Goal: Task Accomplishment & Management: Manage account settings

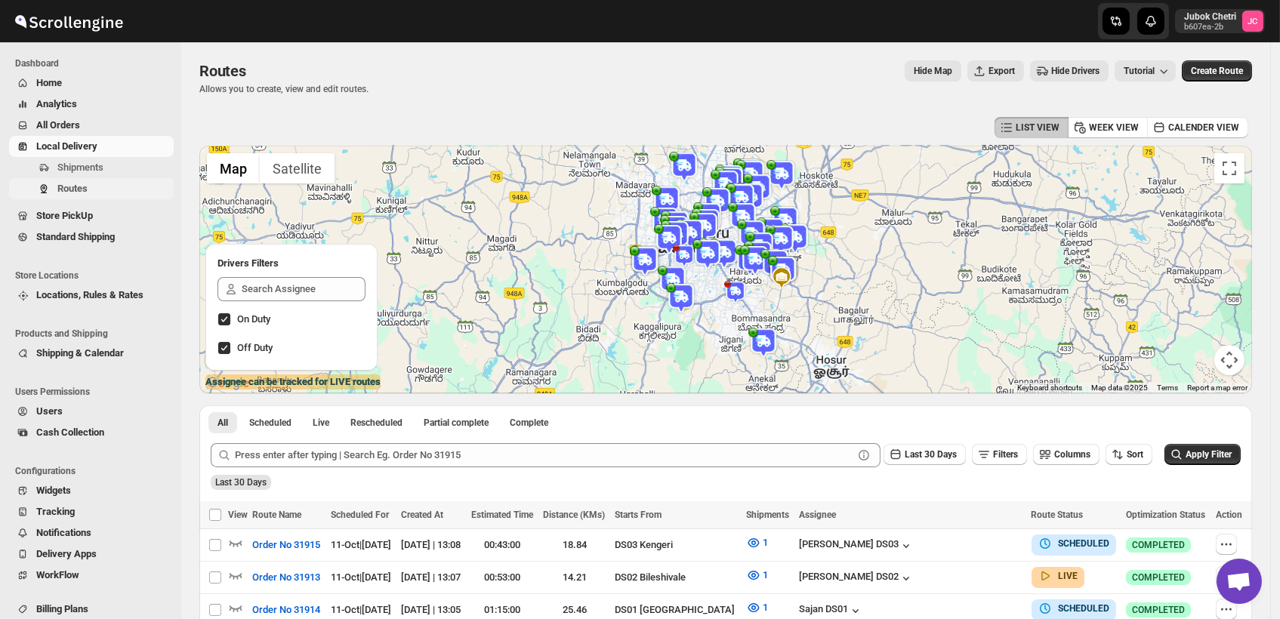
click at [90, 189] on span "Routes" at bounding box center [113, 188] width 113 height 15
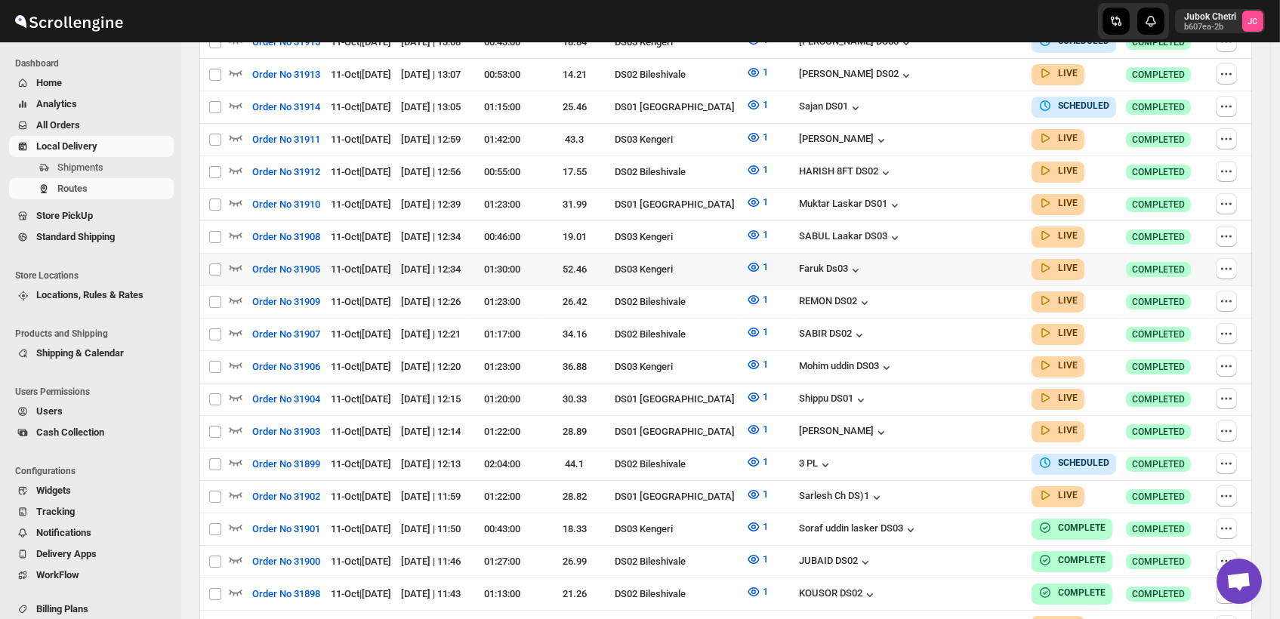
scroll to position [168, 0]
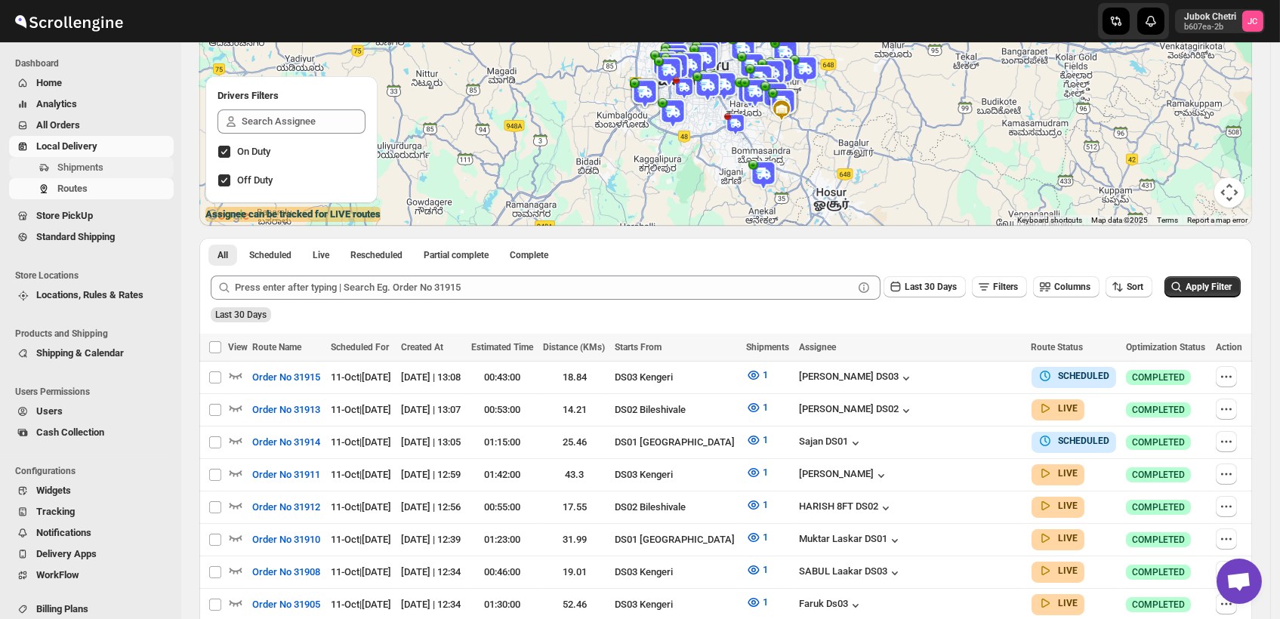
click at [125, 174] on span "Shipments" at bounding box center [113, 167] width 113 height 15
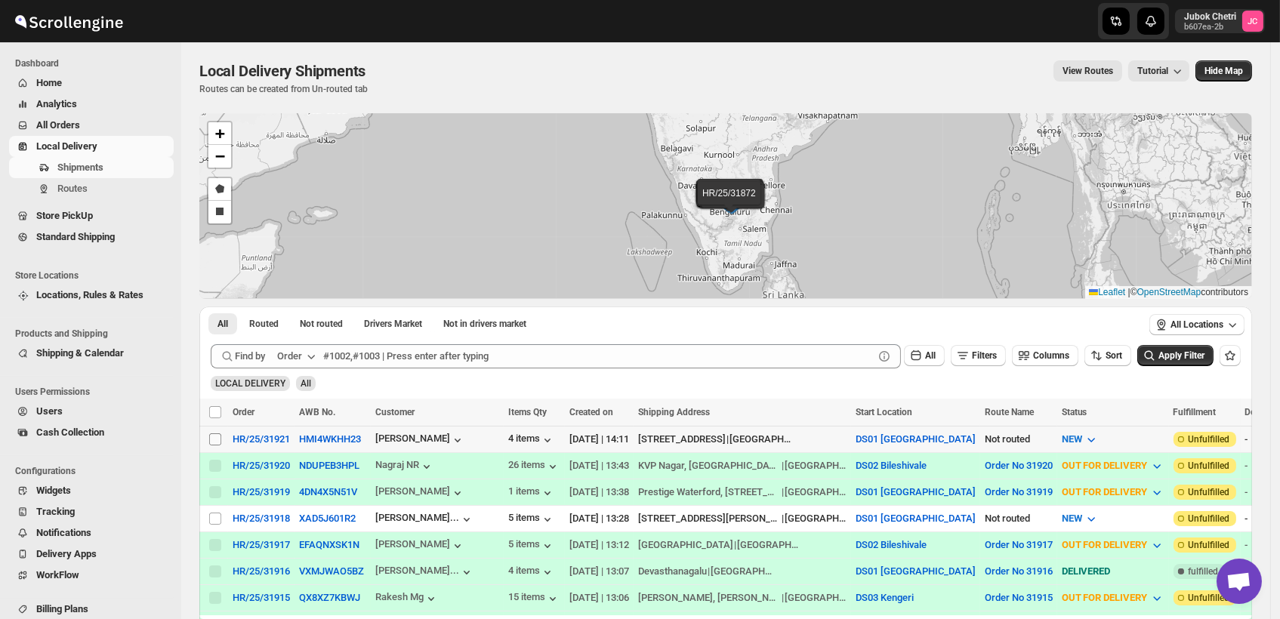
click at [216, 436] on input "Select shipment" at bounding box center [215, 439] width 12 height 12
checkbox input "true"
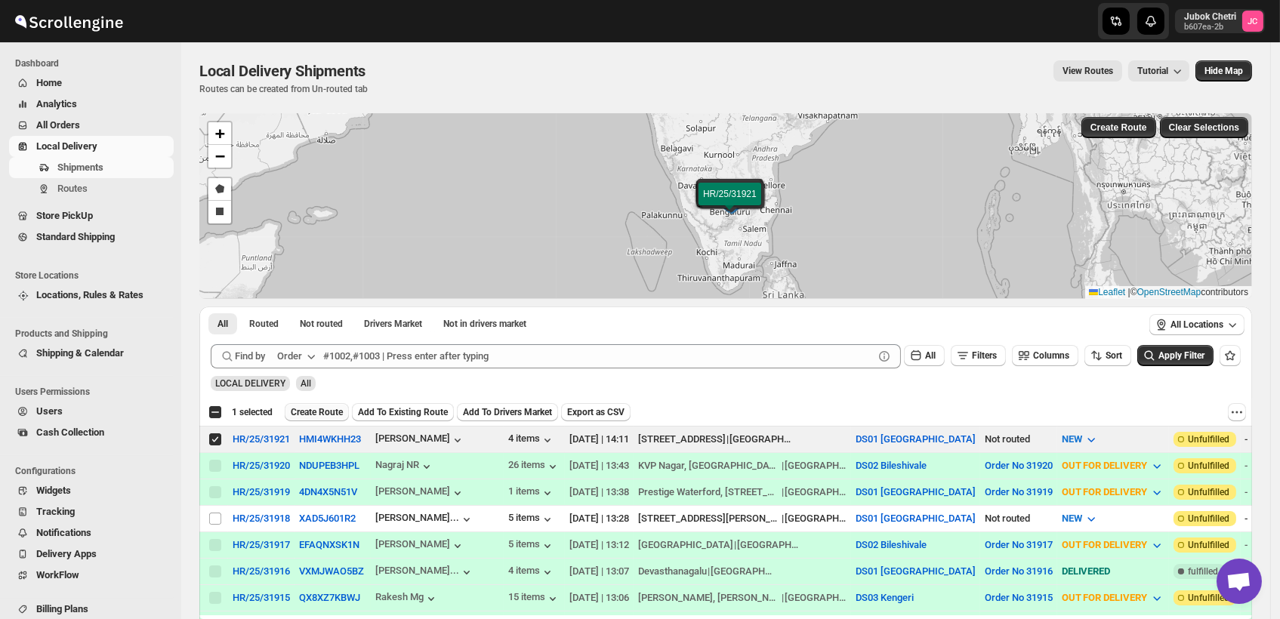
click at [311, 412] on span "Create Route" at bounding box center [317, 412] width 52 height 12
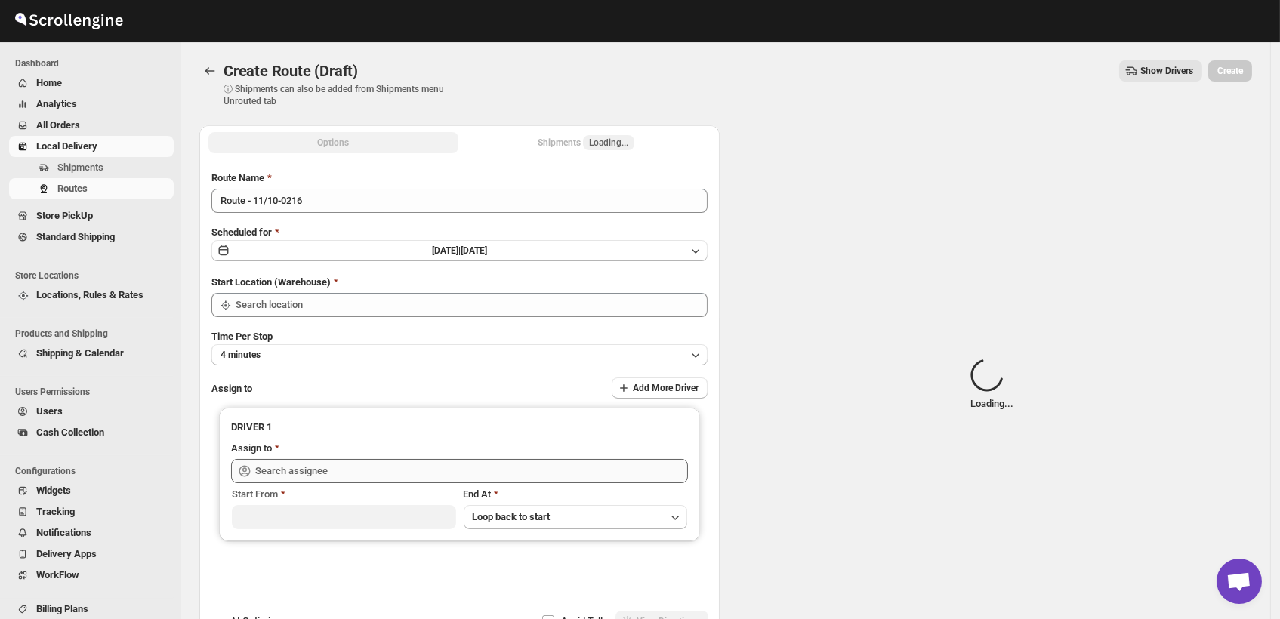
type input "DS01 [GEOGRAPHIC_DATA]"
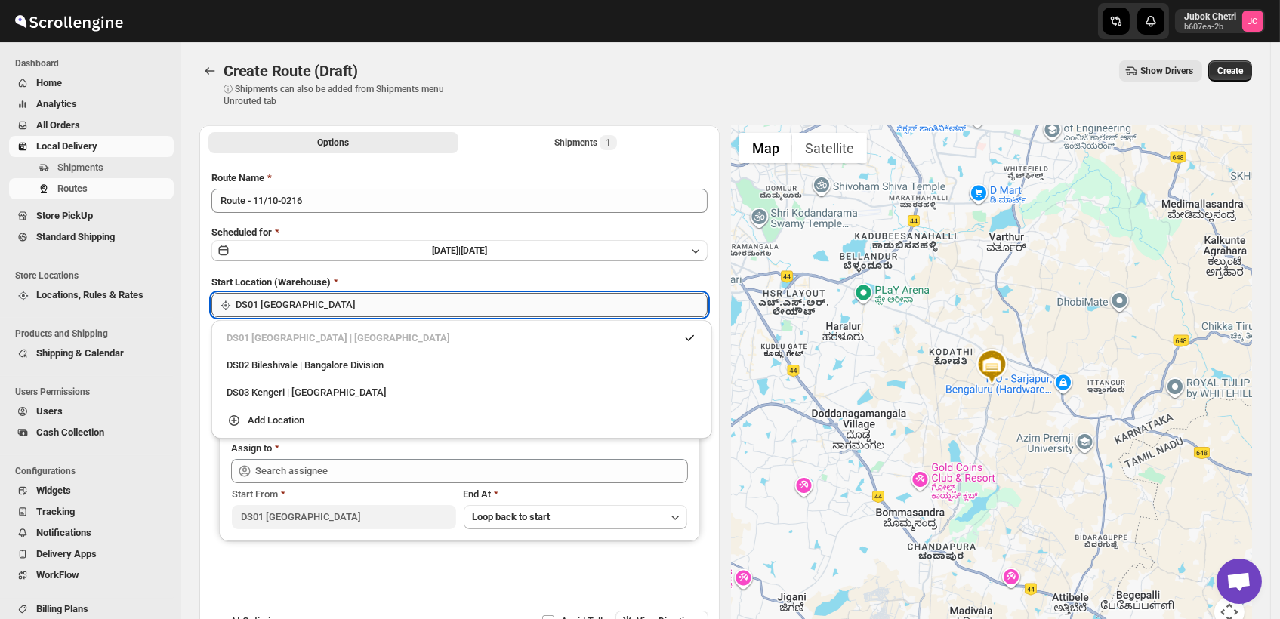
click at [387, 309] on input "DS01 [GEOGRAPHIC_DATA]" at bounding box center [472, 305] width 472 height 24
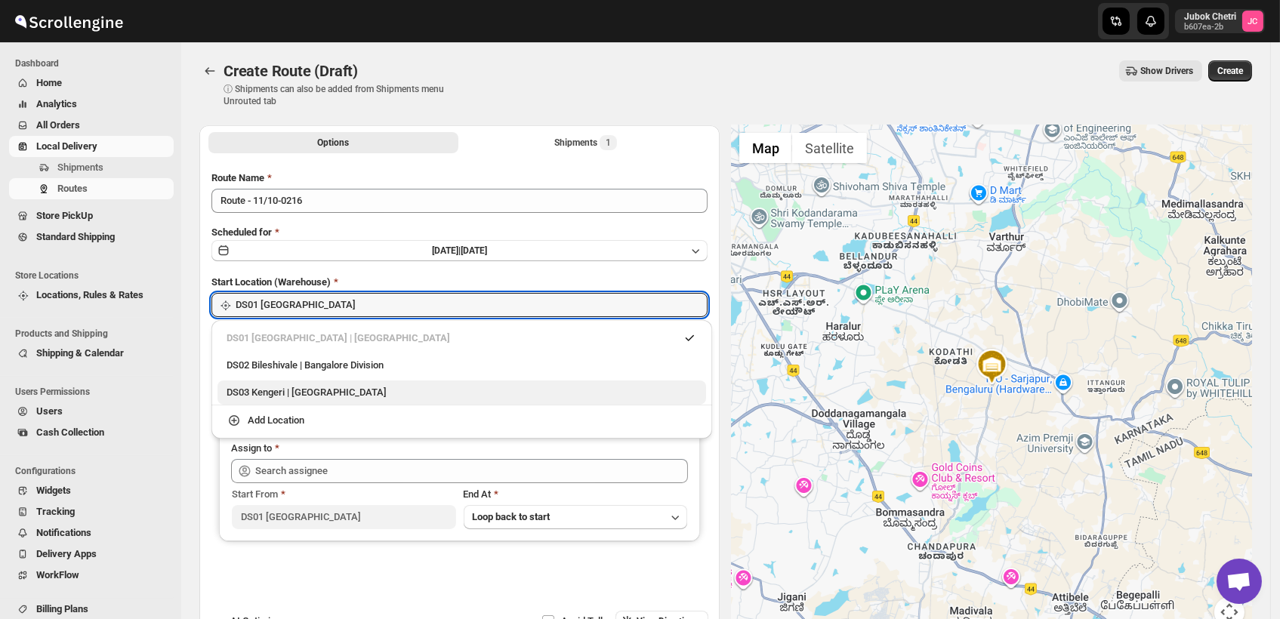
click at [353, 391] on div "DS03 Kengeri | Bengaluru" at bounding box center [462, 392] width 470 height 15
type input "DS03 Kengeri"
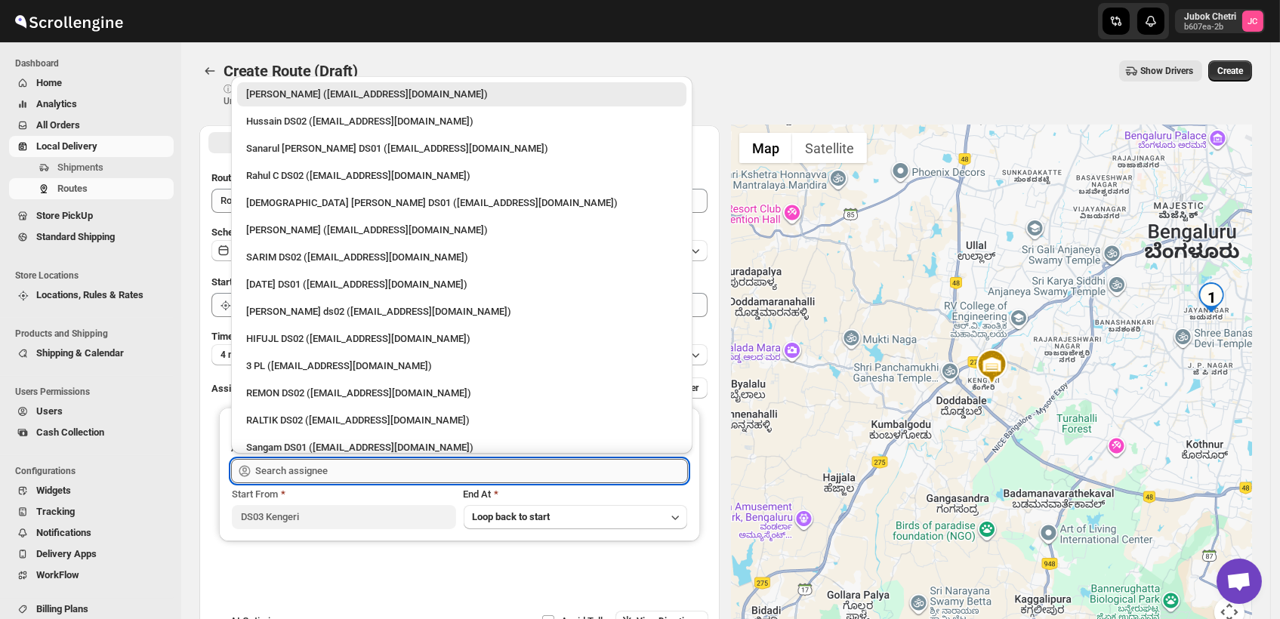
click at [344, 467] on input "text" at bounding box center [471, 471] width 433 height 24
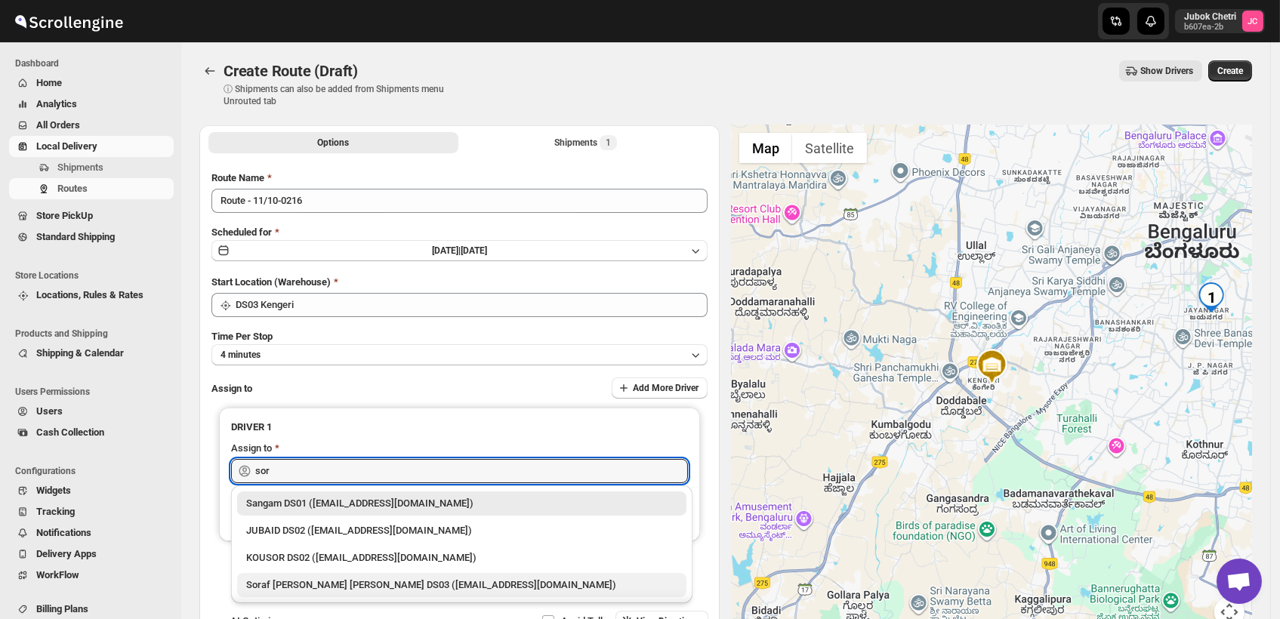
click at [384, 578] on div "Soraf [PERSON_NAME] [PERSON_NAME] DS03 ([EMAIL_ADDRESS][DOMAIN_NAME])" at bounding box center [461, 585] width 431 height 15
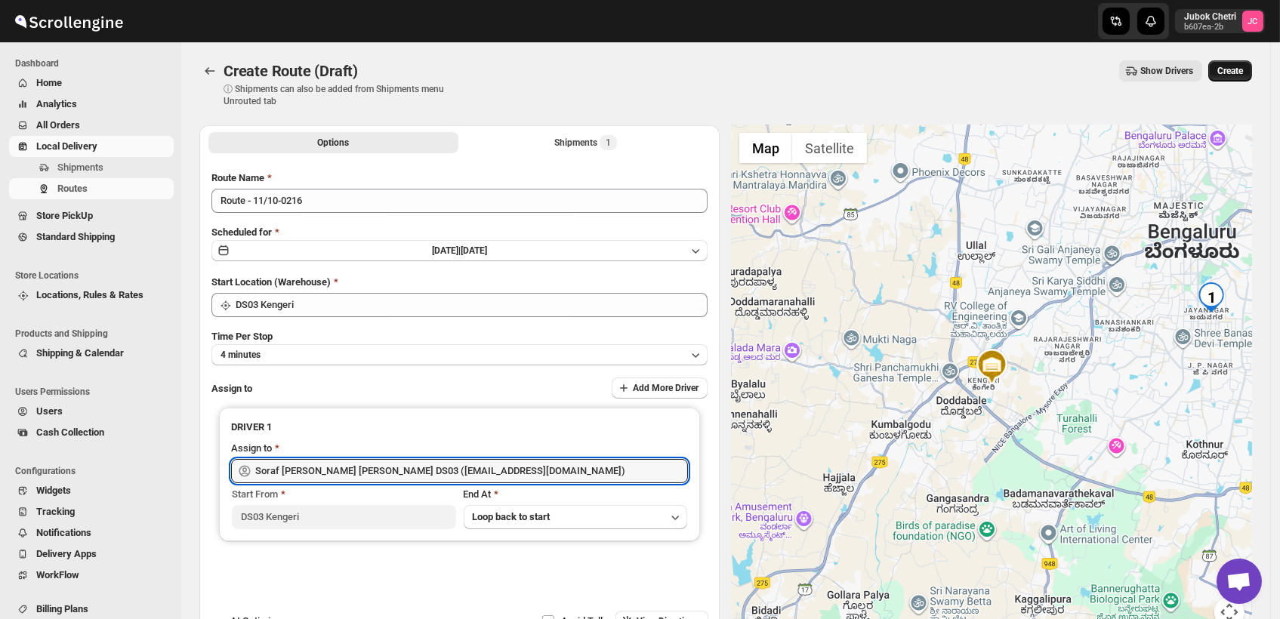
type input "Soraf [PERSON_NAME] [PERSON_NAME] DS03 ([EMAIL_ADDRESS][DOMAIN_NAME])"
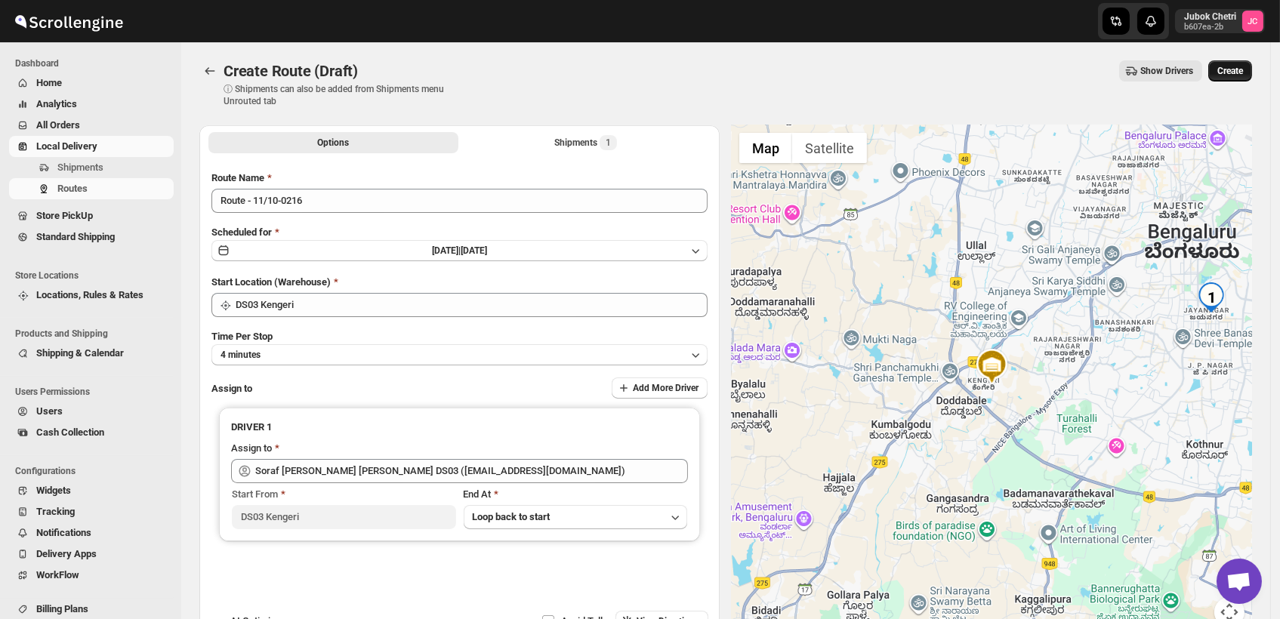
click at [1232, 72] on span "Create" at bounding box center [1230, 71] width 26 height 12
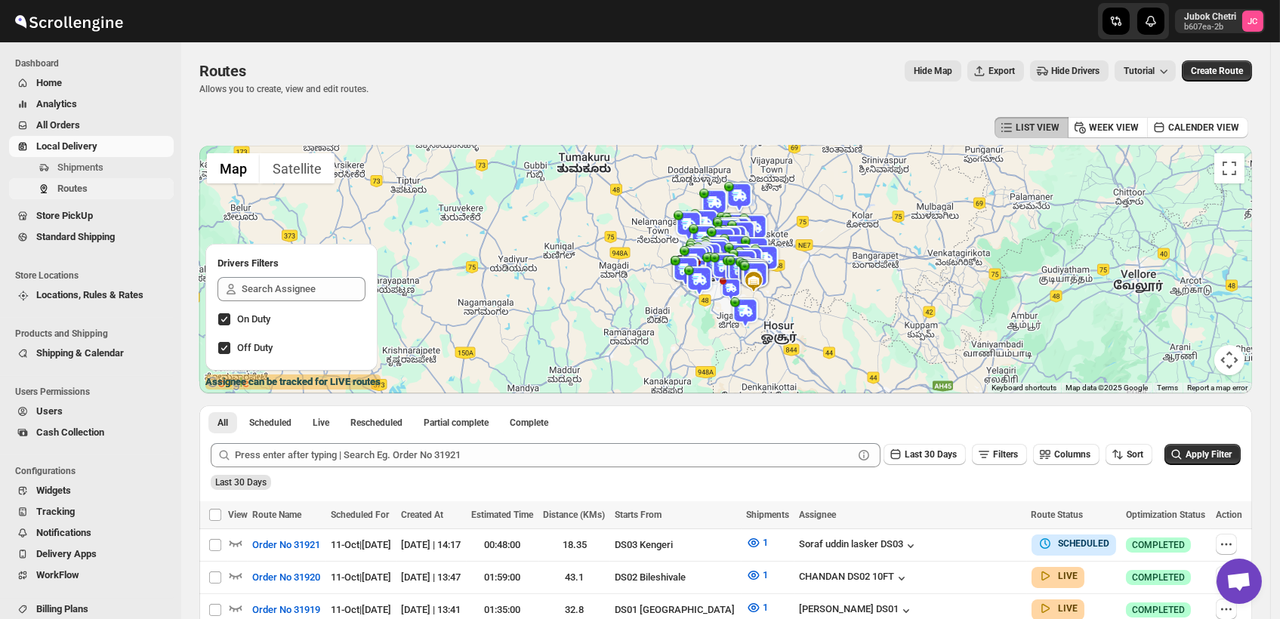
click at [66, 183] on span "Routes" at bounding box center [72, 188] width 30 height 11
click at [82, 189] on span "Routes" at bounding box center [72, 188] width 30 height 11
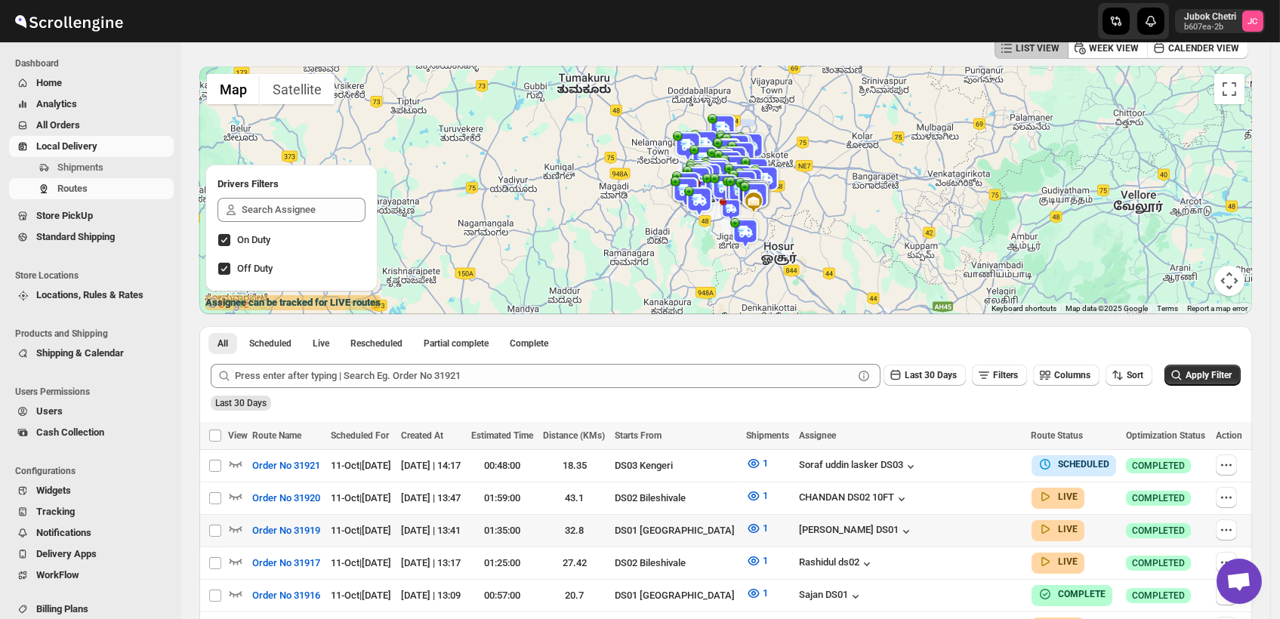
scroll to position [168, 0]
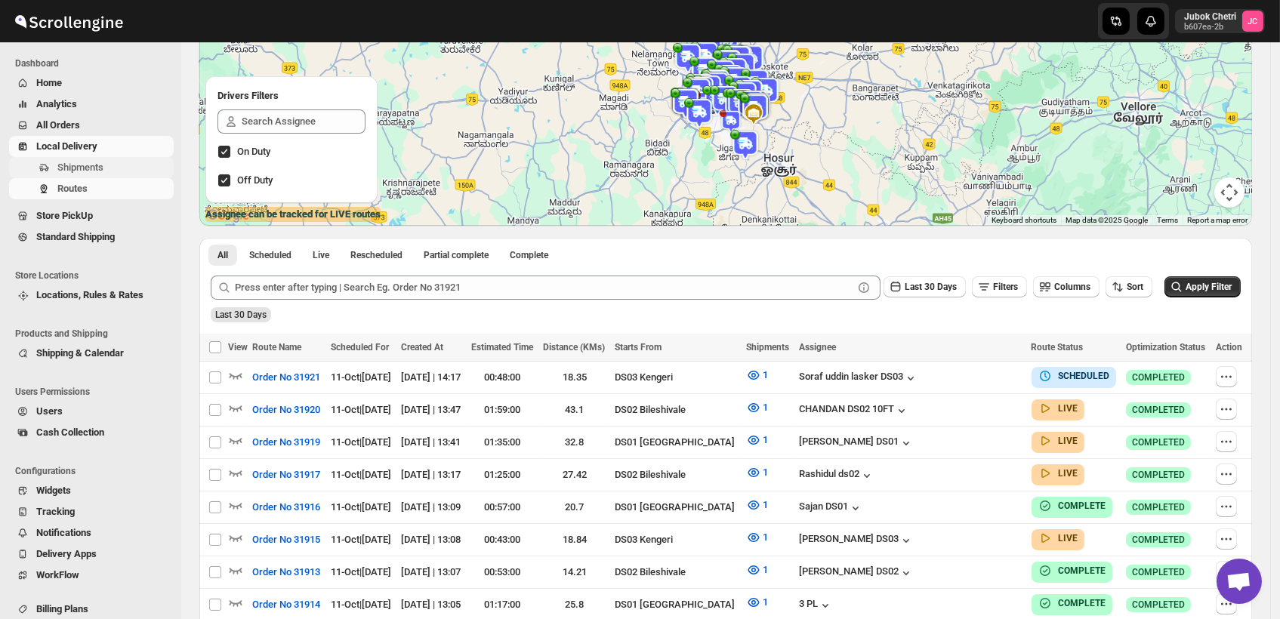
click at [116, 159] on button "Shipments" at bounding box center [91, 167] width 165 height 21
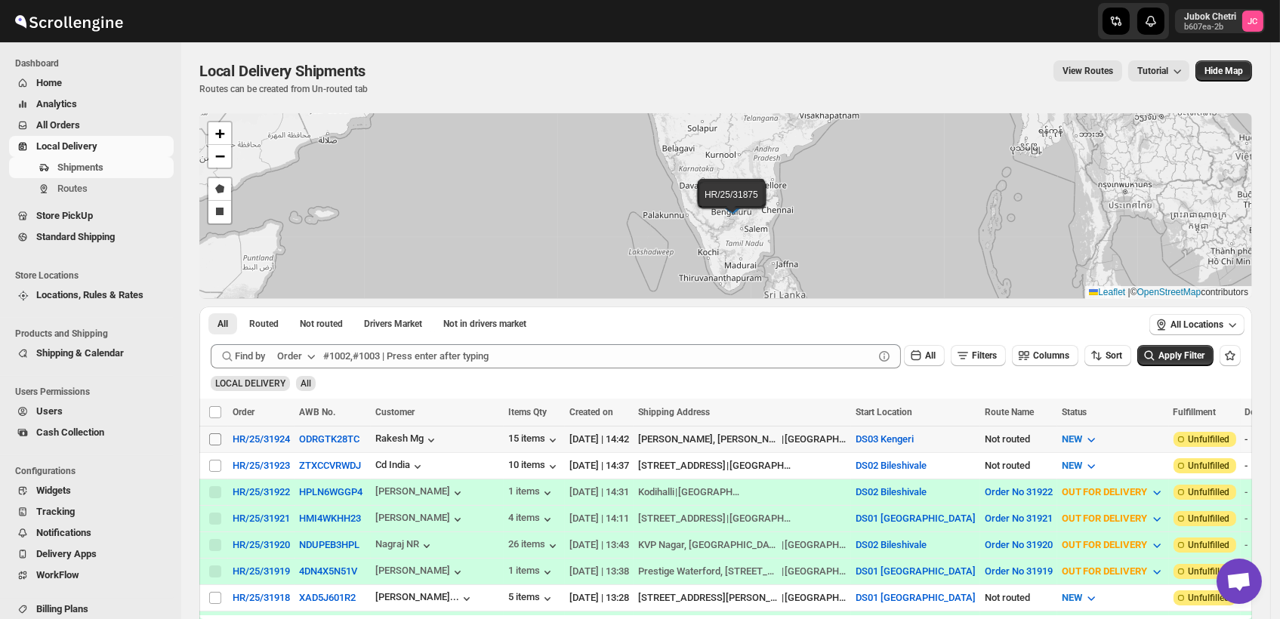
click at [217, 441] on input "Select shipment" at bounding box center [215, 439] width 12 height 12
checkbox input "true"
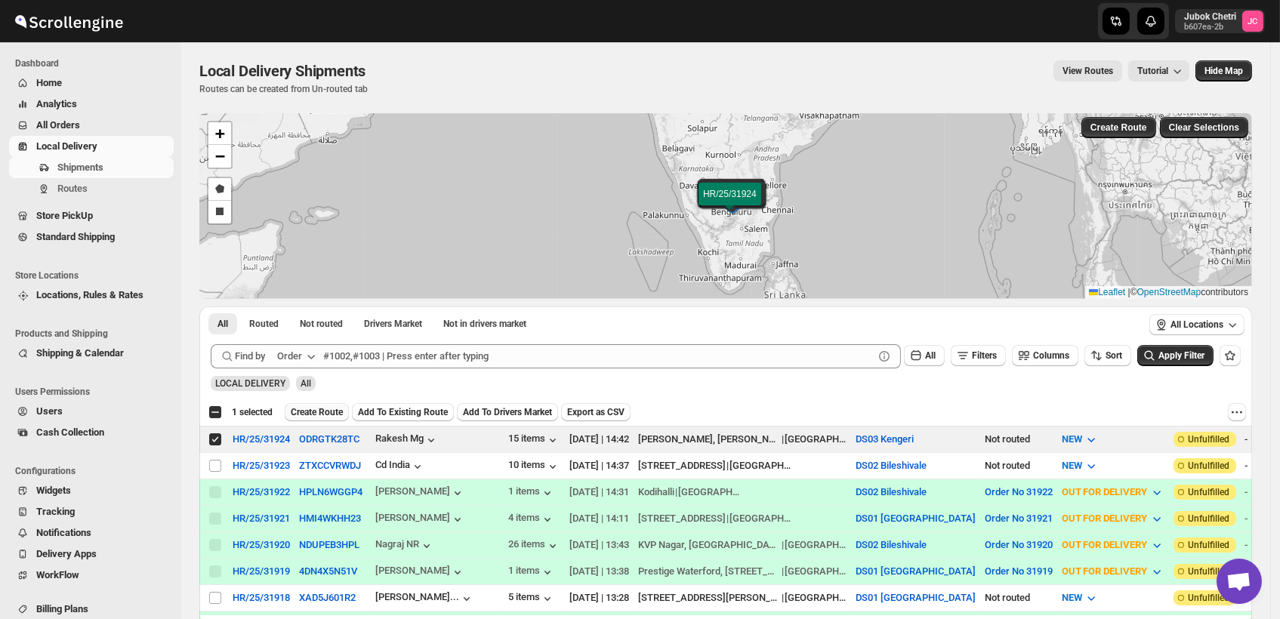
click at [329, 406] on span "Create Route" at bounding box center [317, 412] width 52 height 12
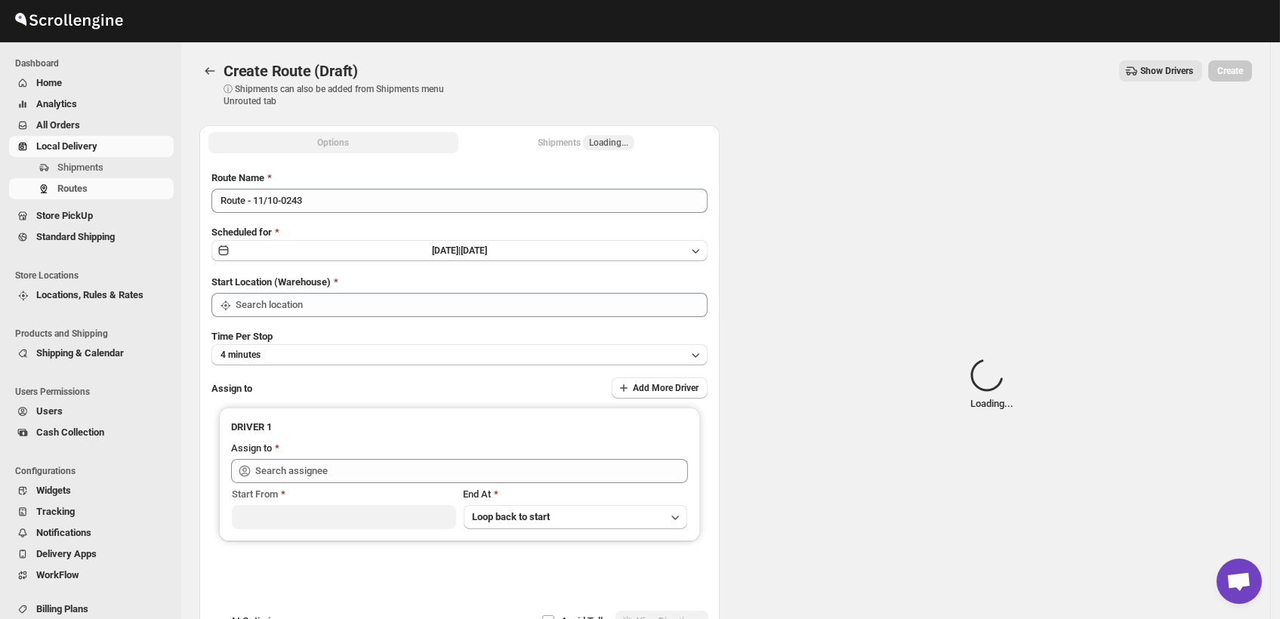
type input "DS03 Kengeri"
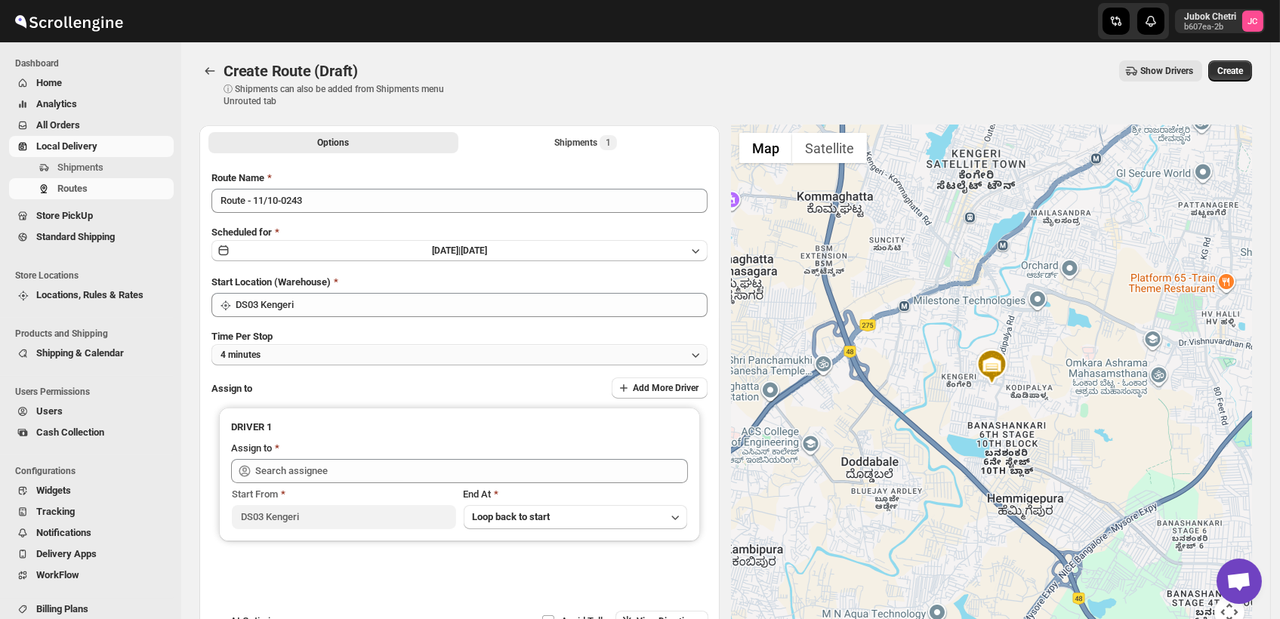
click at [319, 359] on button "4 minutes" at bounding box center [459, 354] width 496 height 21
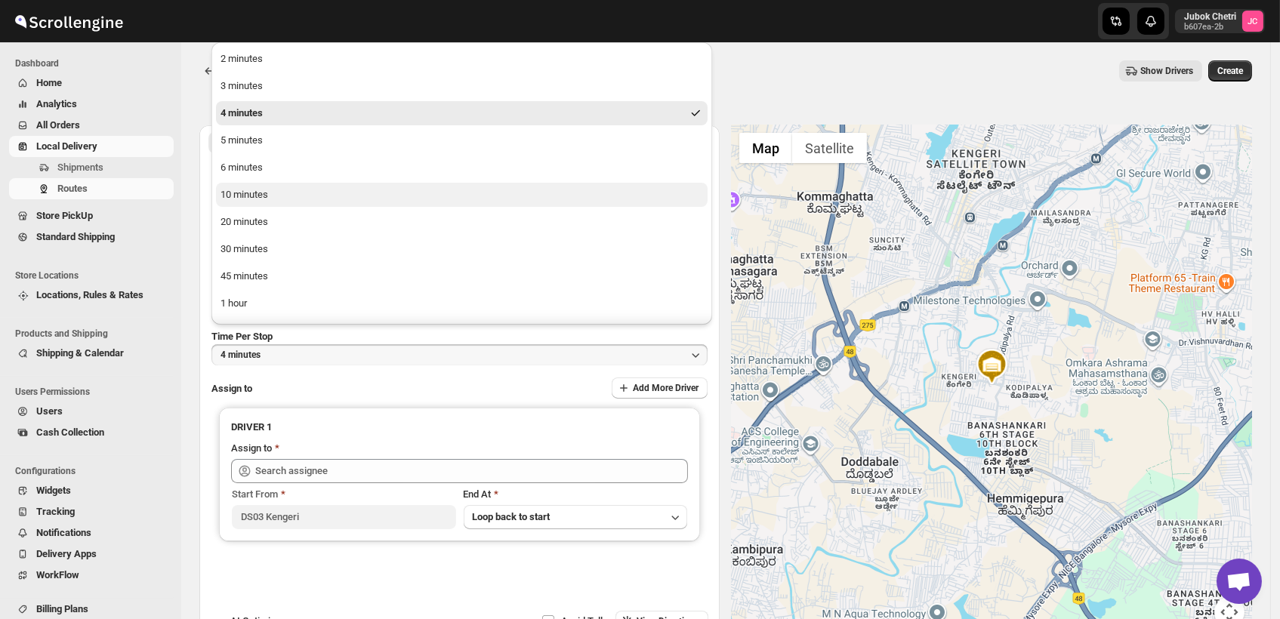
click at [251, 195] on div "10 minutes" at bounding box center [244, 194] width 48 height 15
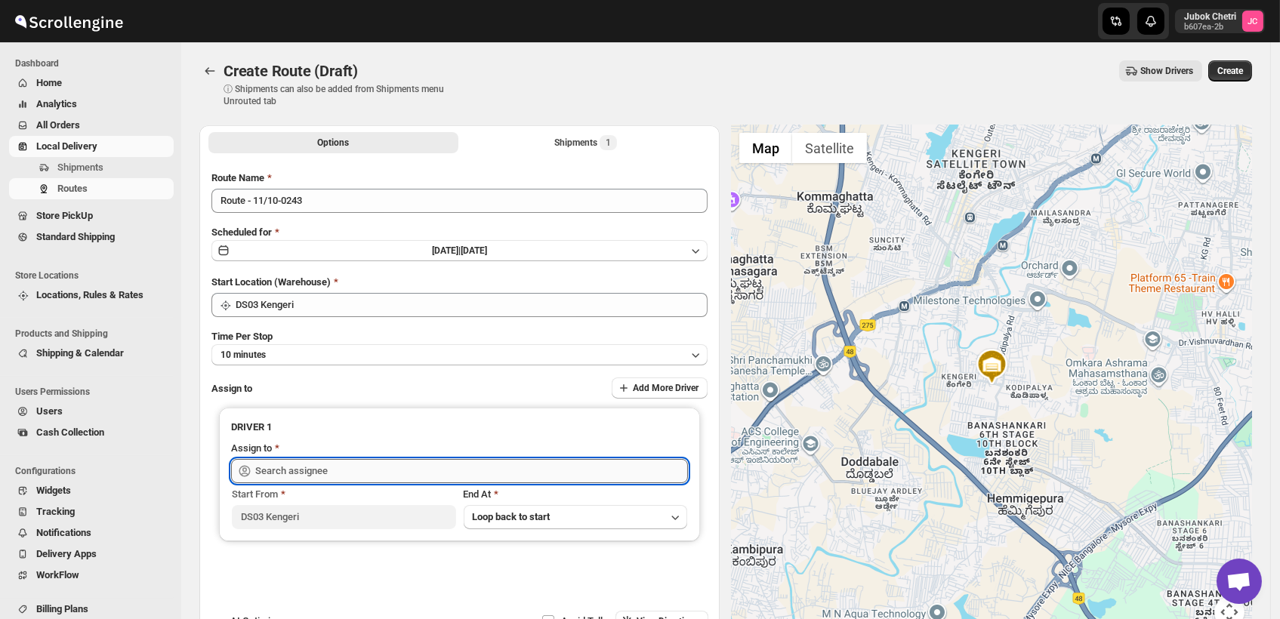
click at [350, 463] on input "text" at bounding box center [471, 471] width 433 height 24
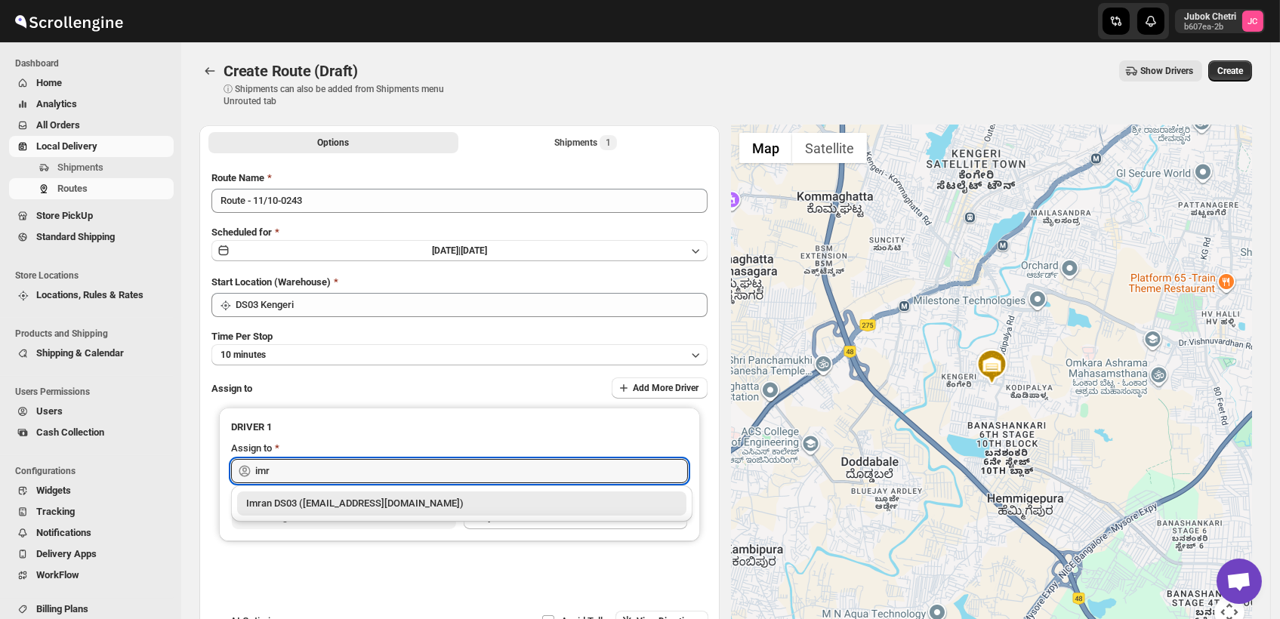
click at [399, 499] on div "Imran DS03 ([EMAIL_ADDRESS][DOMAIN_NAME])" at bounding box center [461, 503] width 431 height 15
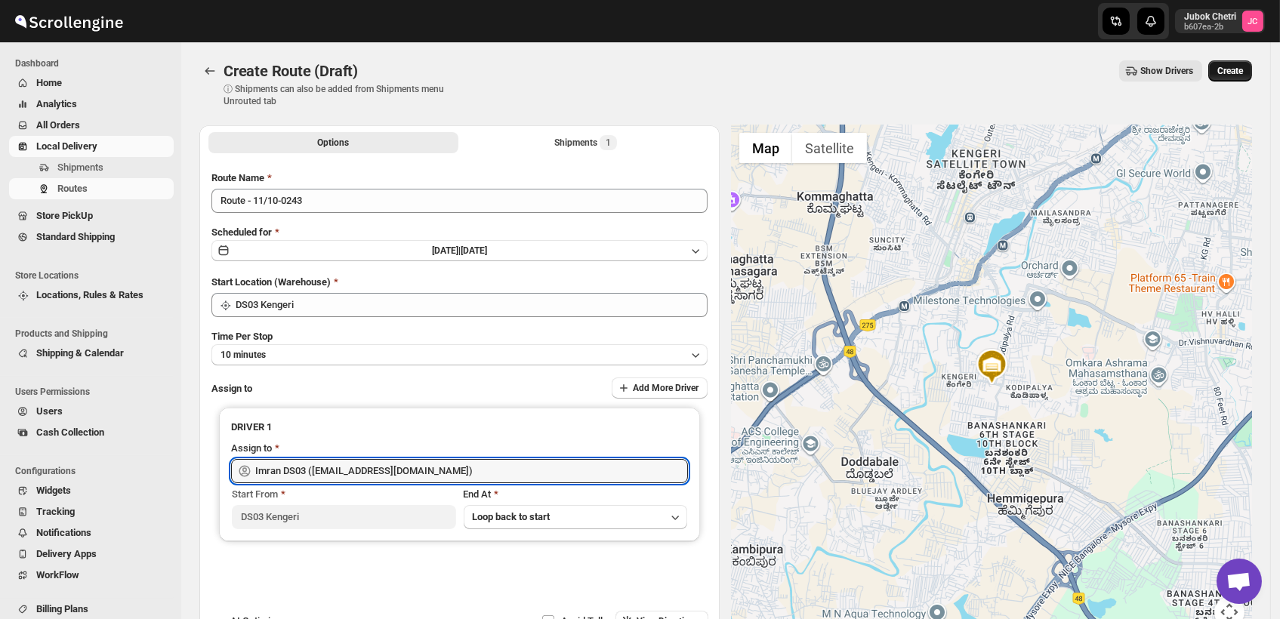
type input "Imran DS03 ([EMAIL_ADDRESS][DOMAIN_NAME])"
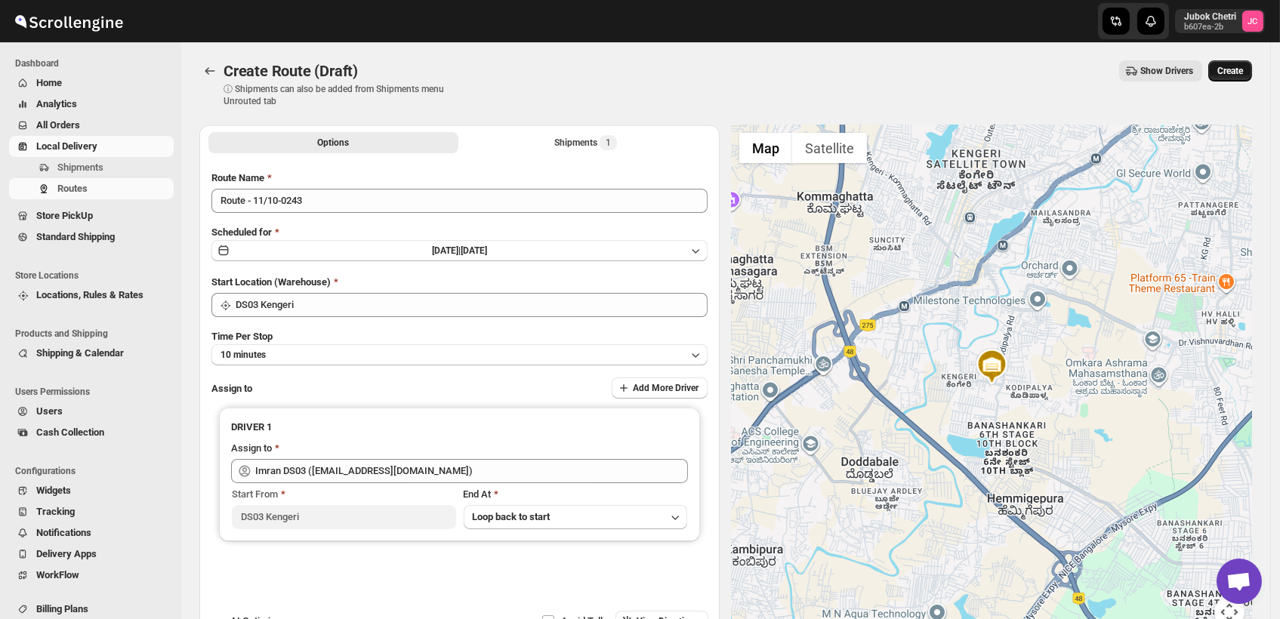
click at [1231, 63] on button "Create" at bounding box center [1230, 70] width 44 height 21
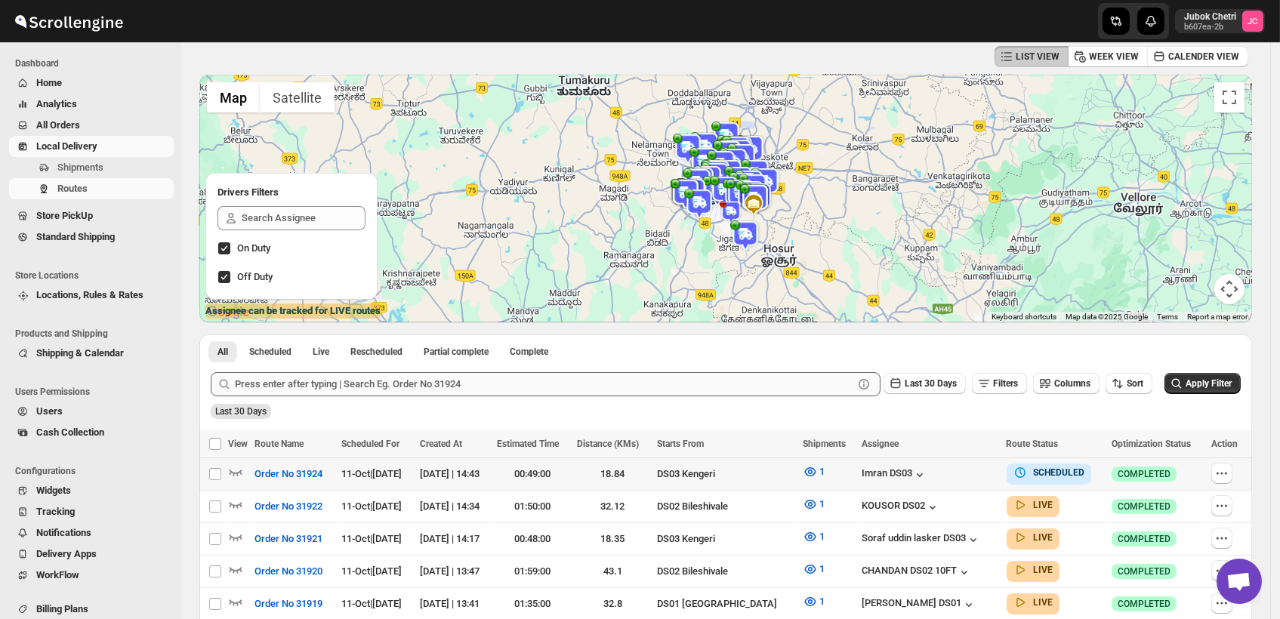
scroll to position [84, 0]
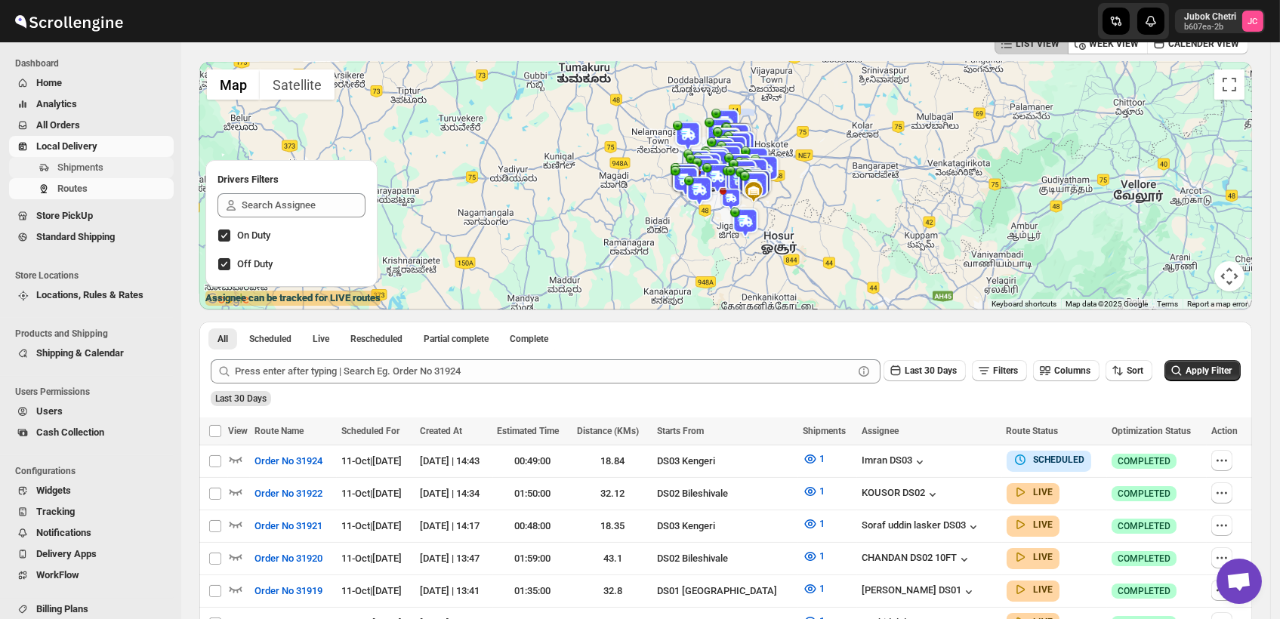
click at [109, 161] on span "Shipments" at bounding box center [113, 167] width 113 height 15
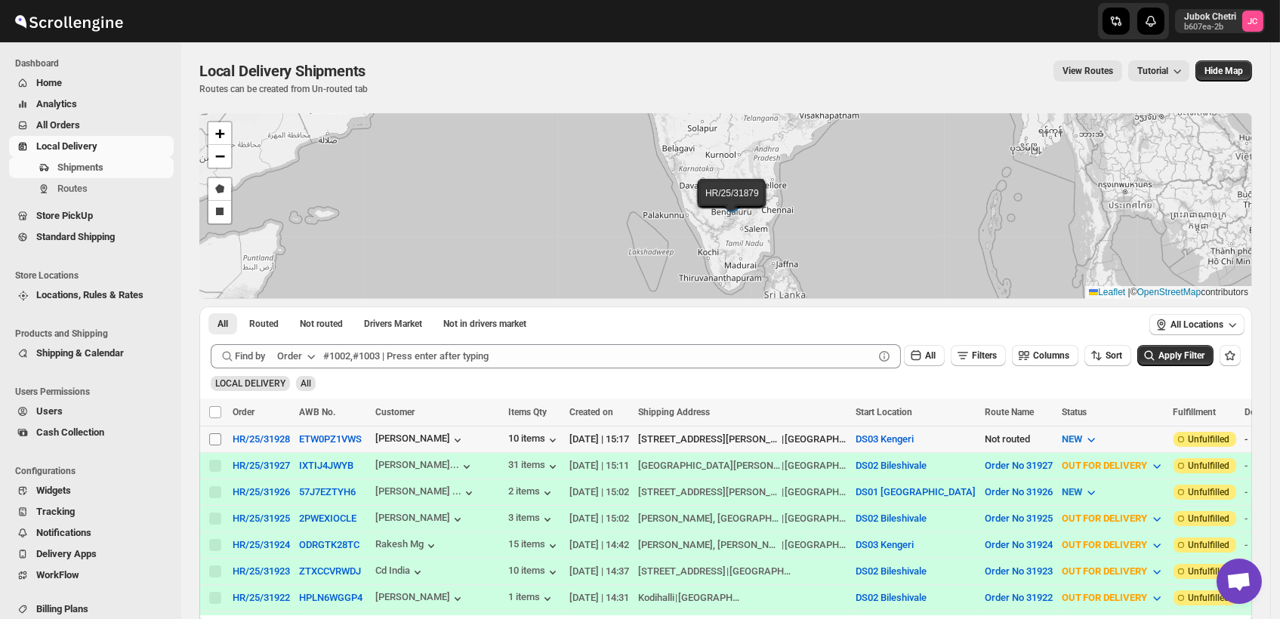
click at [211, 433] on input "Select shipment" at bounding box center [215, 439] width 12 height 12
checkbox input "true"
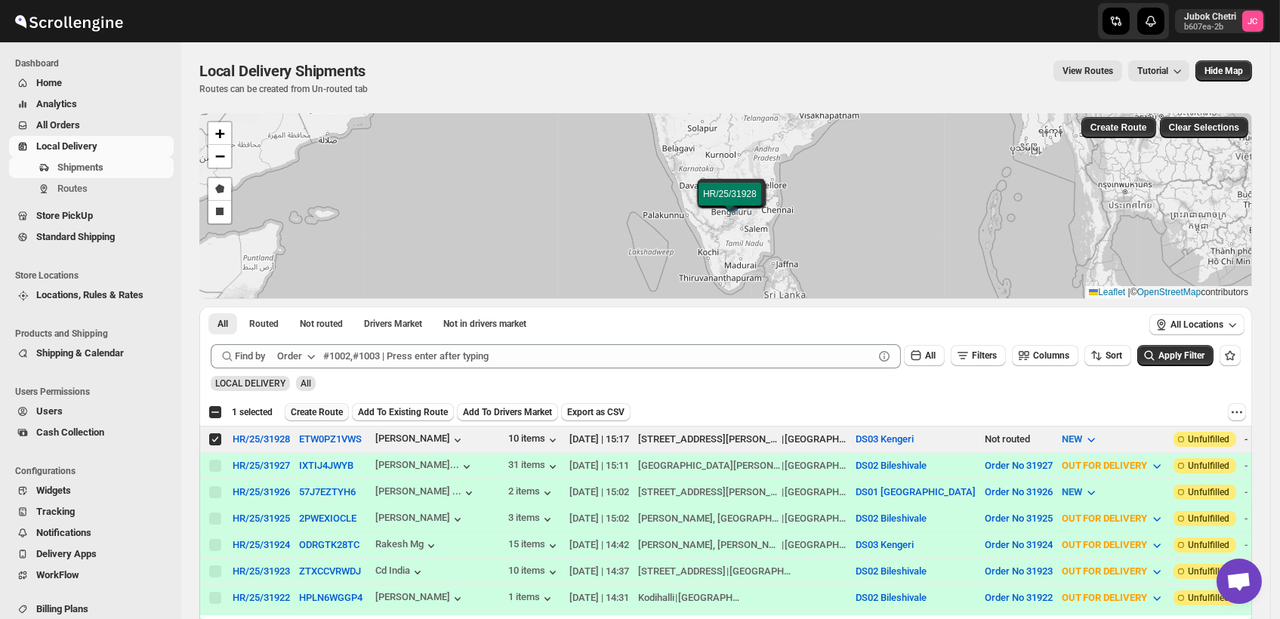
click at [317, 415] on span "Create Route" at bounding box center [317, 412] width 52 height 12
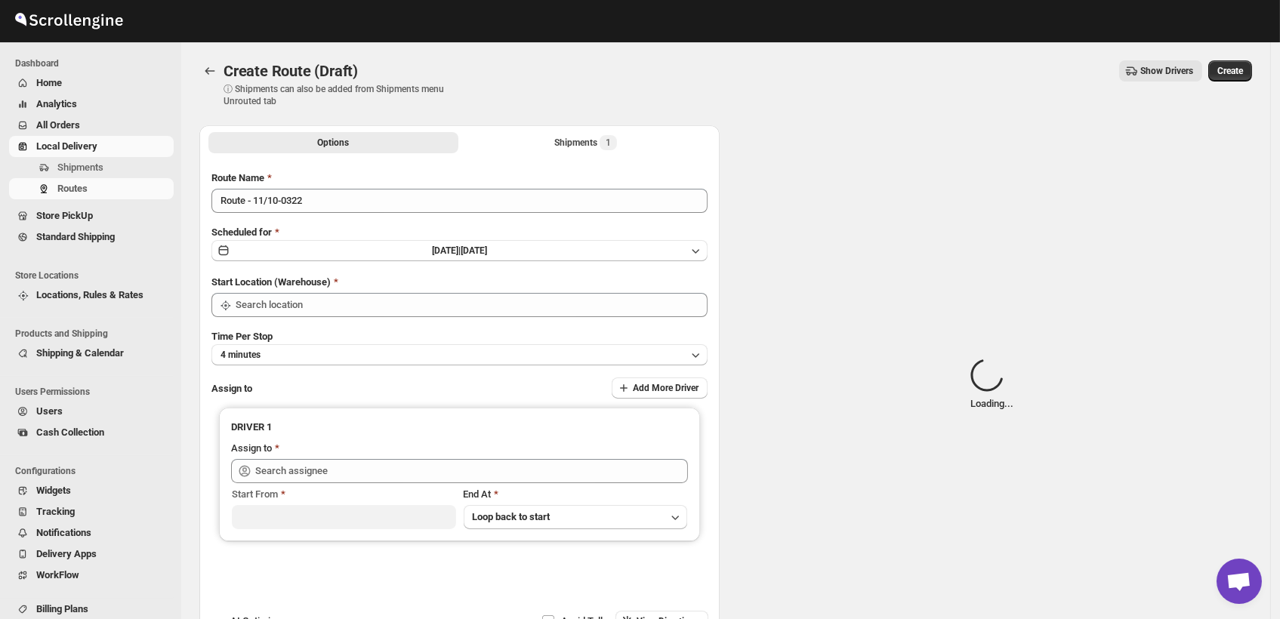
type input "DS03 Kengeri"
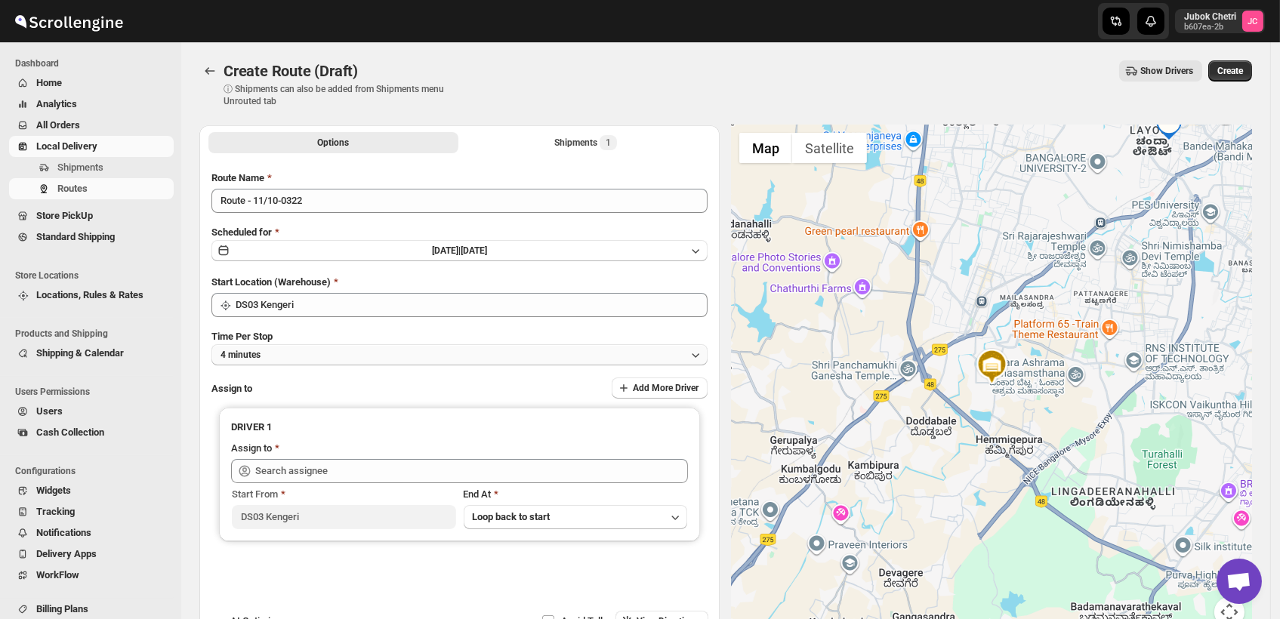
click at [353, 356] on button "4 minutes" at bounding box center [459, 354] width 496 height 21
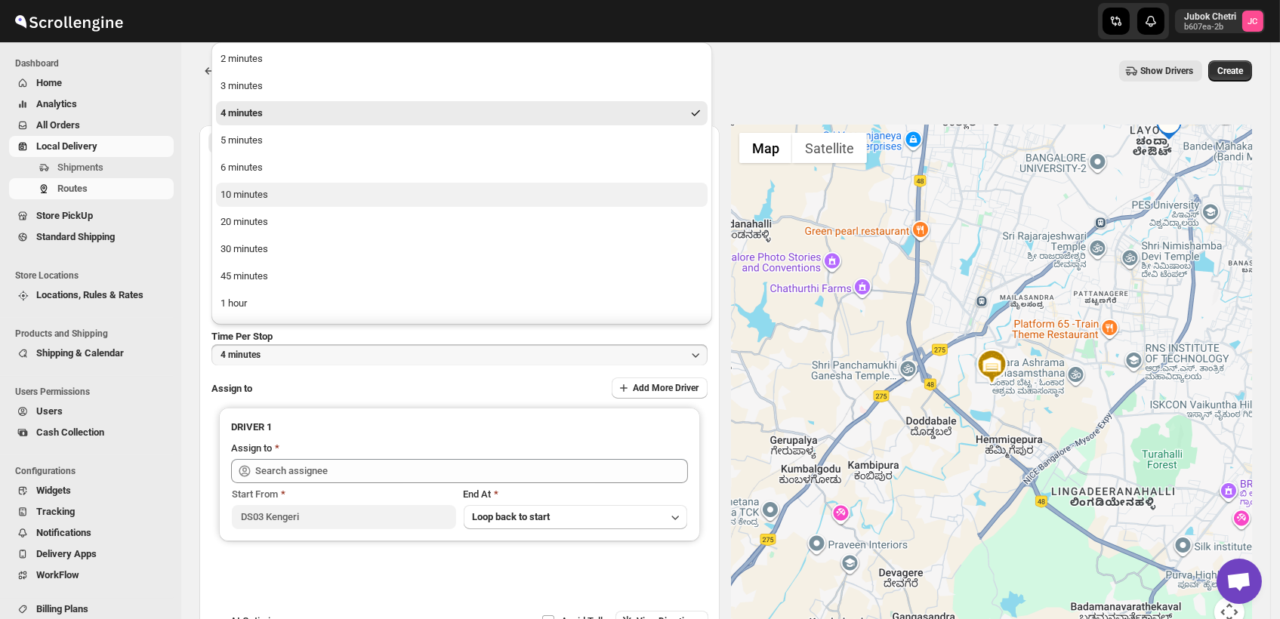
click at [276, 201] on button "10 minutes" at bounding box center [462, 195] width 492 height 24
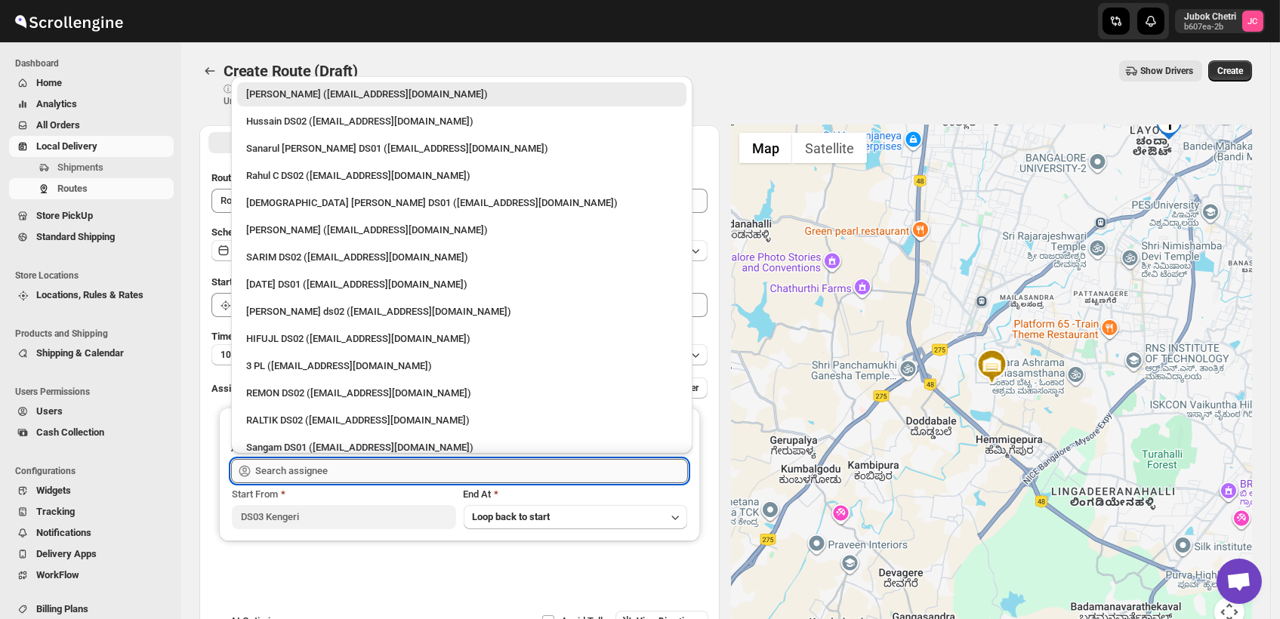
click at [320, 470] on input "text" at bounding box center [471, 471] width 433 height 24
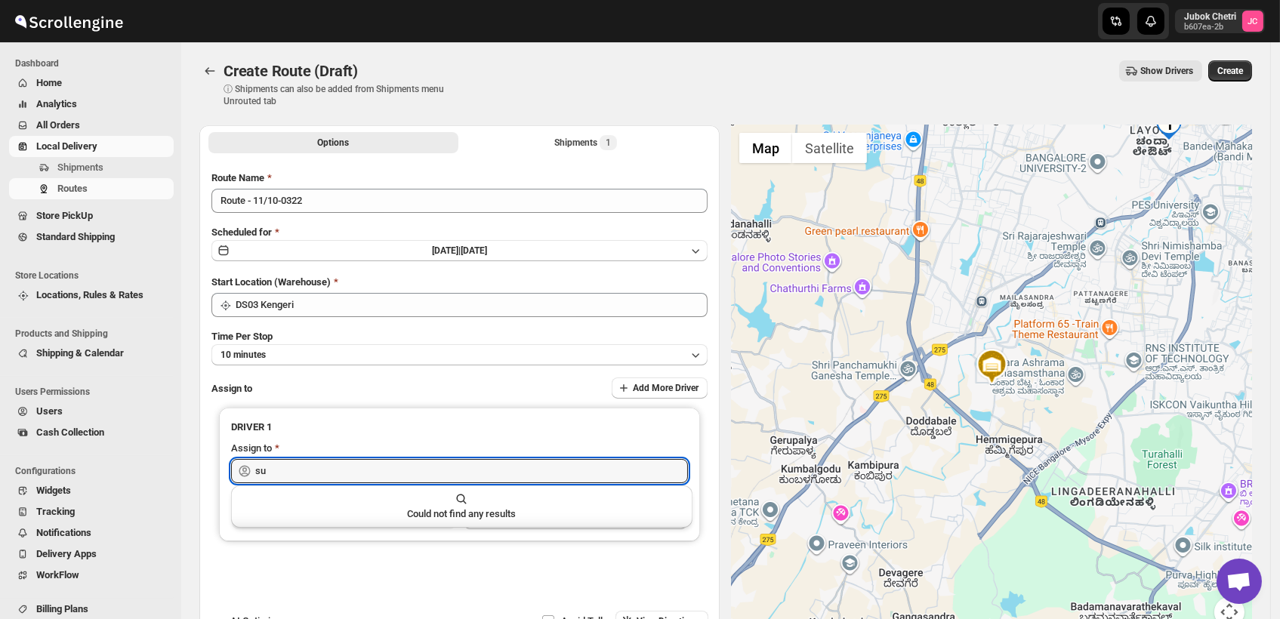
type input "s"
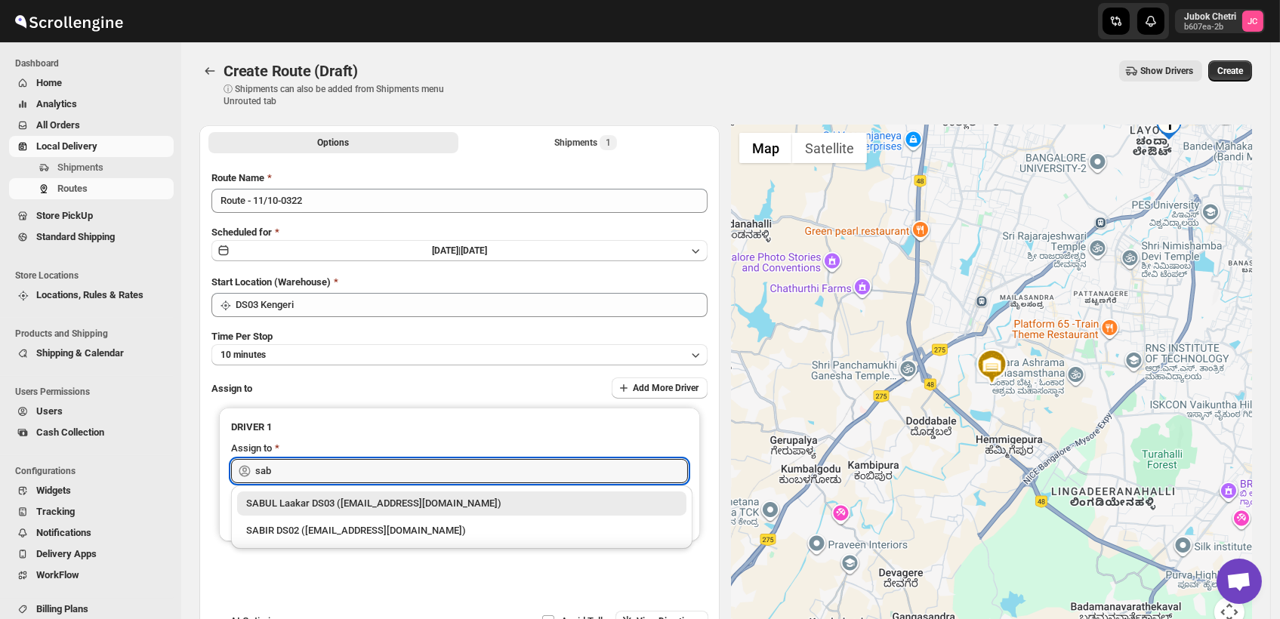
click at [370, 504] on div "SABUL Laakar DS03 ([EMAIL_ADDRESS][DOMAIN_NAME])" at bounding box center [461, 503] width 431 height 15
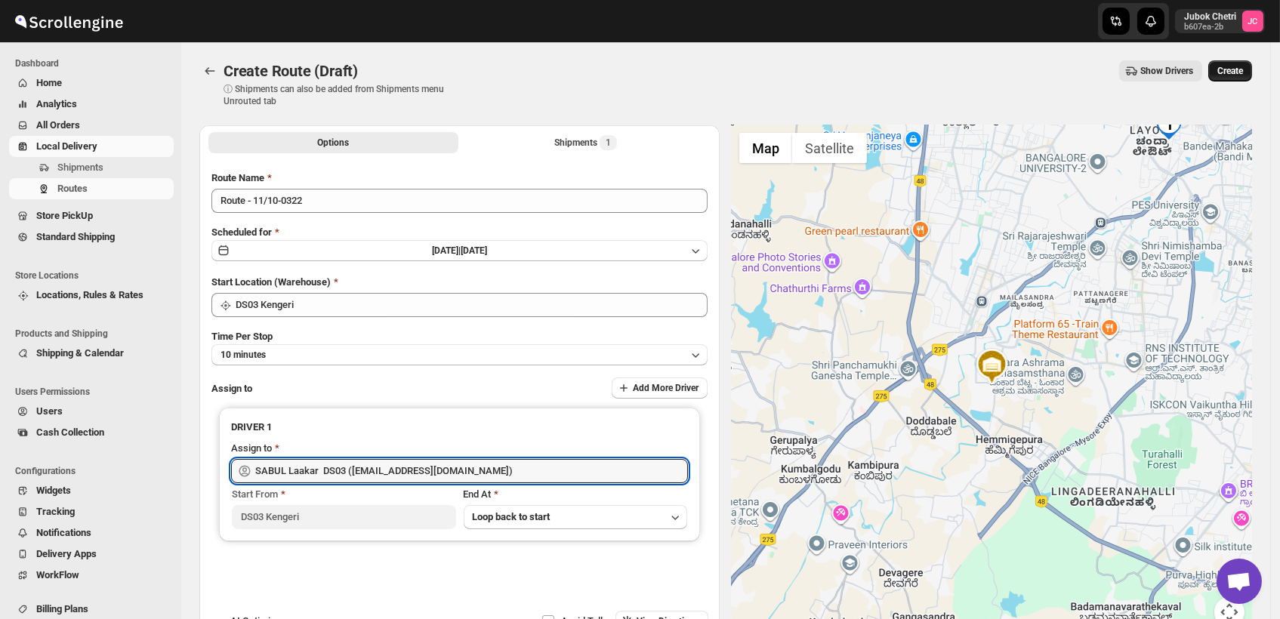
type input "SABUL Laakar DS03 ([EMAIL_ADDRESS][DOMAIN_NAME])"
click at [1242, 68] on span "Create" at bounding box center [1230, 71] width 26 height 12
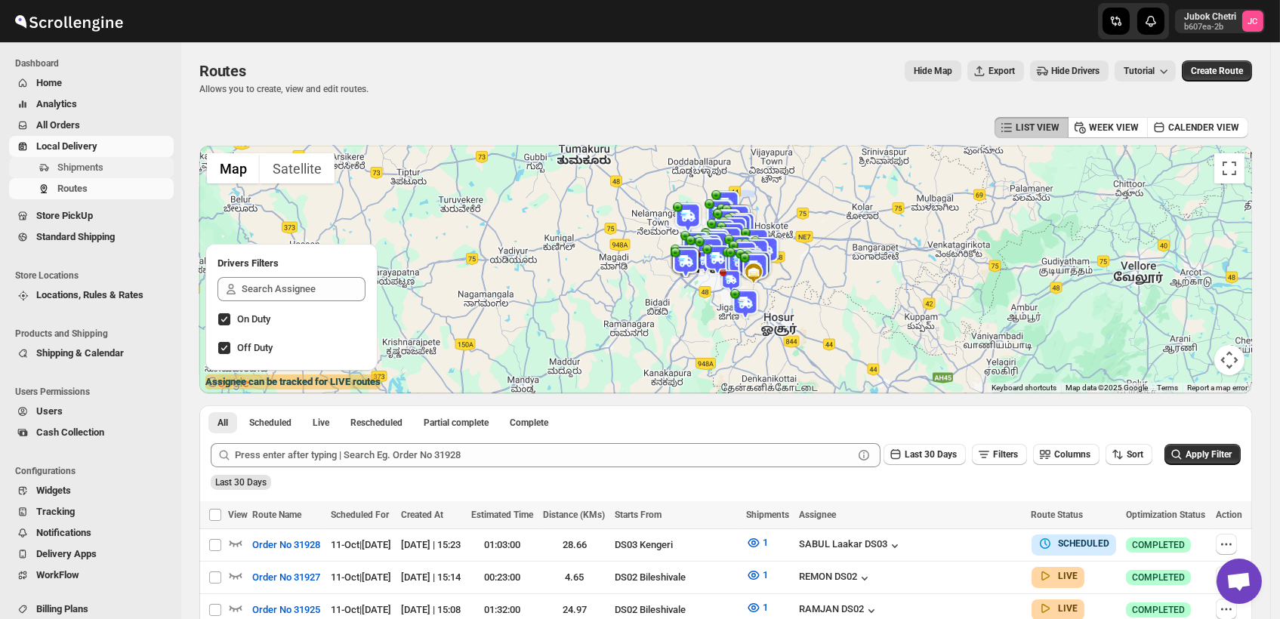
click at [101, 165] on span "Shipments" at bounding box center [80, 167] width 46 height 11
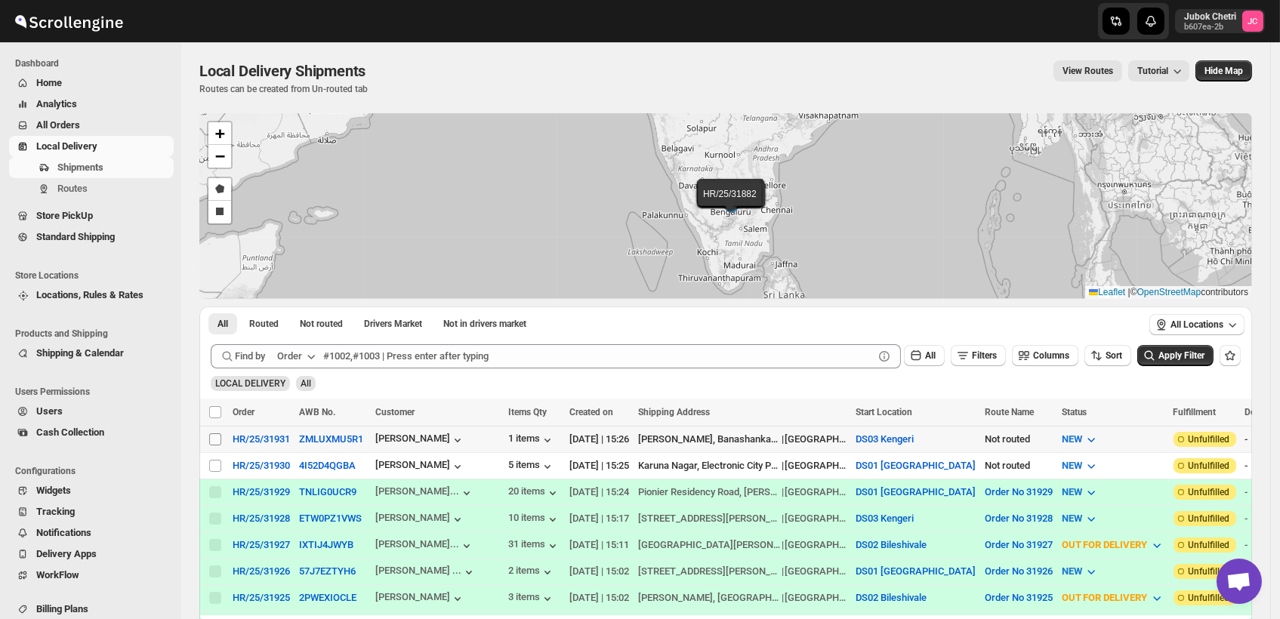
click at [212, 435] on input "Select shipment" at bounding box center [215, 439] width 12 height 12
checkbox input "true"
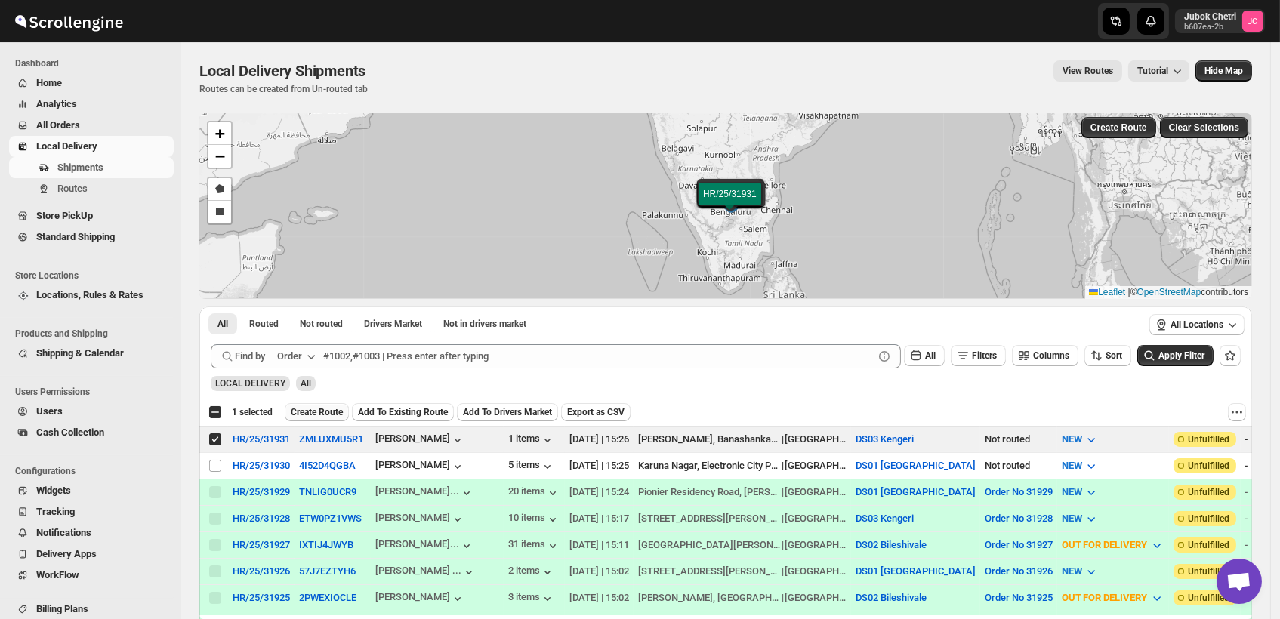
click at [341, 409] on span "Create Route" at bounding box center [317, 412] width 52 height 12
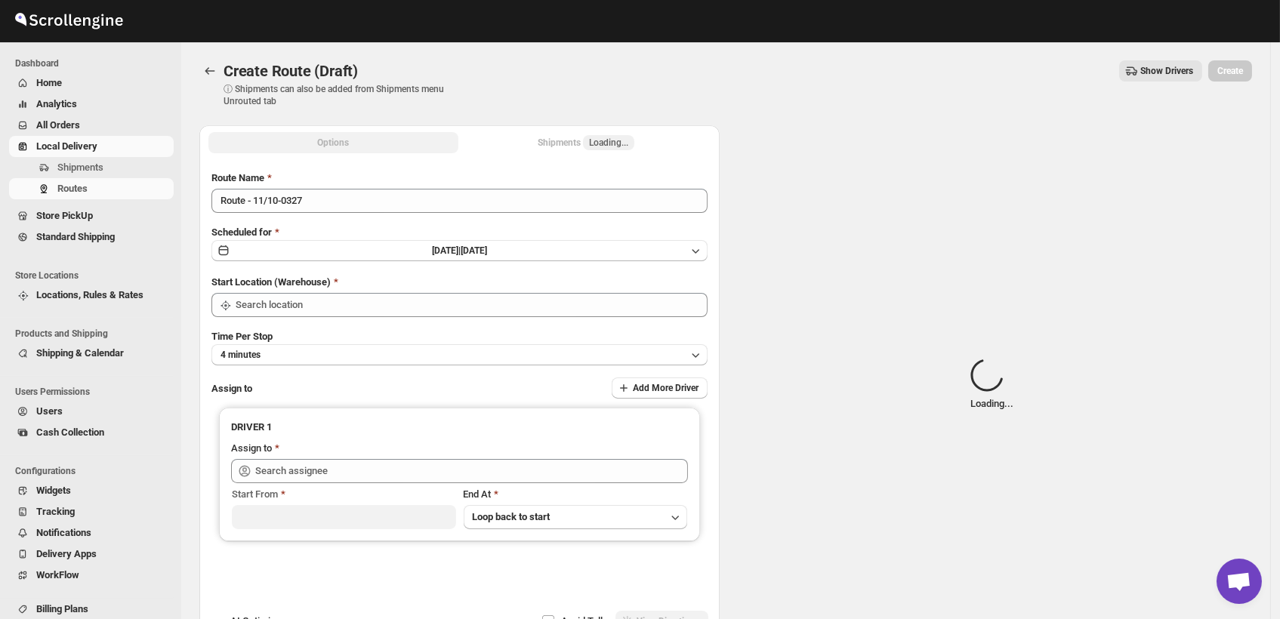
type input "DS03 Kengeri"
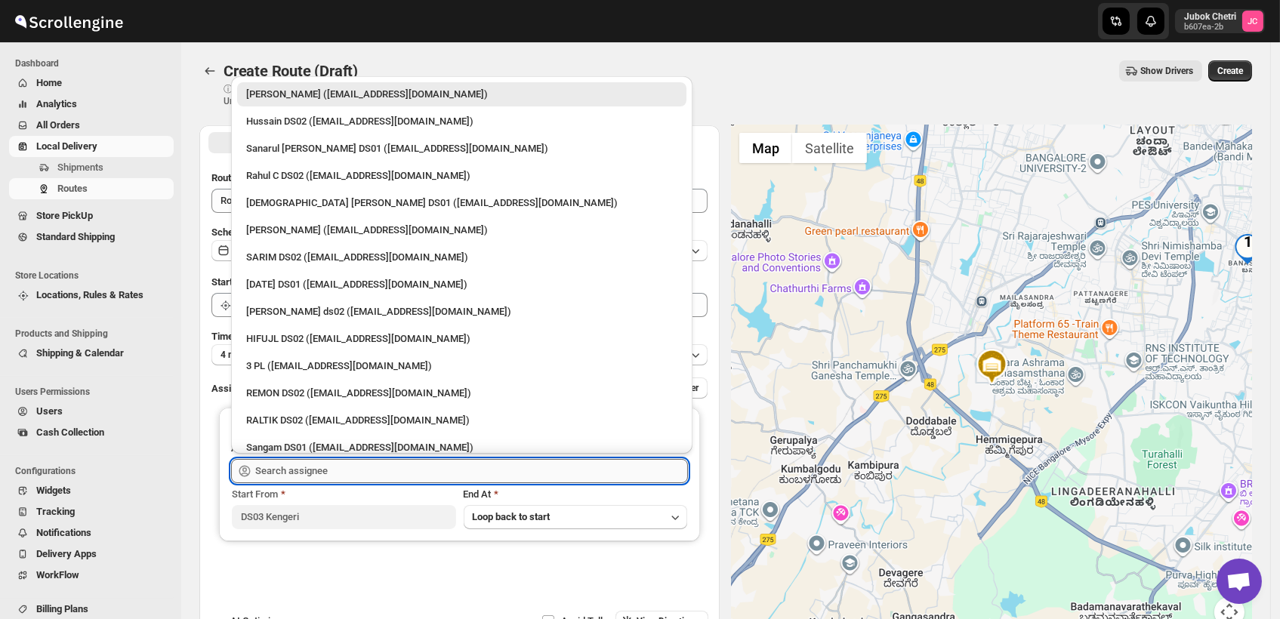
click at [338, 470] on input "text" at bounding box center [471, 471] width 433 height 24
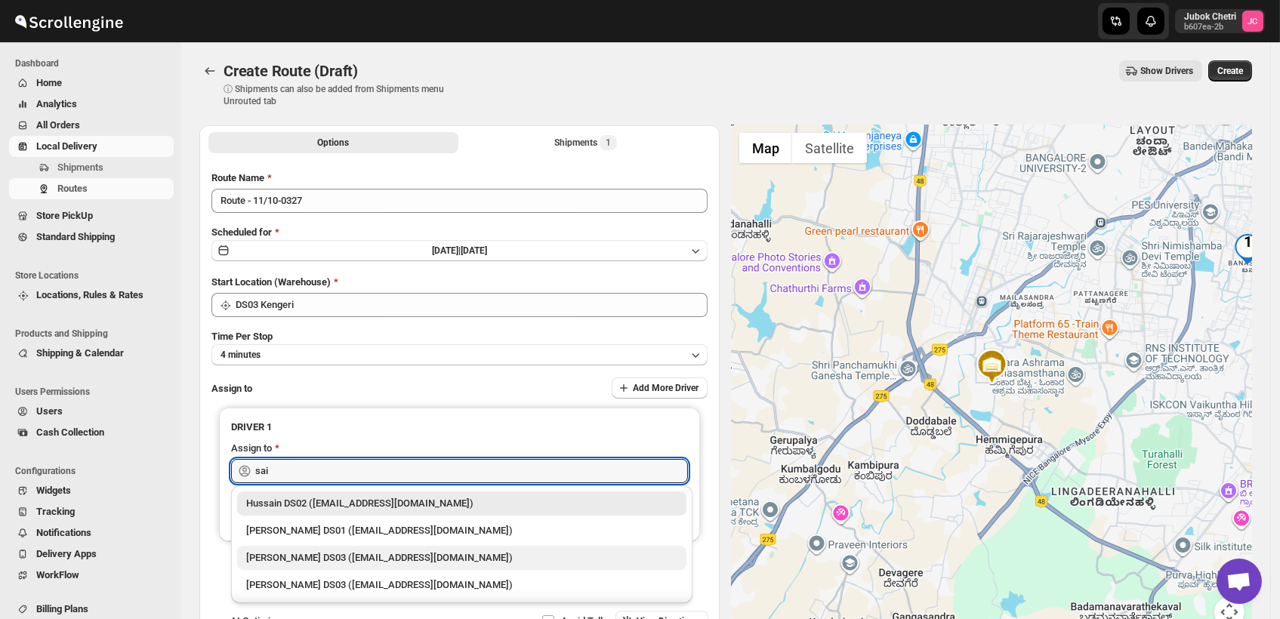
click at [352, 552] on div "[PERSON_NAME] DS03 ([EMAIL_ADDRESS][DOMAIN_NAME])" at bounding box center [461, 557] width 431 height 15
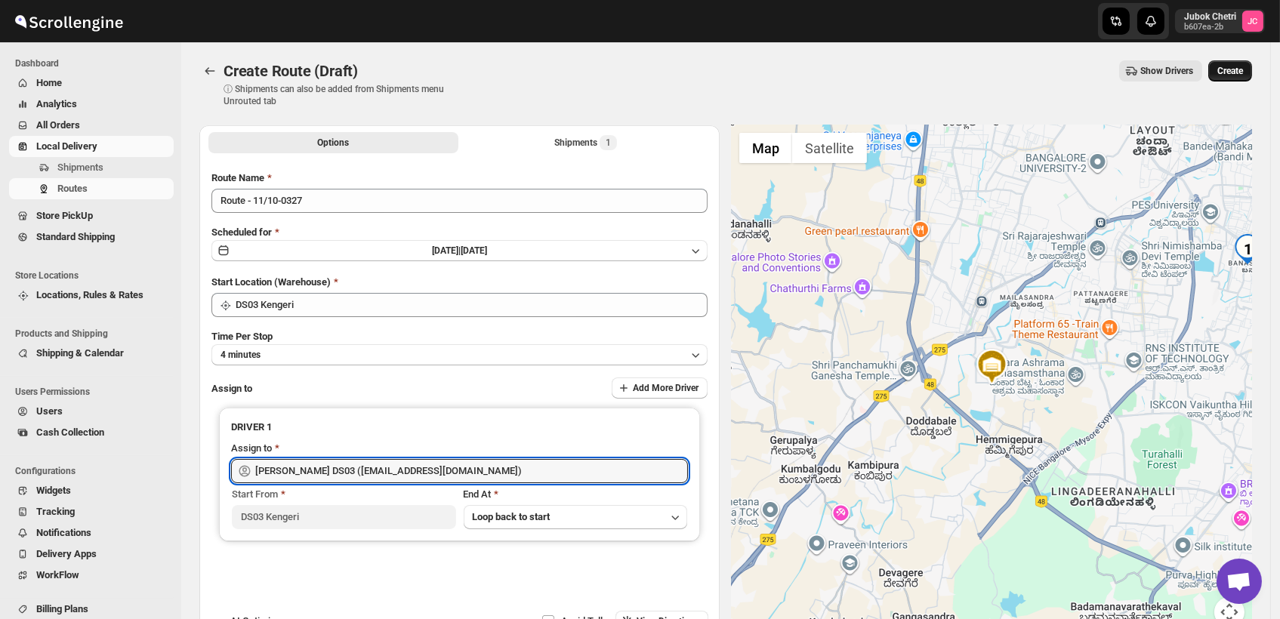
type input "[PERSON_NAME] DS03 ([EMAIL_ADDRESS][DOMAIN_NAME])"
click at [1236, 74] on span "Create" at bounding box center [1230, 71] width 26 height 12
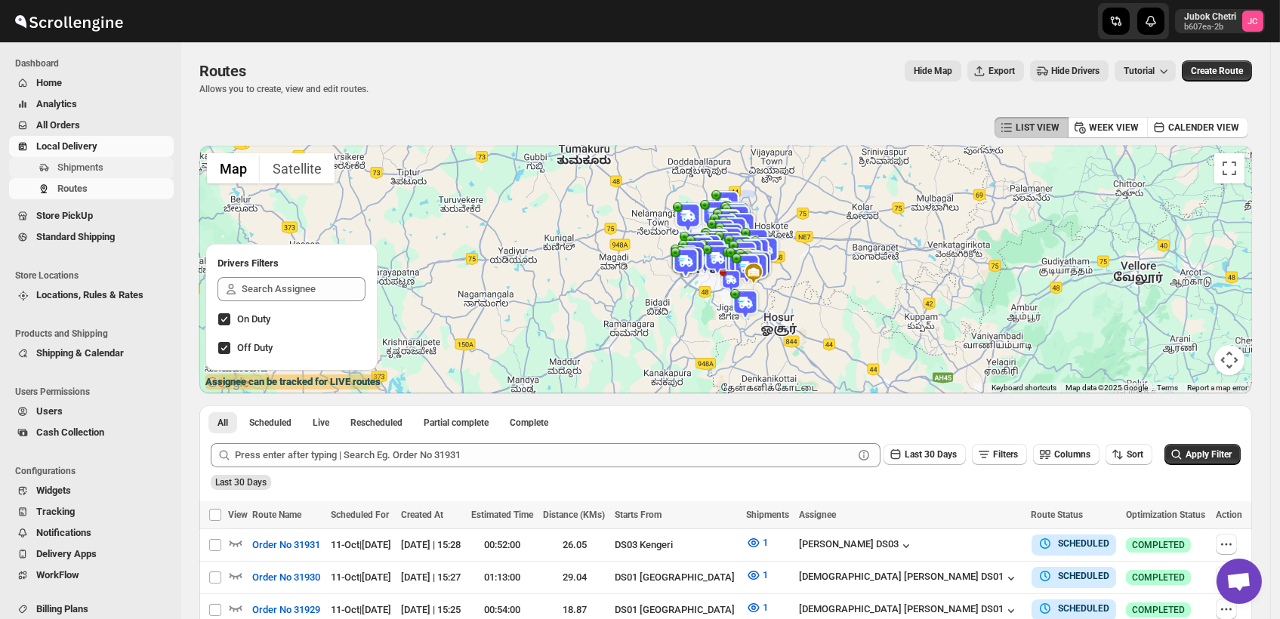
click at [130, 162] on span "Shipments" at bounding box center [113, 167] width 113 height 15
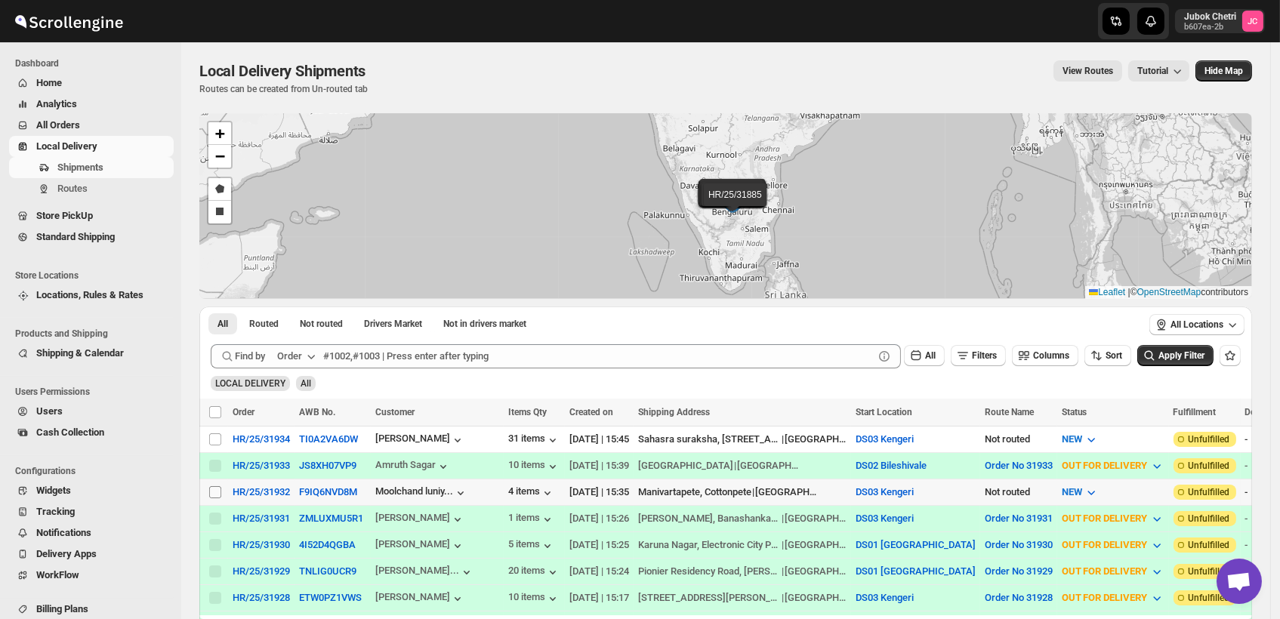
click at [216, 487] on input "Select shipment" at bounding box center [215, 492] width 12 height 12
checkbox input "true"
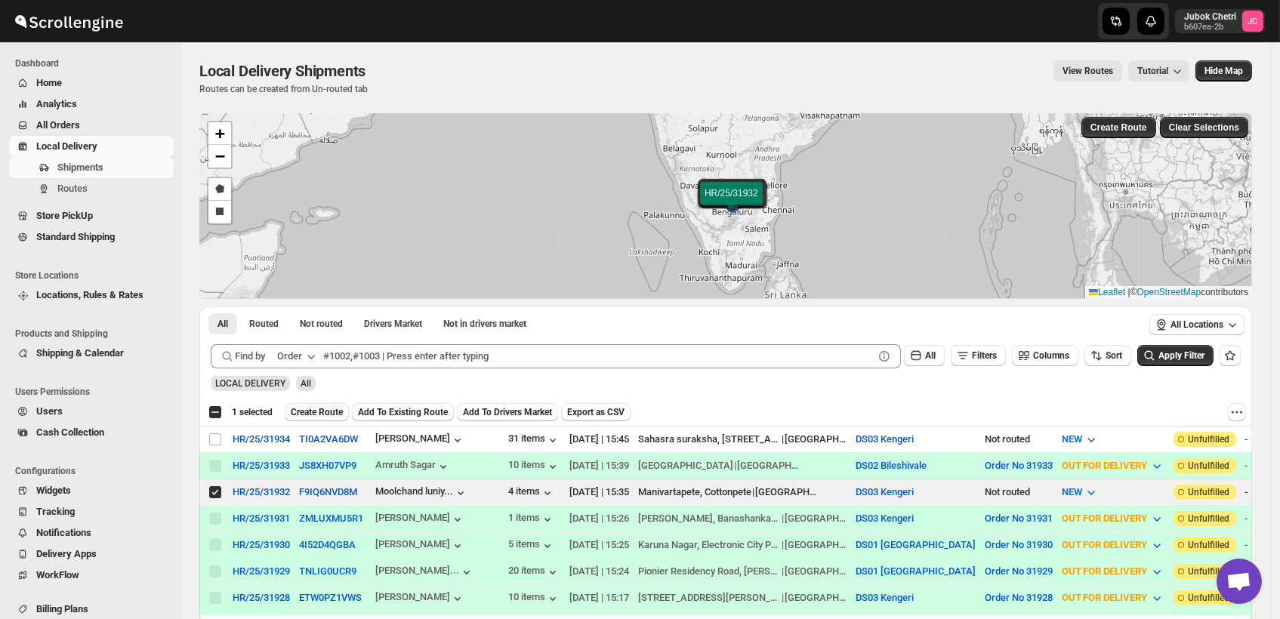
click at [328, 412] on span "Create Route" at bounding box center [317, 412] width 52 height 12
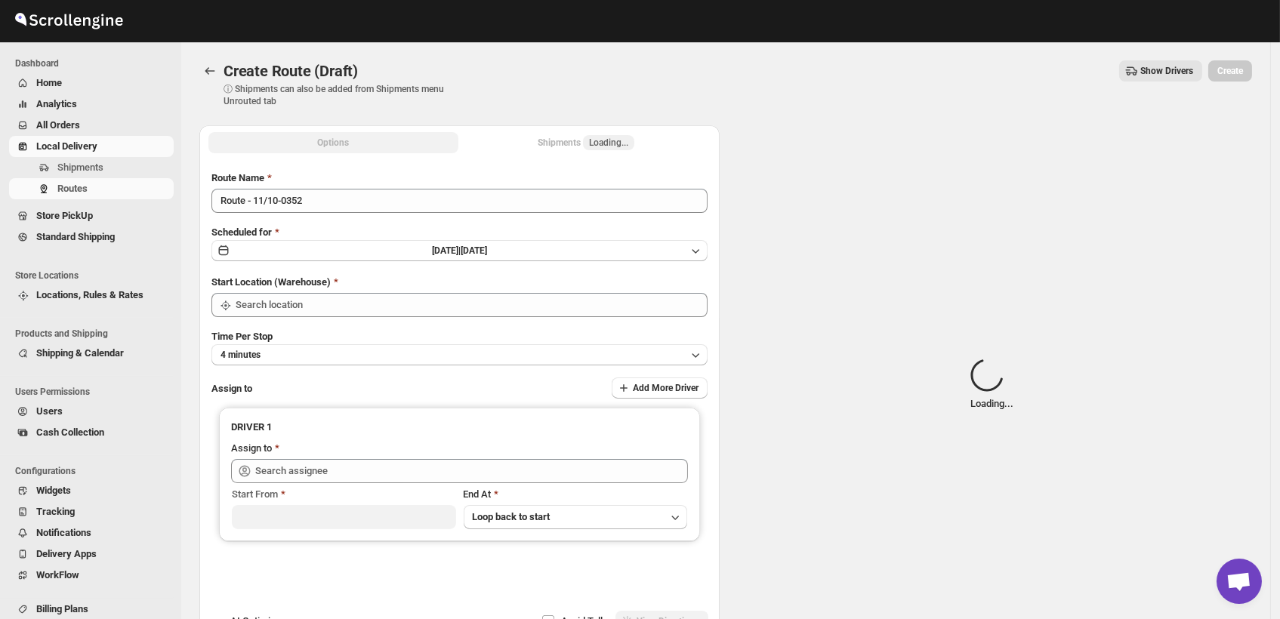
type input "DS03 Kengeri"
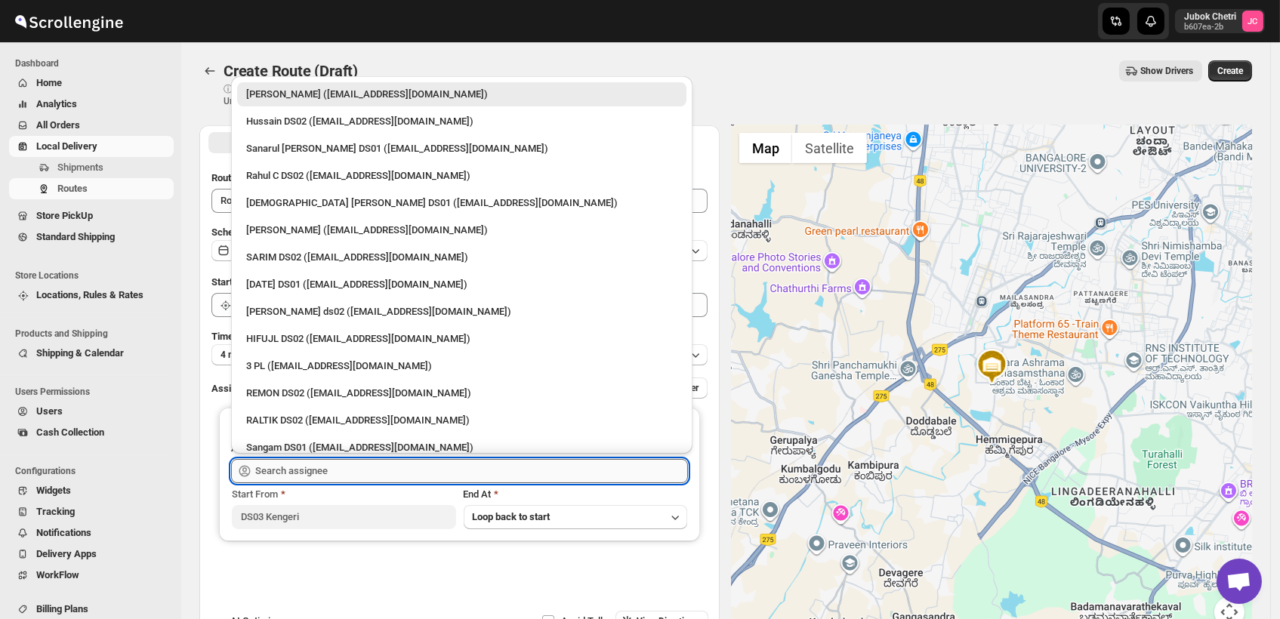
click at [346, 462] on input "text" at bounding box center [471, 471] width 433 height 24
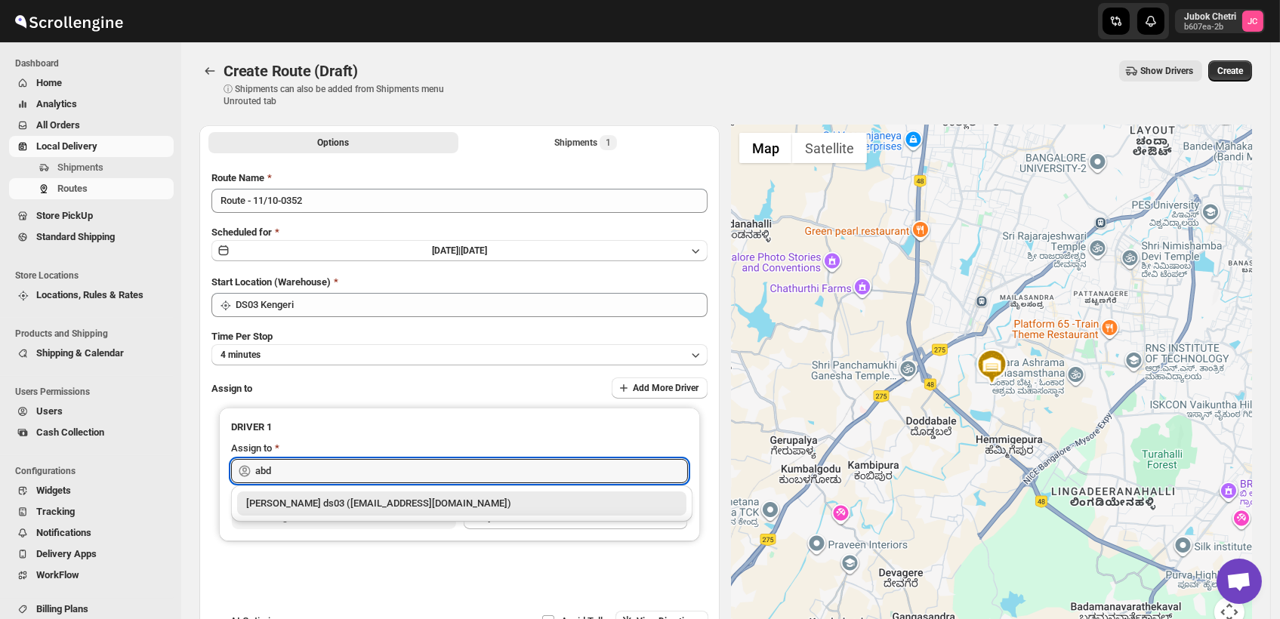
click at [372, 504] on div "[PERSON_NAME] ds03 ([EMAIL_ADDRESS][DOMAIN_NAME])" at bounding box center [461, 503] width 431 height 15
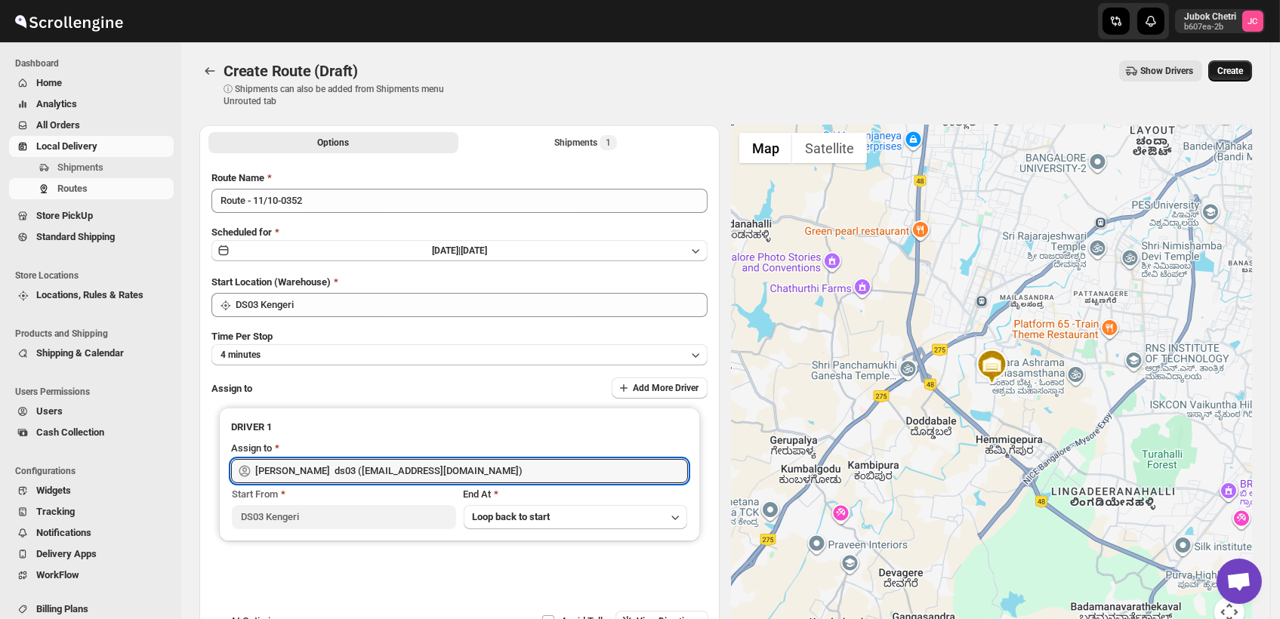
type input "[PERSON_NAME] ds03 ([EMAIL_ADDRESS][DOMAIN_NAME])"
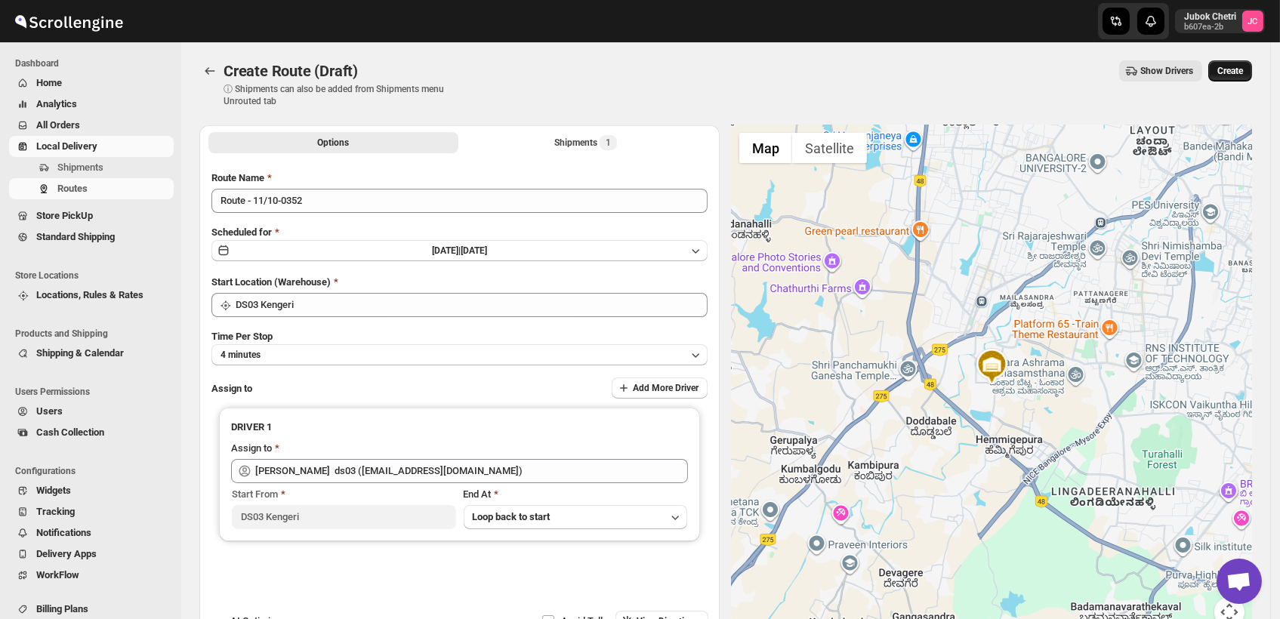
click at [1235, 72] on span "Create" at bounding box center [1230, 71] width 26 height 12
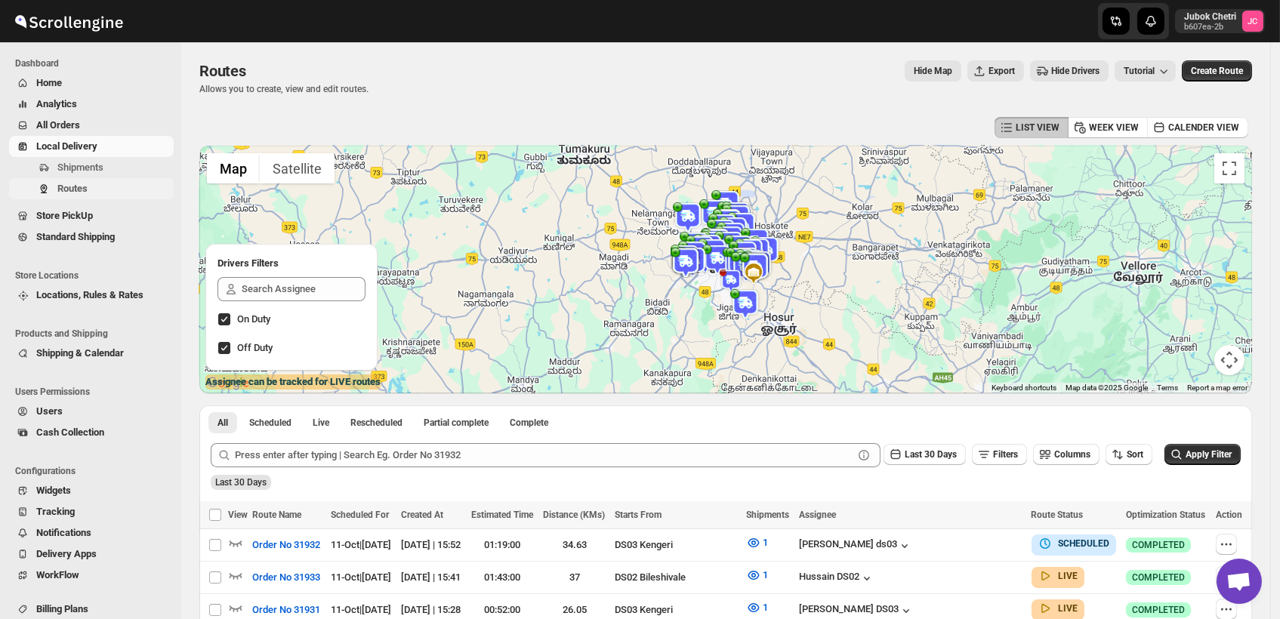
click at [107, 193] on span "Routes" at bounding box center [113, 188] width 113 height 15
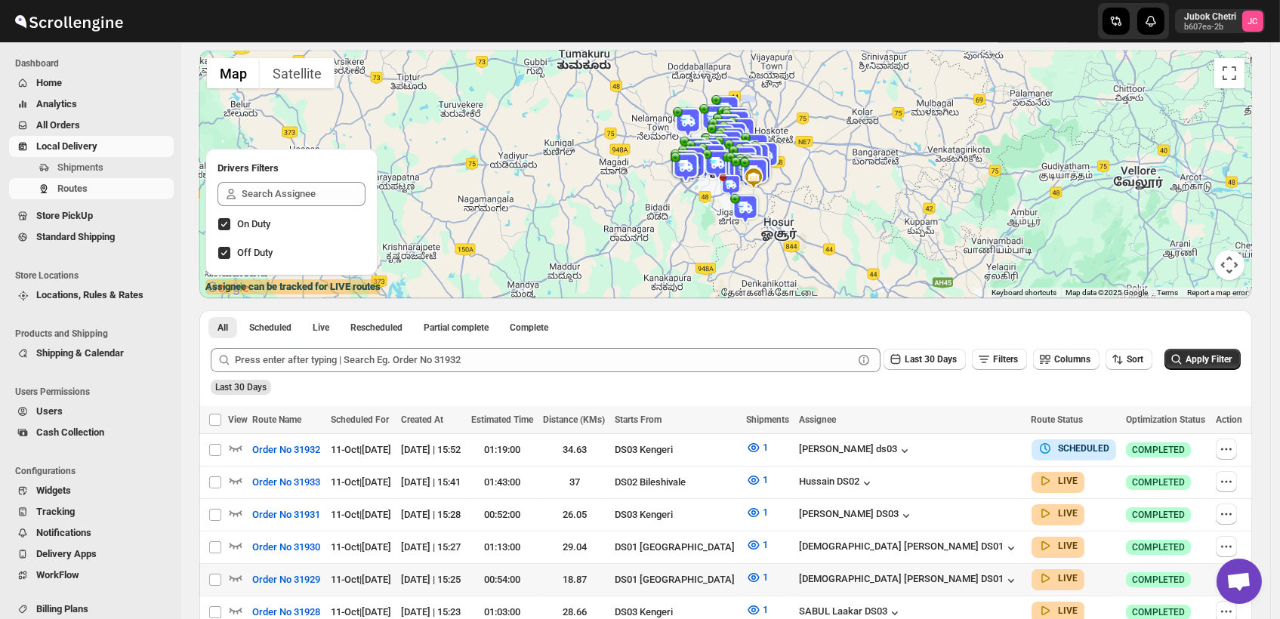
scroll to position [168, 0]
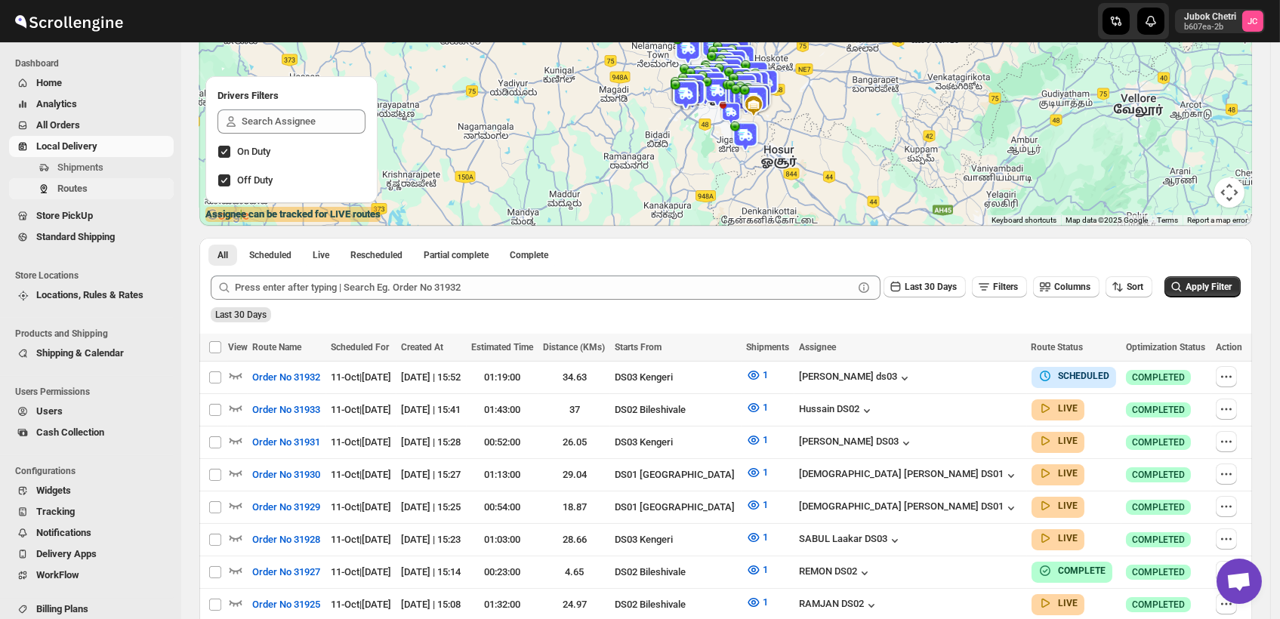
click at [102, 190] on span "Routes" at bounding box center [113, 188] width 113 height 15
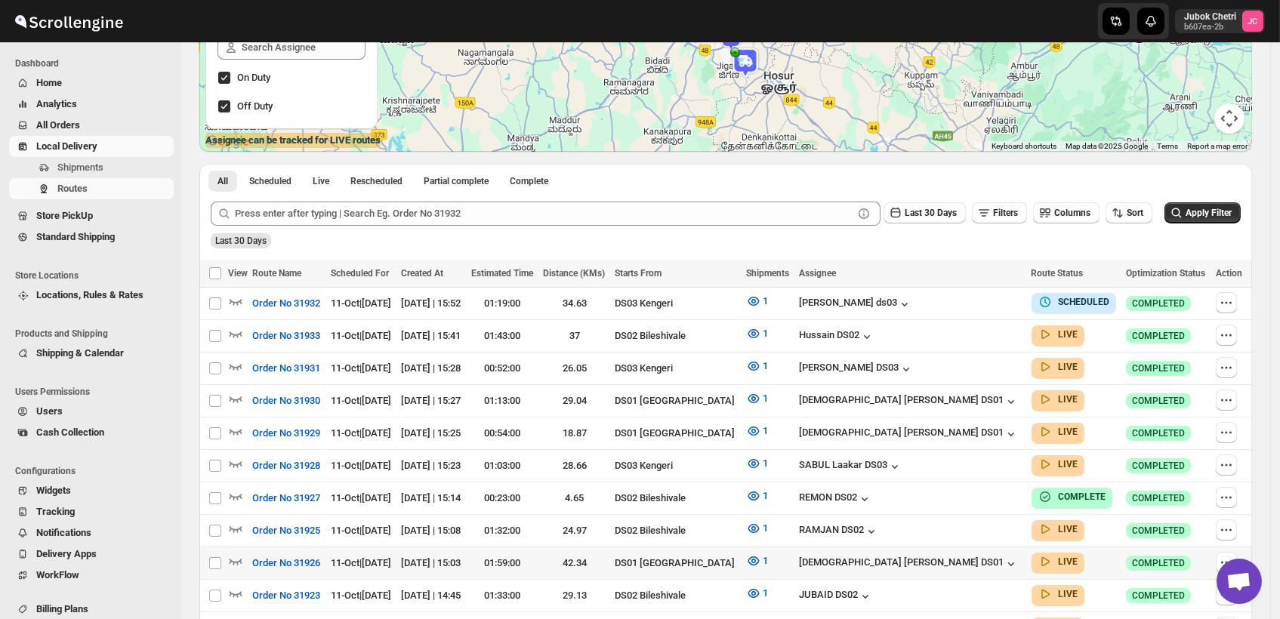
scroll to position [251, 0]
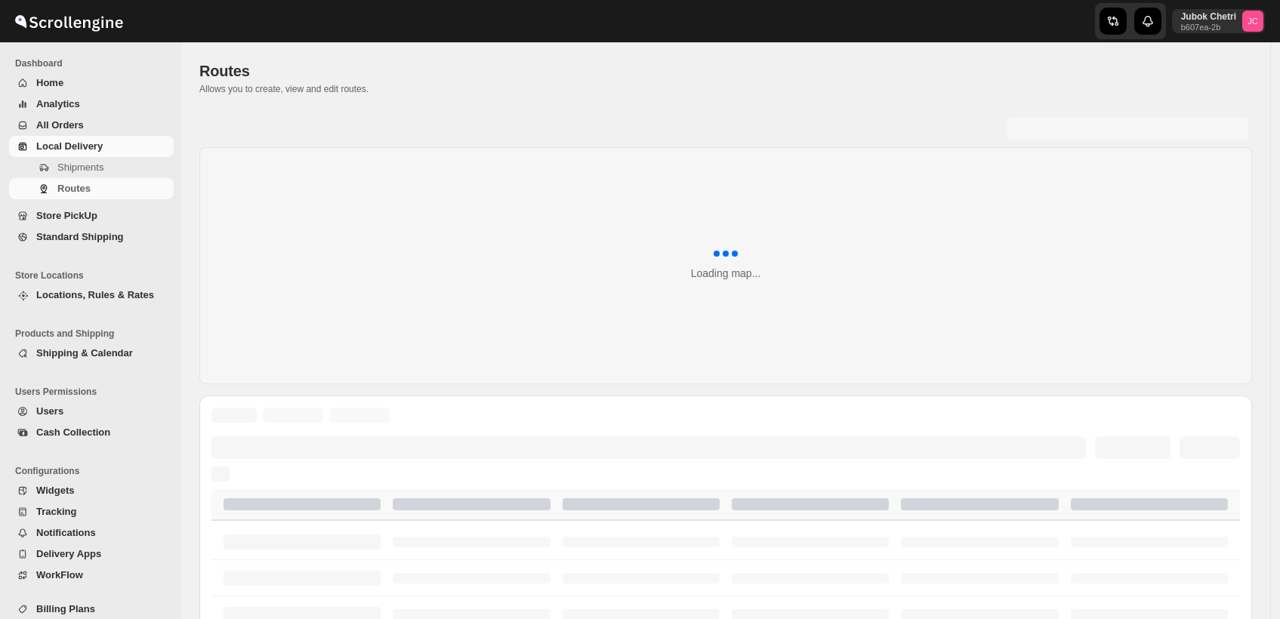
scroll to position [251, 0]
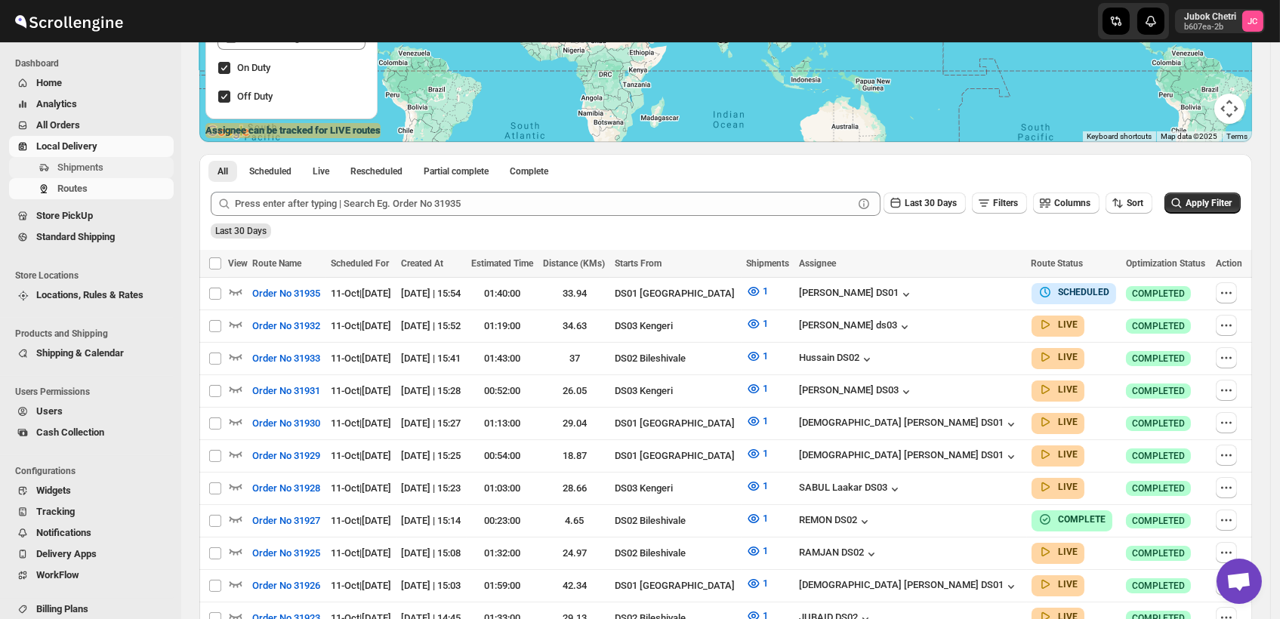
click at [96, 171] on span "Shipments" at bounding box center [80, 167] width 46 height 11
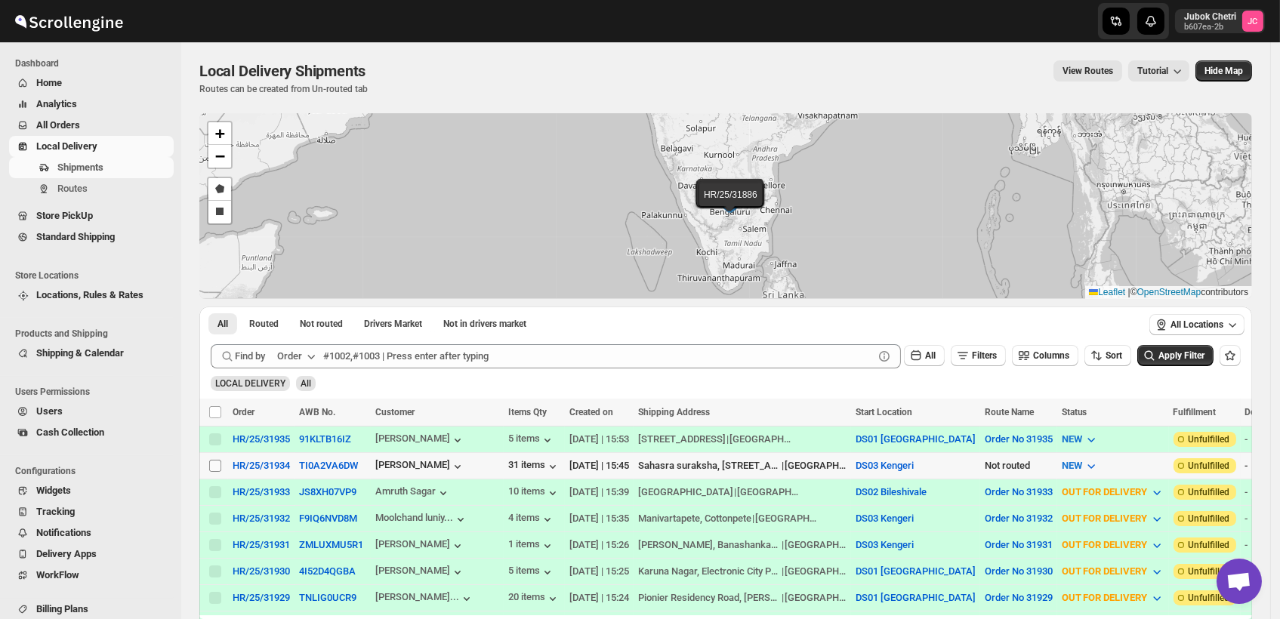
click at [218, 462] on input "Select shipment" at bounding box center [215, 466] width 12 height 12
checkbox input "true"
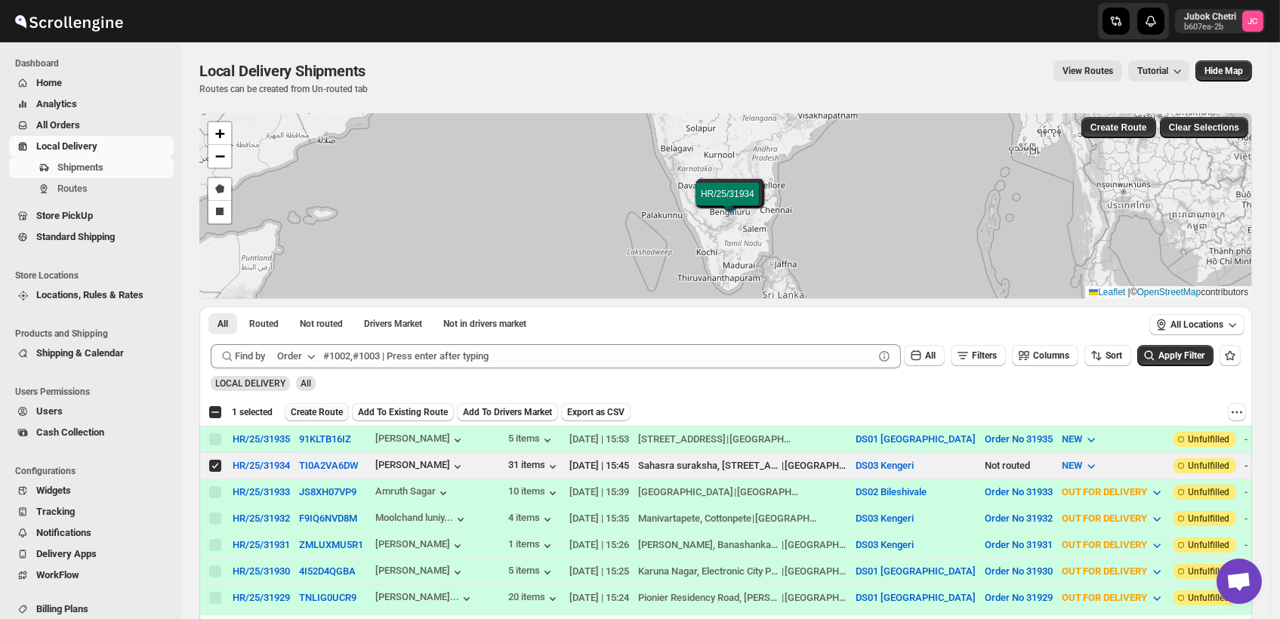
click at [340, 415] on span "Create Route" at bounding box center [317, 412] width 52 height 12
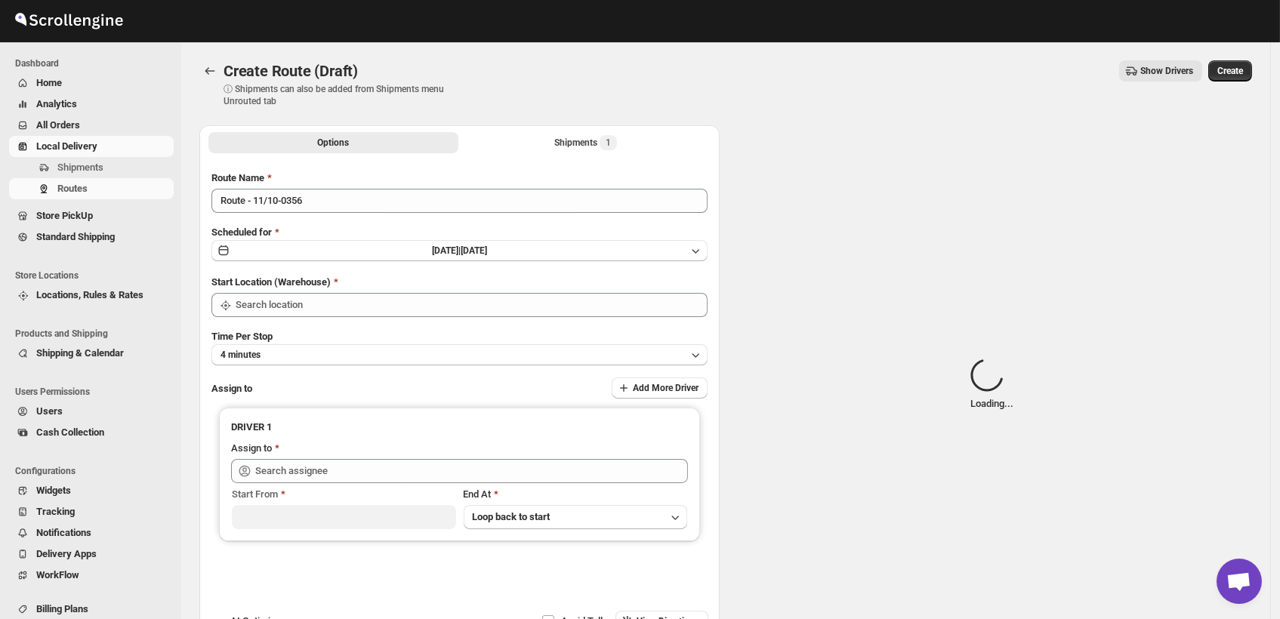
type input "DS03 Kengeri"
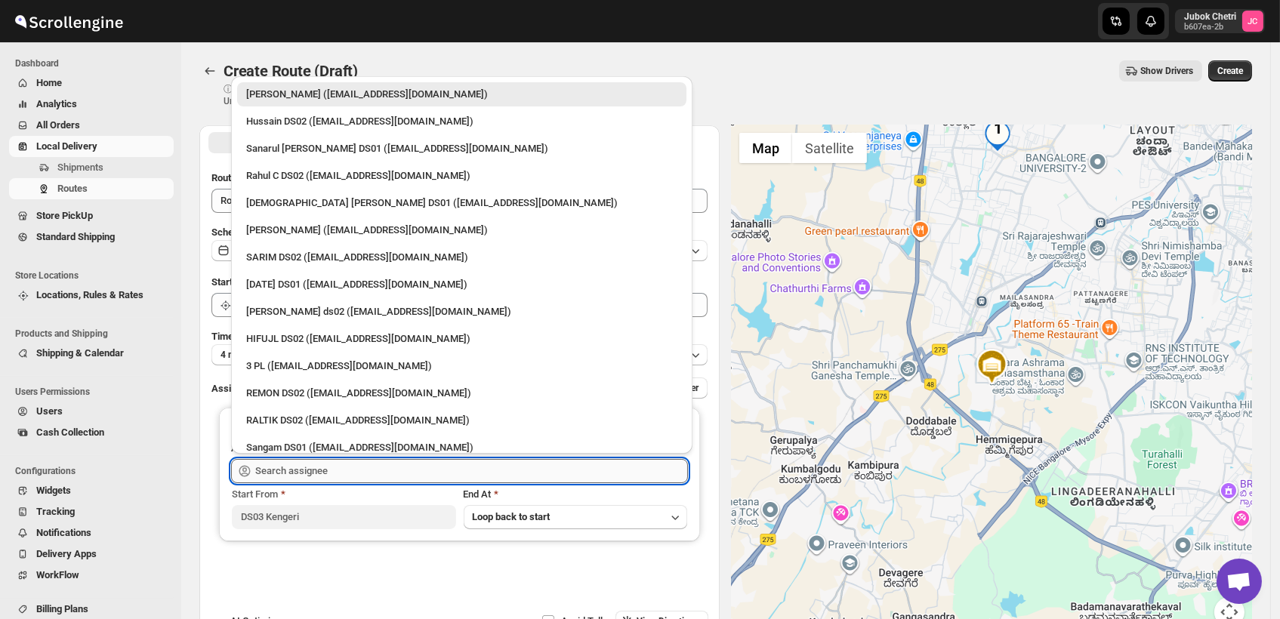
click at [345, 471] on input "text" at bounding box center [471, 471] width 433 height 24
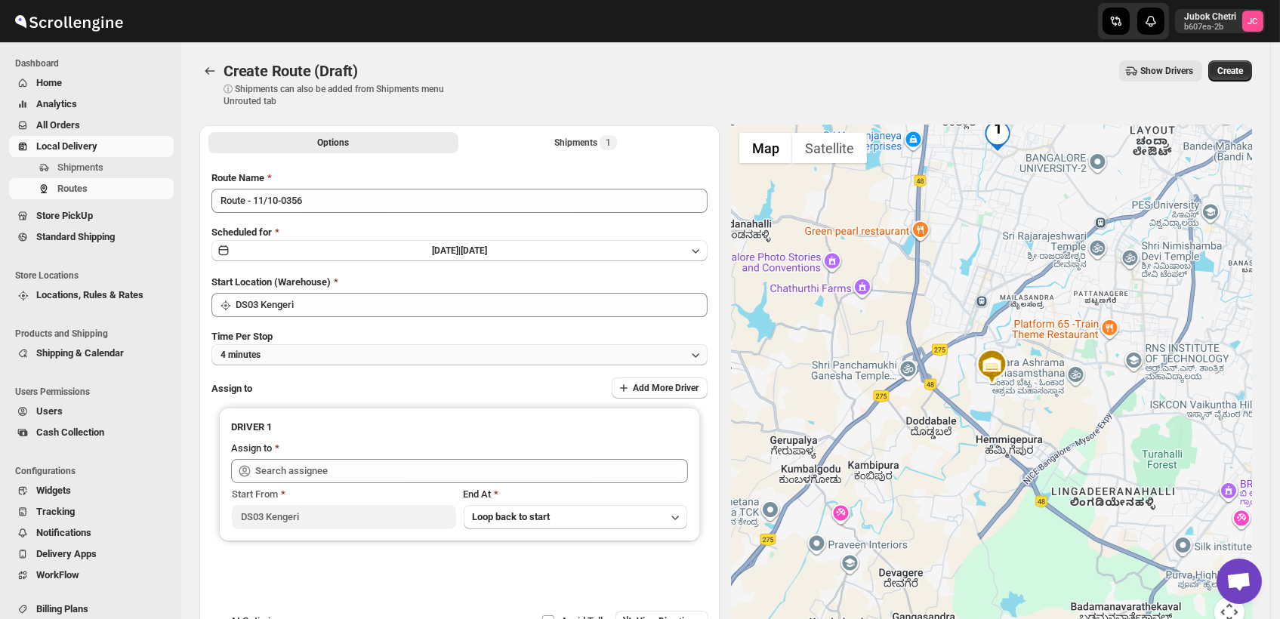
click at [219, 358] on button "4 minutes" at bounding box center [459, 354] width 496 height 21
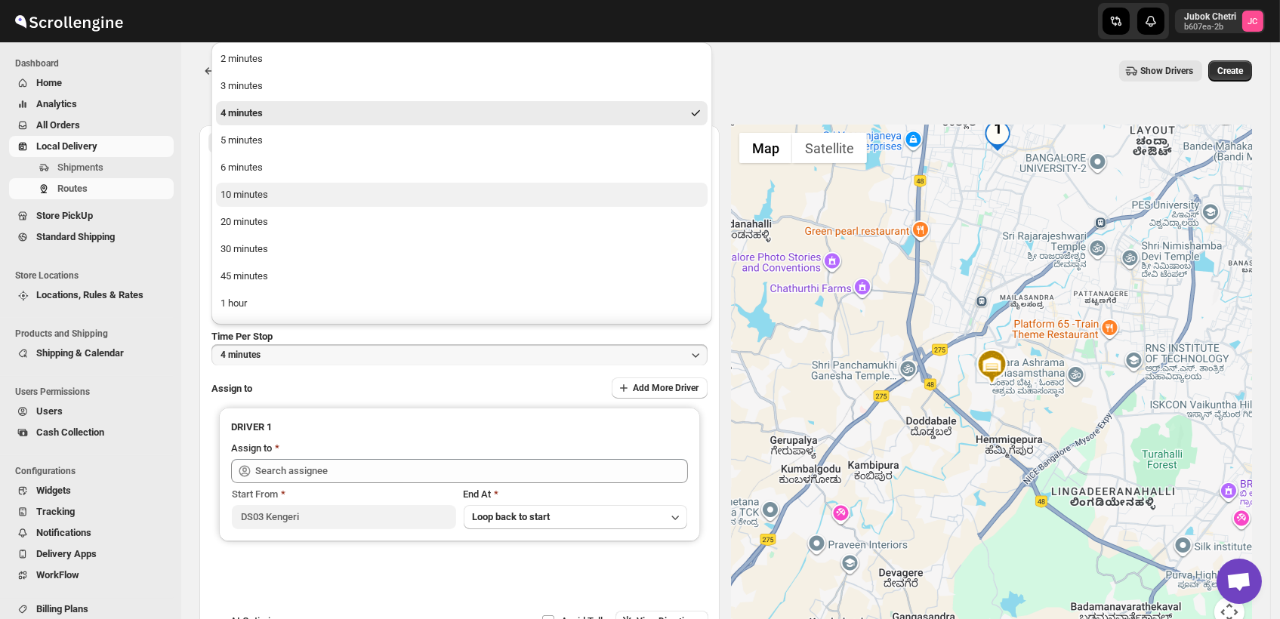
click at [249, 183] on button "10 minutes" at bounding box center [462, 195] width 492 height 24
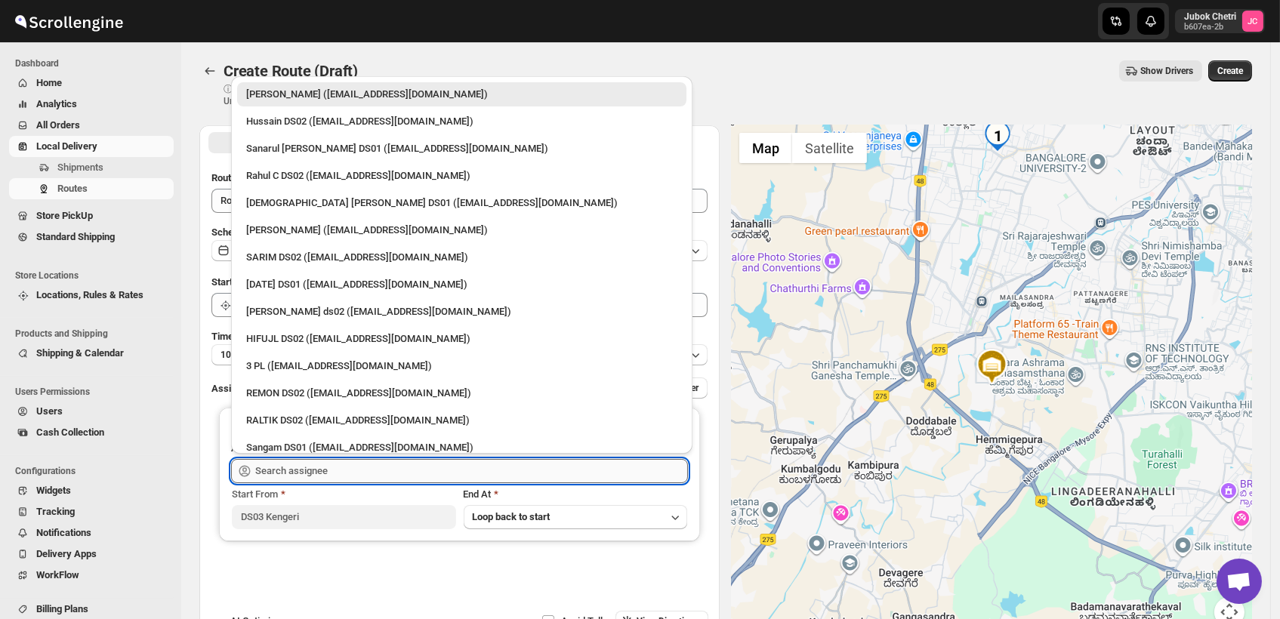
click at [301, 467] on input "text" at bounding box center [471, 471] width 433 height 24
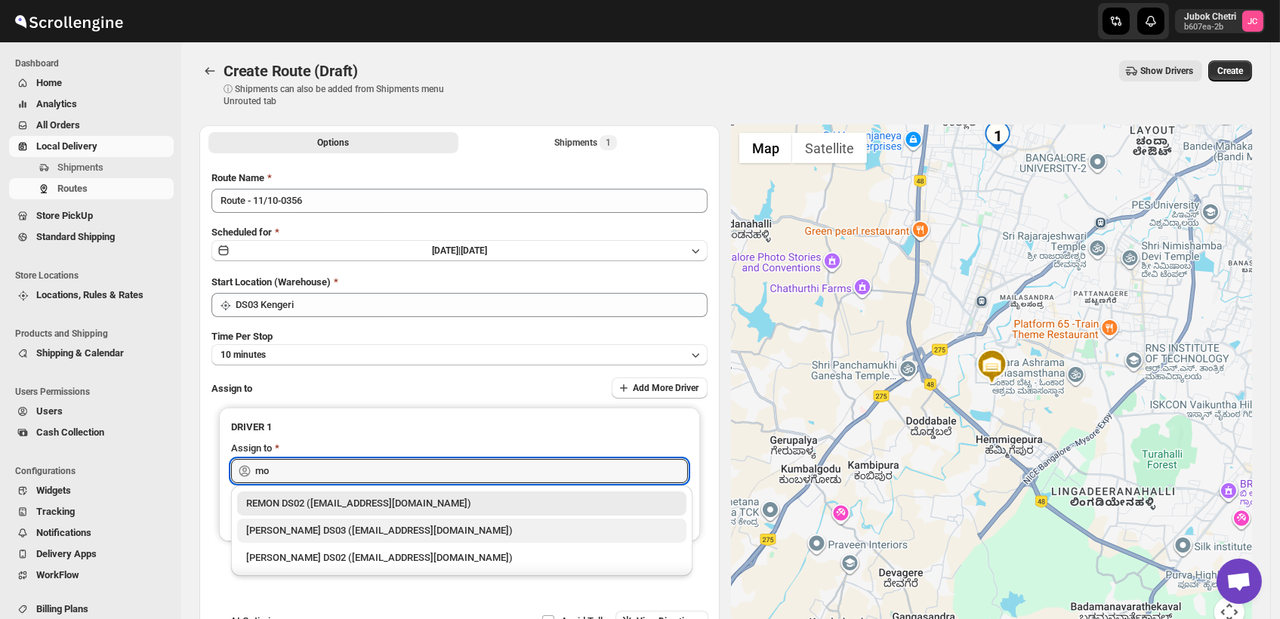
click at [322, 521] on div "[PERSON_NAME] DS03 ([EMAIL_ADDRESS][DOMAIN_NAME])" at bounding box center [461, 531] width 449 height 24
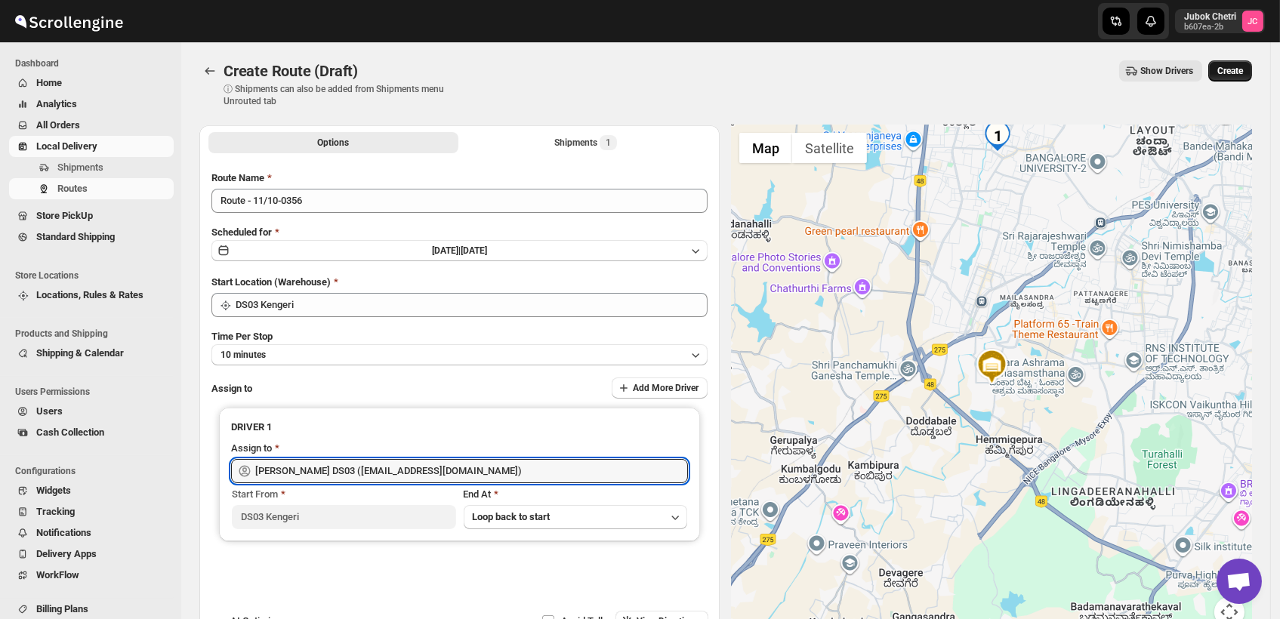
type input "[PERSON_NAME] DS03 ([EMAIL_ADDRESS][DOMAIN_NAME])"
click at [1239, 65] on span "Create" at bounding box center [1230, 71] width 26 height 12
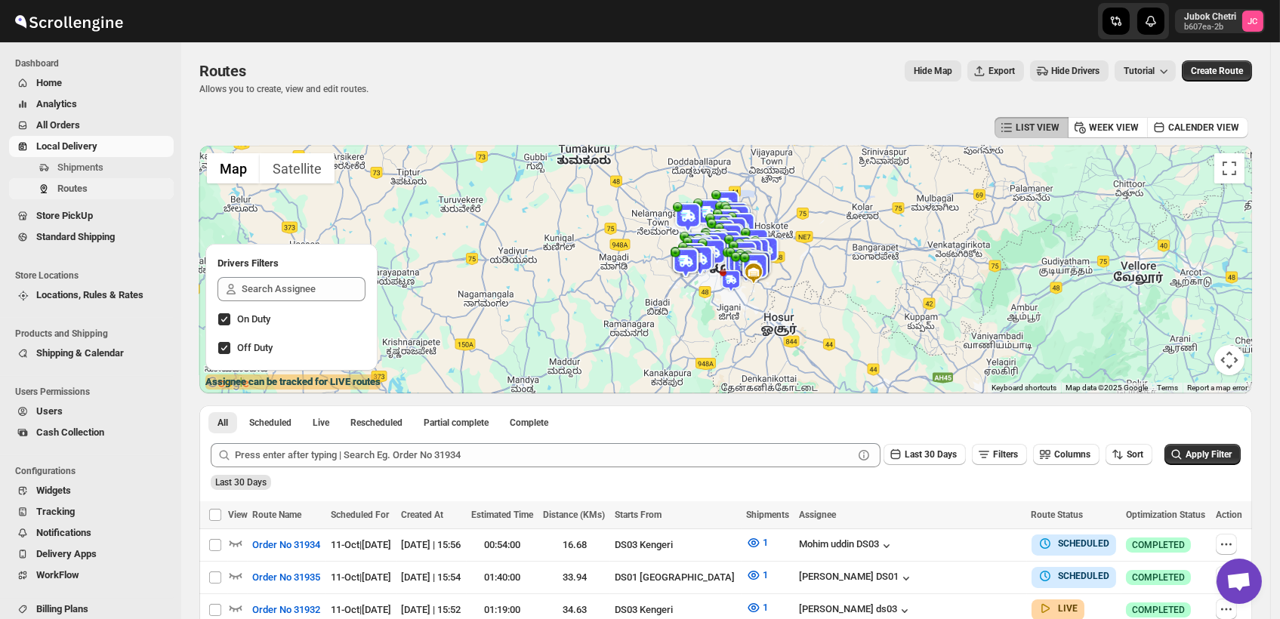
click at [85, 187] on span "Routes" at bounding box center [72, 188] width 30 height 11
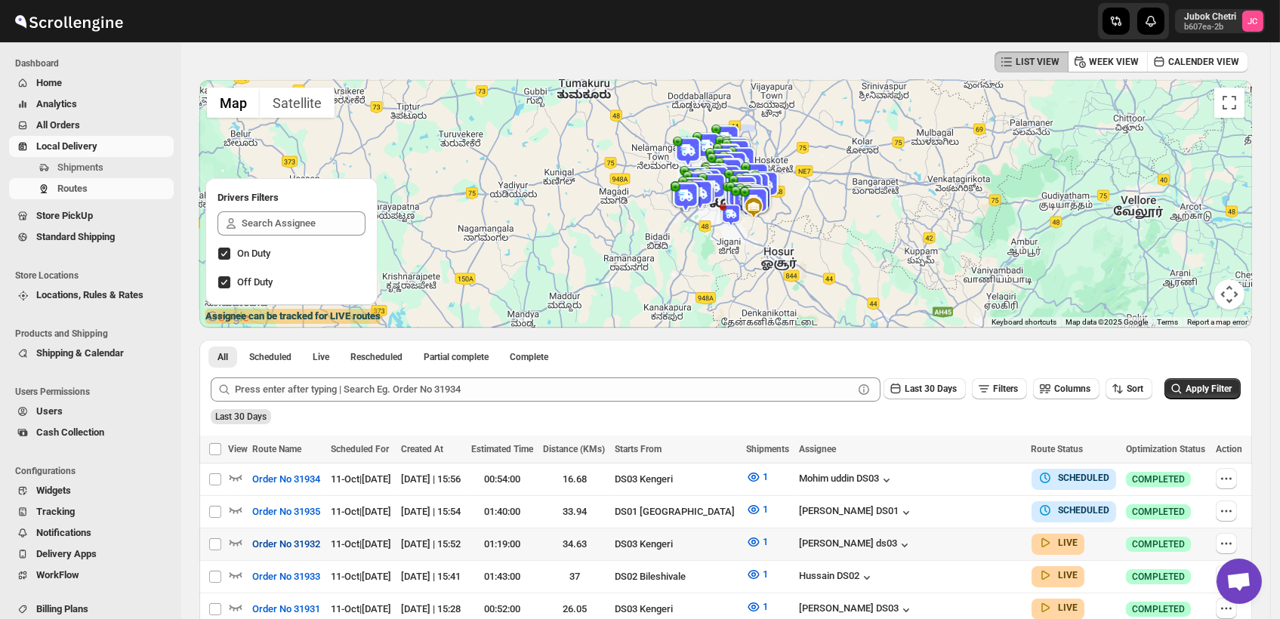
scroll to position [84, 0]
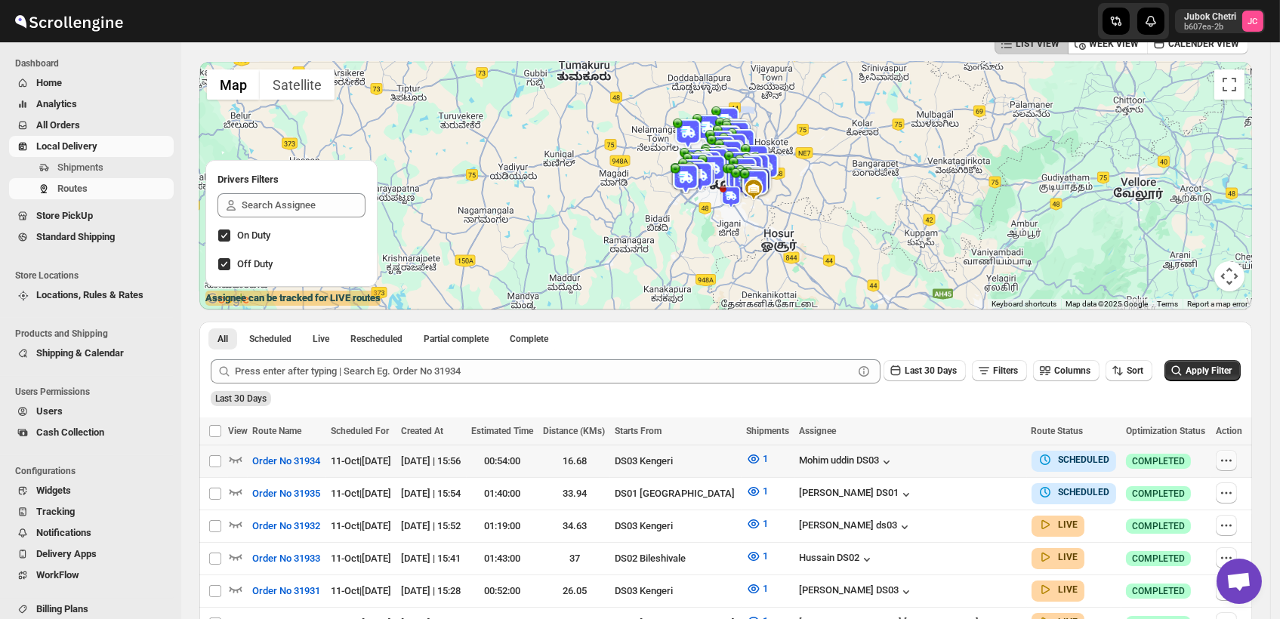
click at [1230, 460] on icon "button" at bounding box center [1226, 460] width 15 height 15
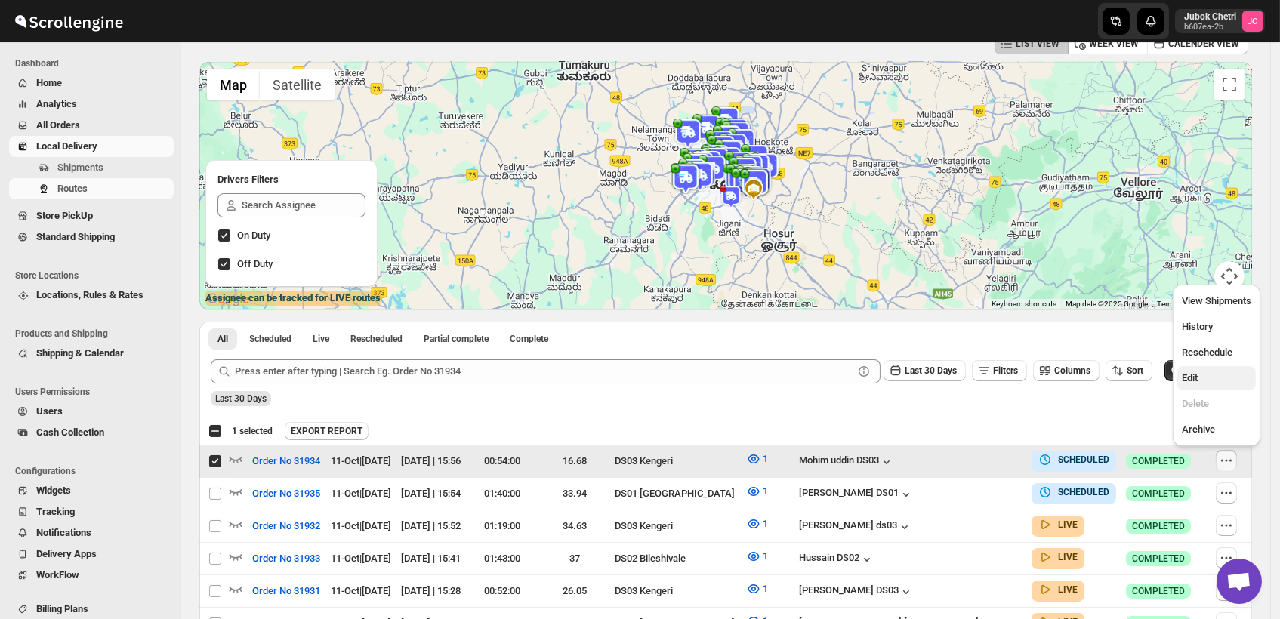
click at [1216, 371] on span "Edit" at bounding box center [1216, 378] width 69 height 15
checkbox input "false"
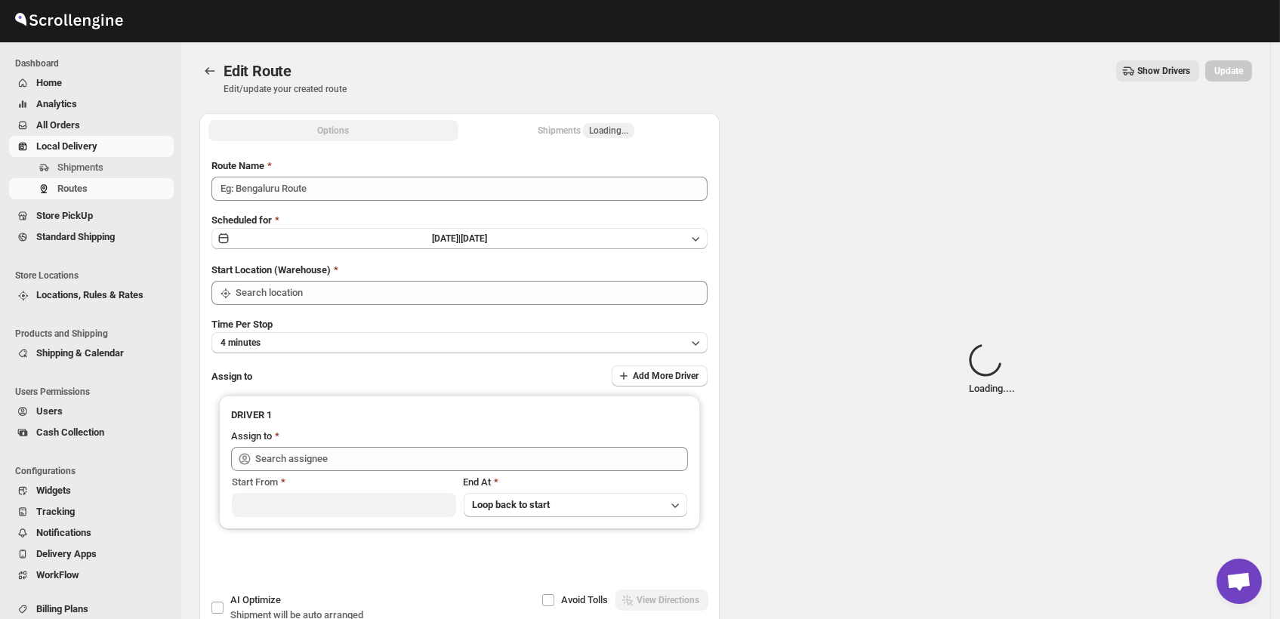
type input "Order No 31934"
type input "DS03 Kengeri"
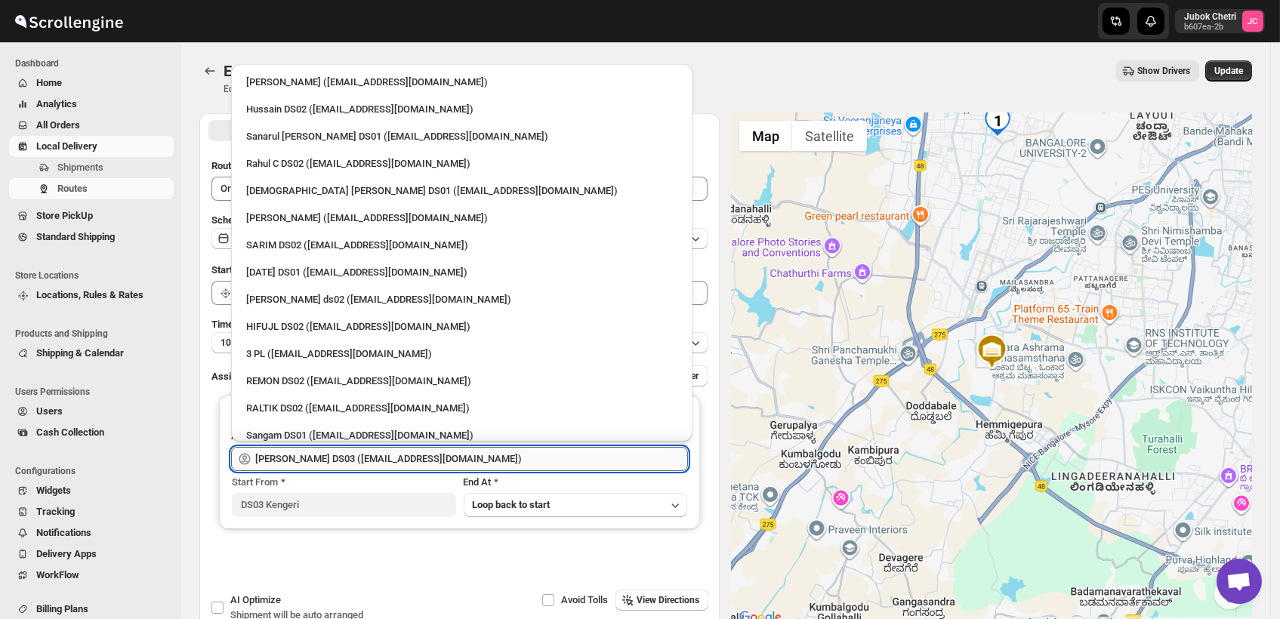
click at [480, 459] on input "[PERSON_NAME] DS03 ([EMAIL_ADDRESS][DOMAIN_NAME])" at bounding box center [471, 459] width 433 height 24
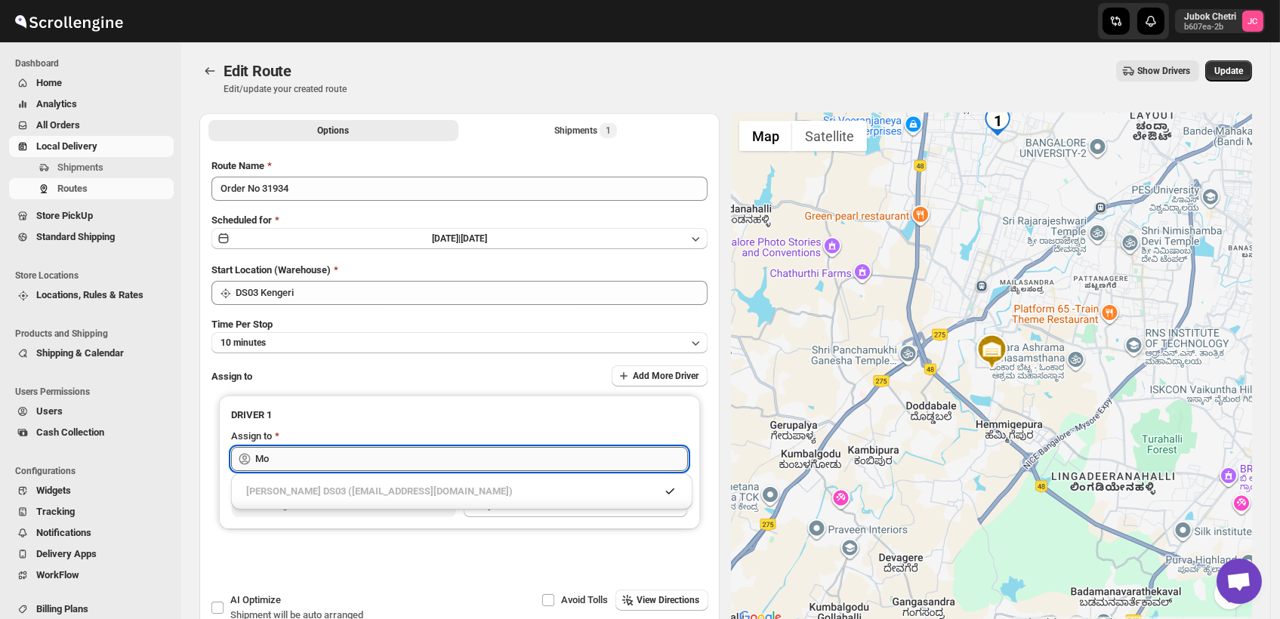
type input "M"
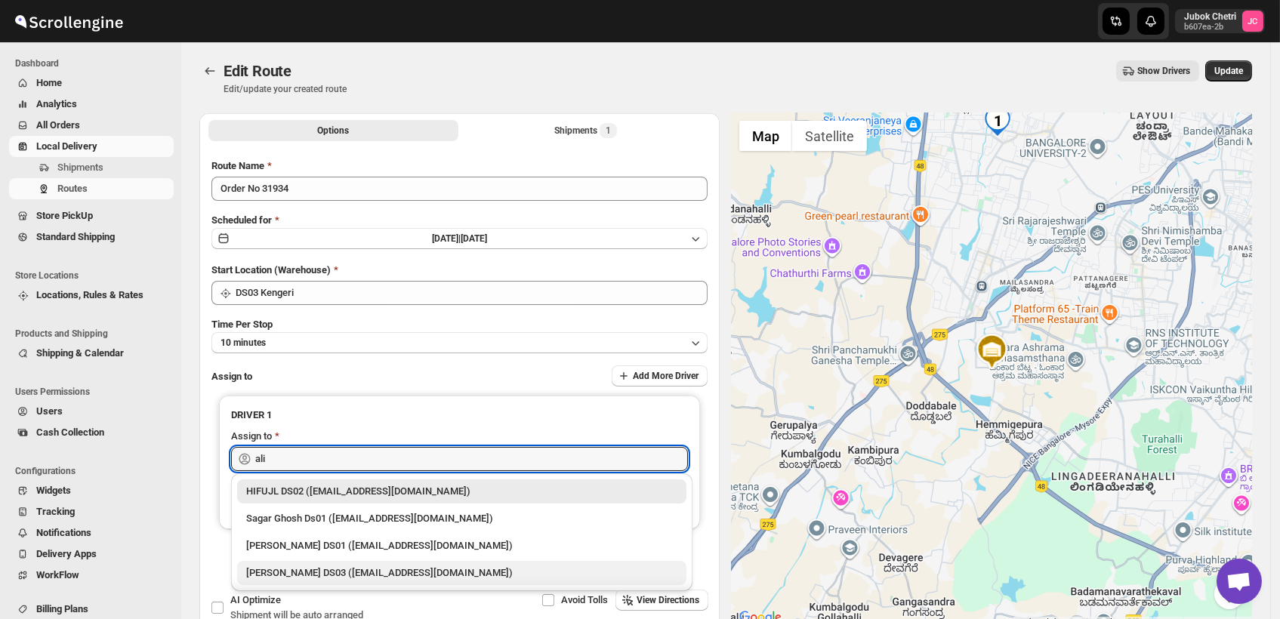
click at [443, 566] on div "[PERSON_NAME] DS03 ([EMAIL_ADDRESS][DOMAIN_NAME])" at bounding box center [461, 573] width 431 height 15
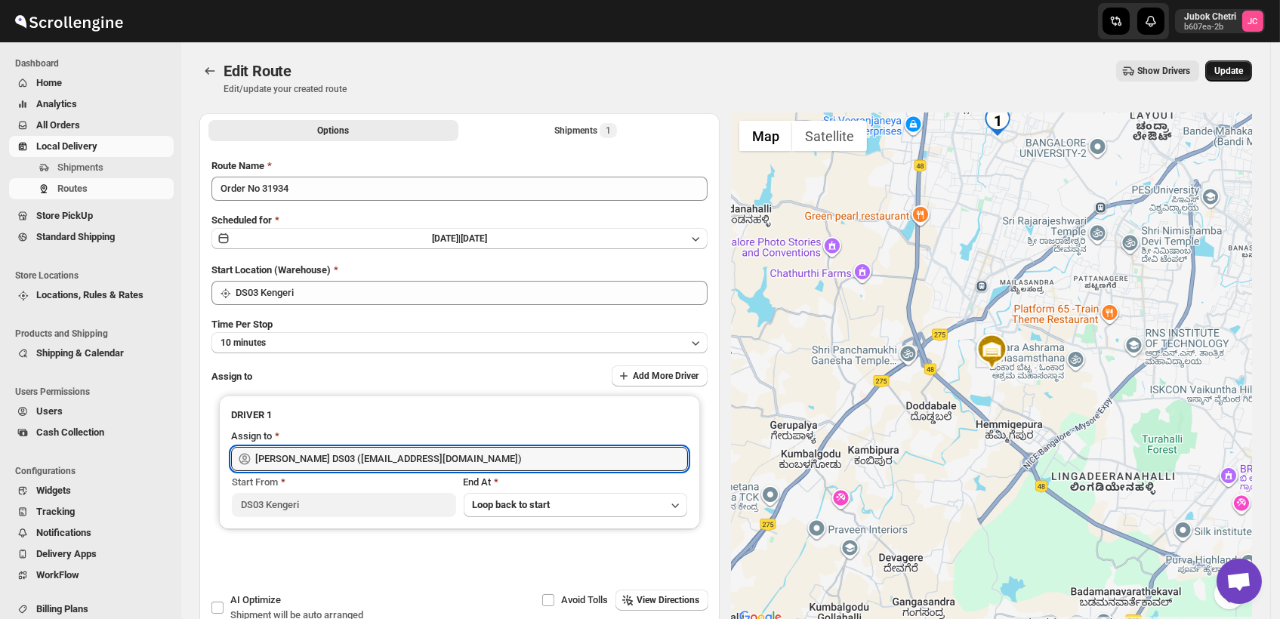
type input "[PERSON_NAME] DS03 ([EMAIL_ADDRESS][DOMAIN_NAME])"
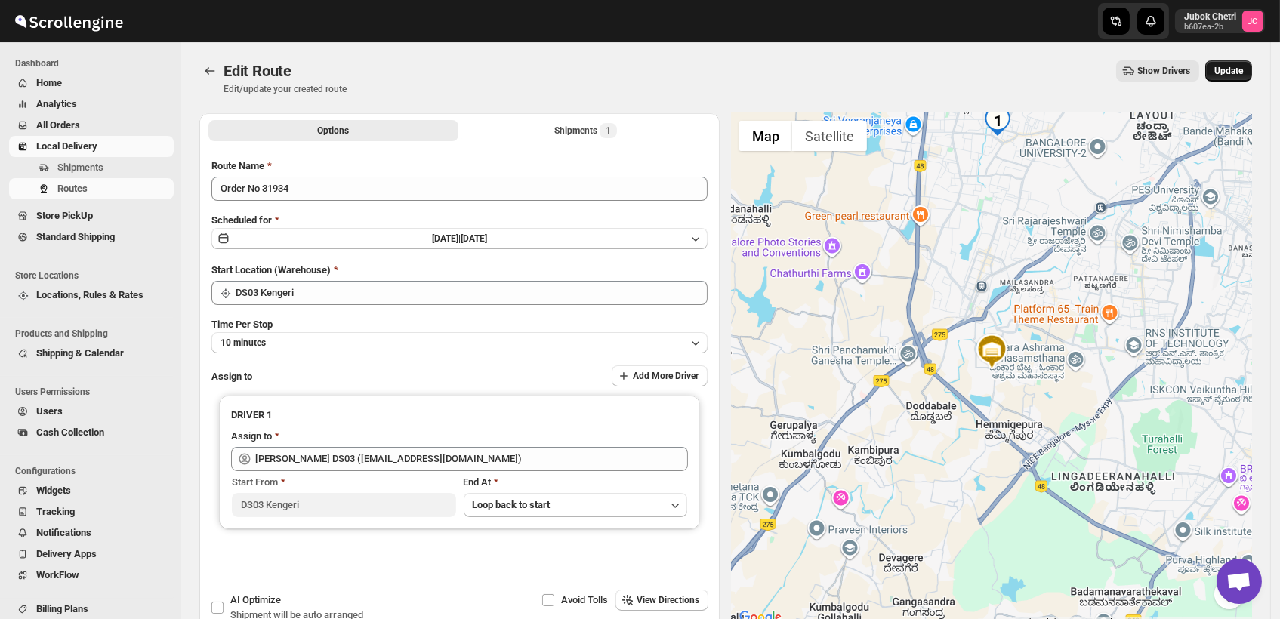
click at [1243, 75] on span "Update" at bounding box center [1228, 71] width 29 height 12
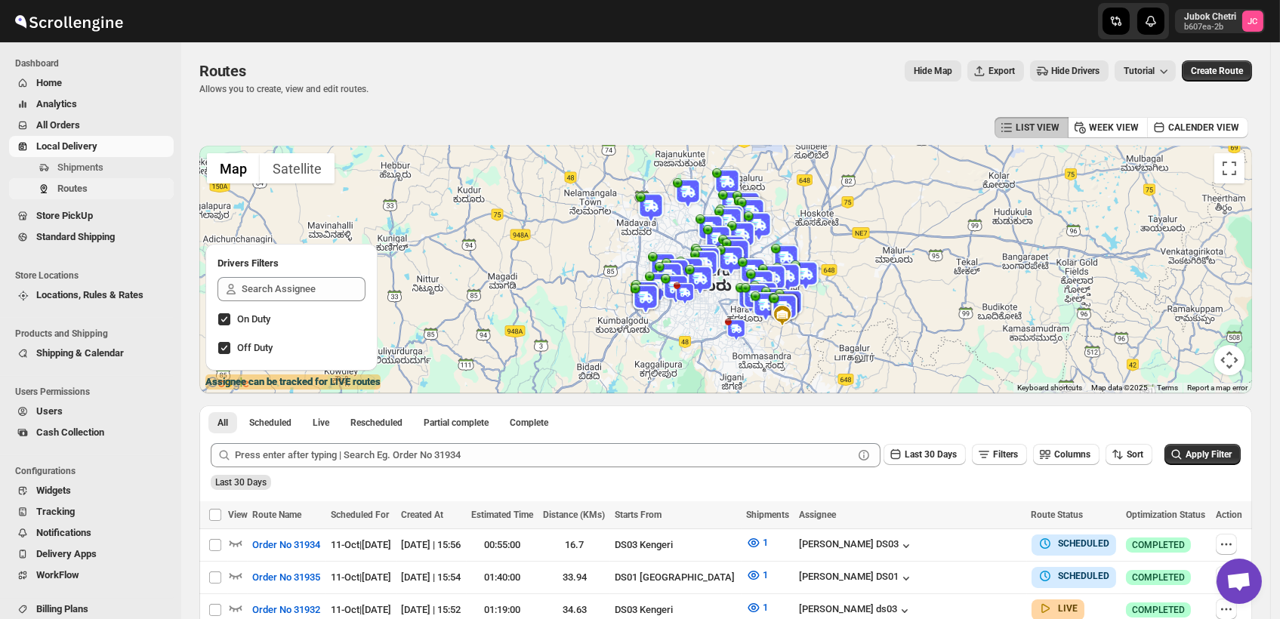
click at [103, 187] on span "Routes" at bounding box center [113, 188] width 113 height 15
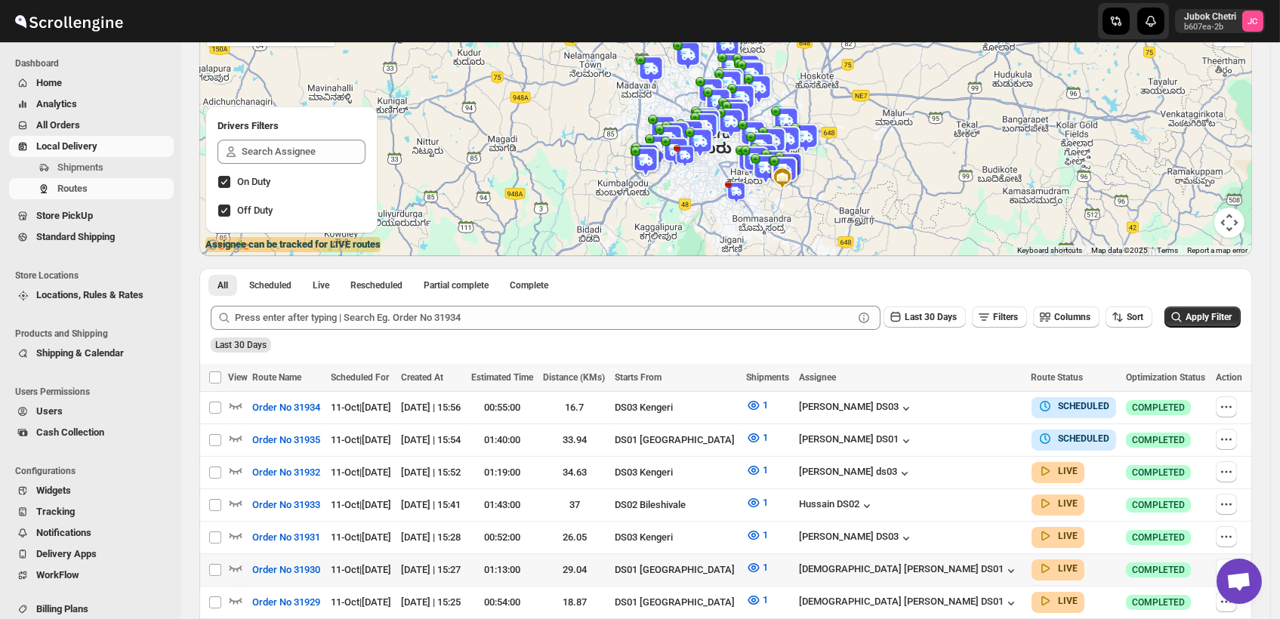
scroll to position [168, 0]
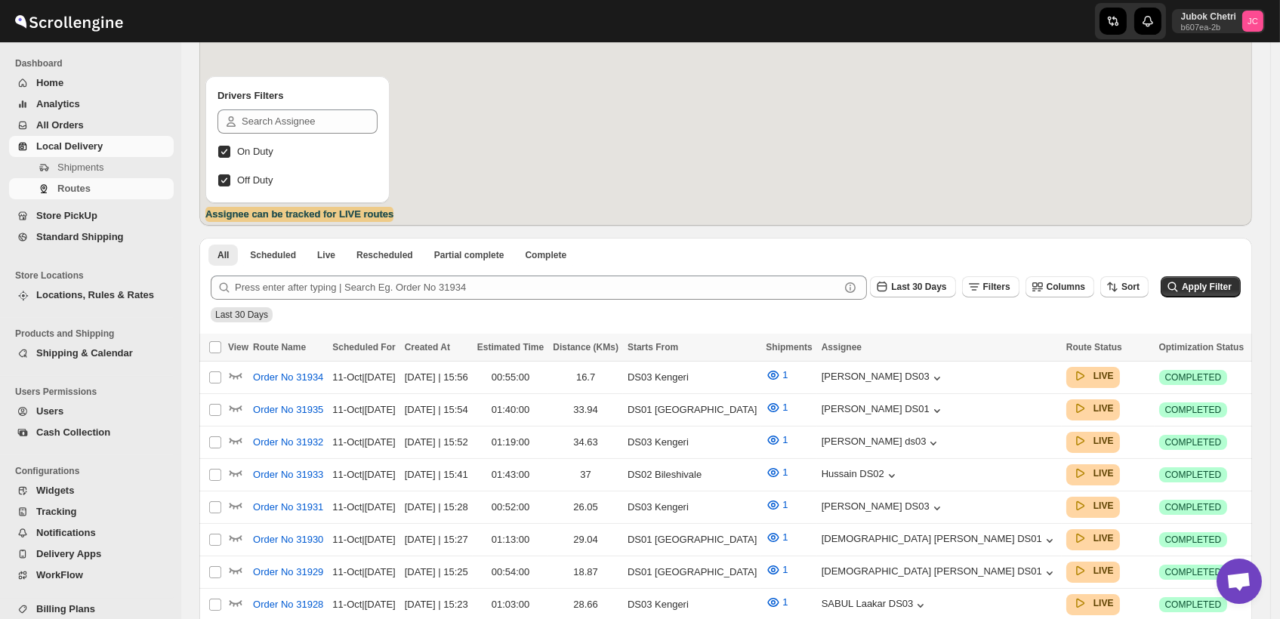
scroll to position [168, 0]
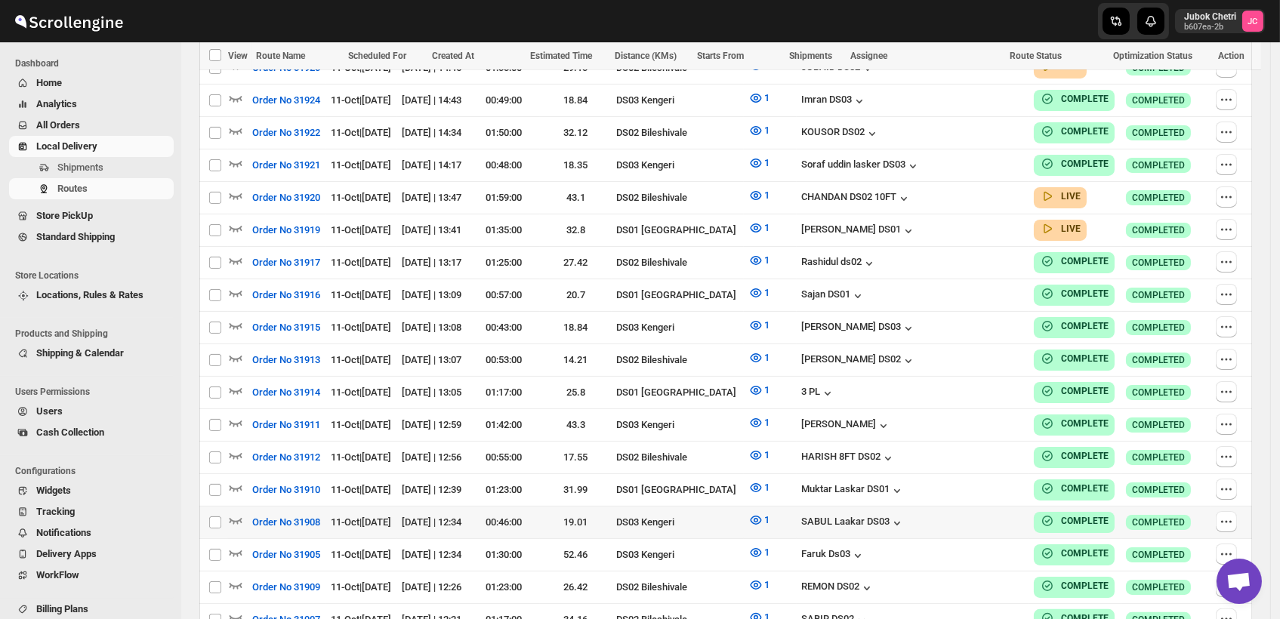
scroll to position [839, 0]
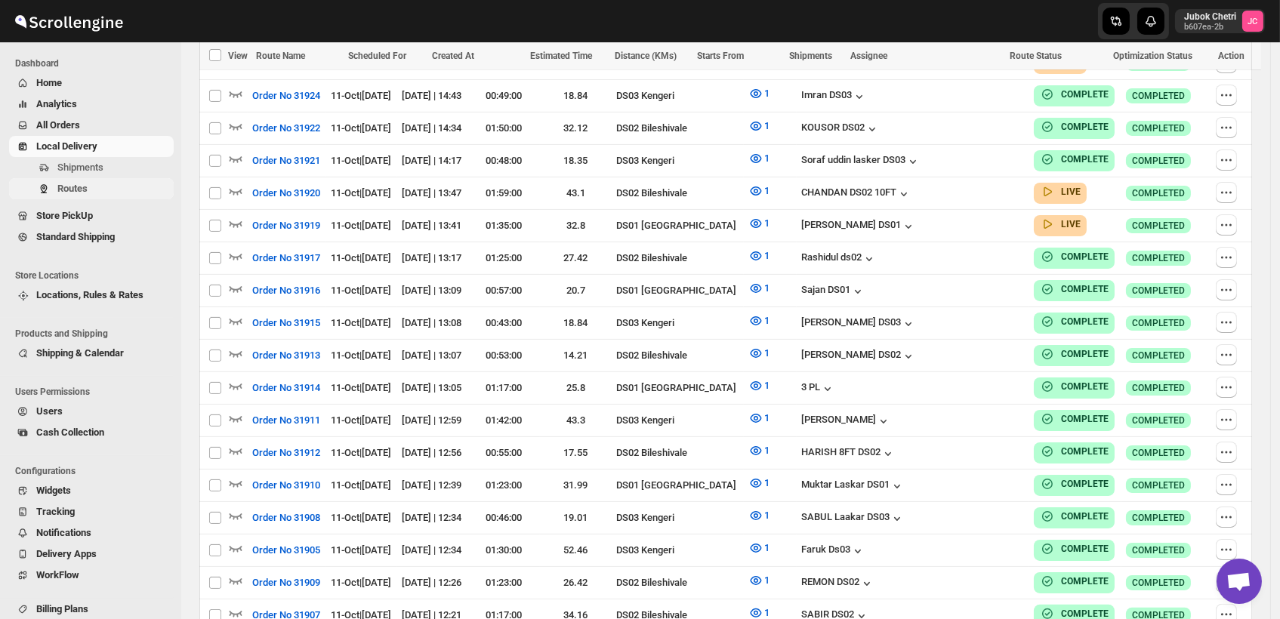
click at [109, 192] on span "Routes" at bounding box center [113, 188] width 113 height 15
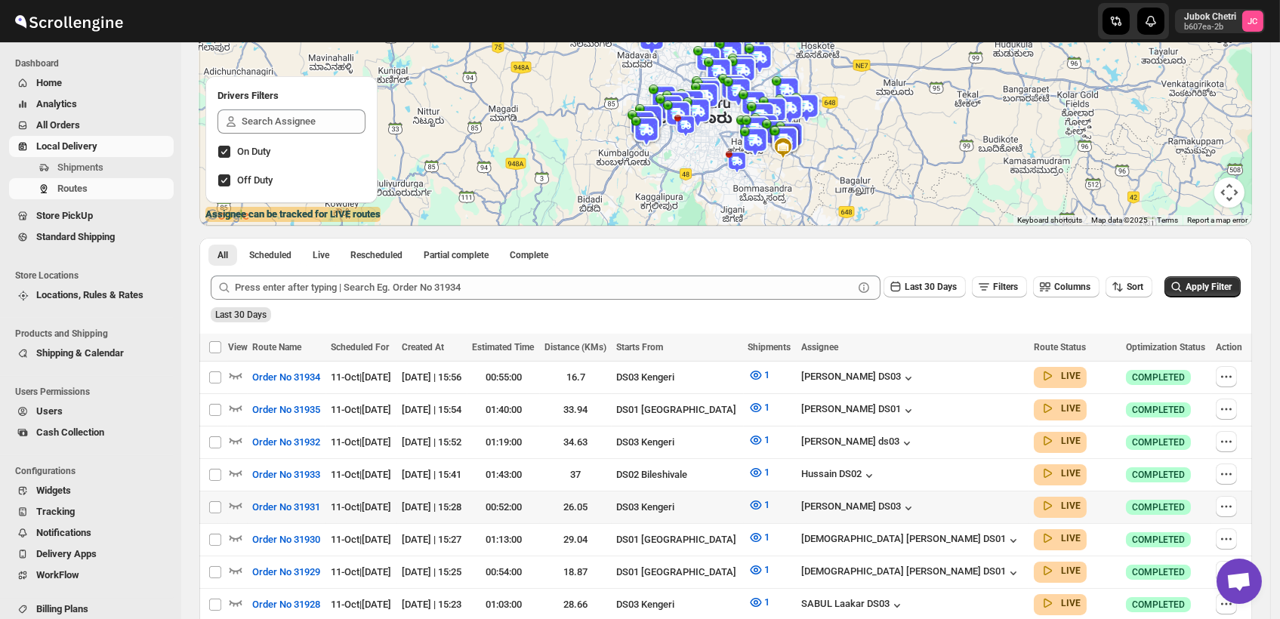
scroll to position [251, 0]
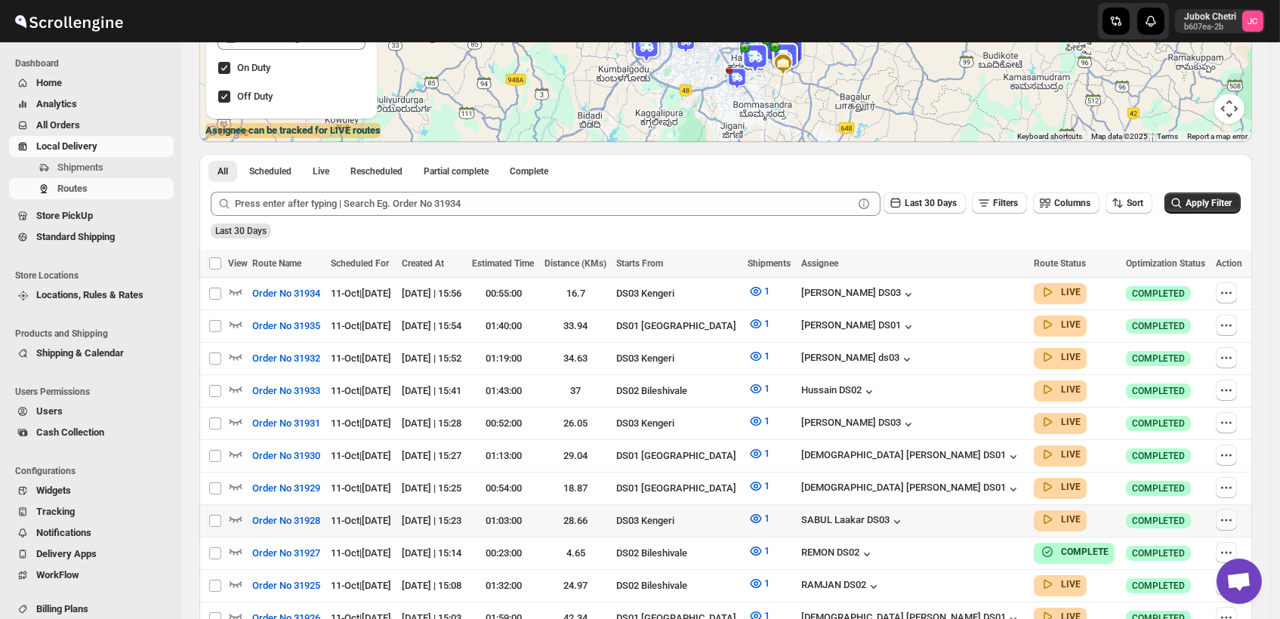
click at [1223, 515] on icon "button" at bounding box center [1226, 520] width 15 height 15
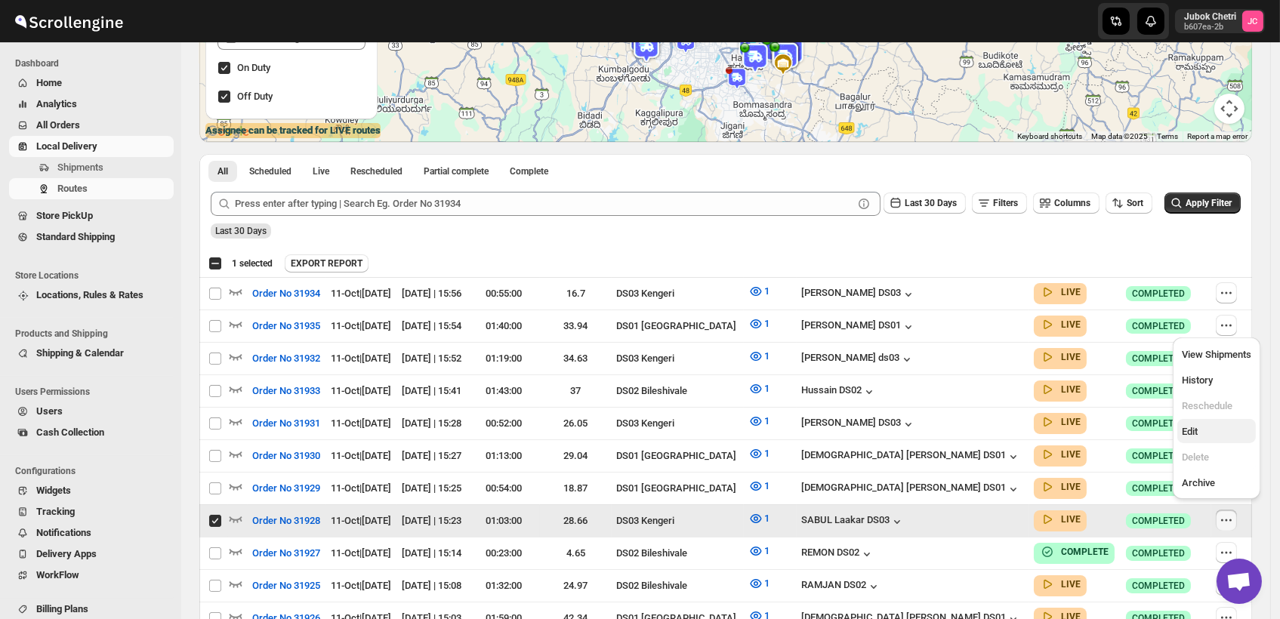
click at [1200, 433] on span "Edit" at bounding box center [1216, 431] width 69 height 15
checkbox input "false"
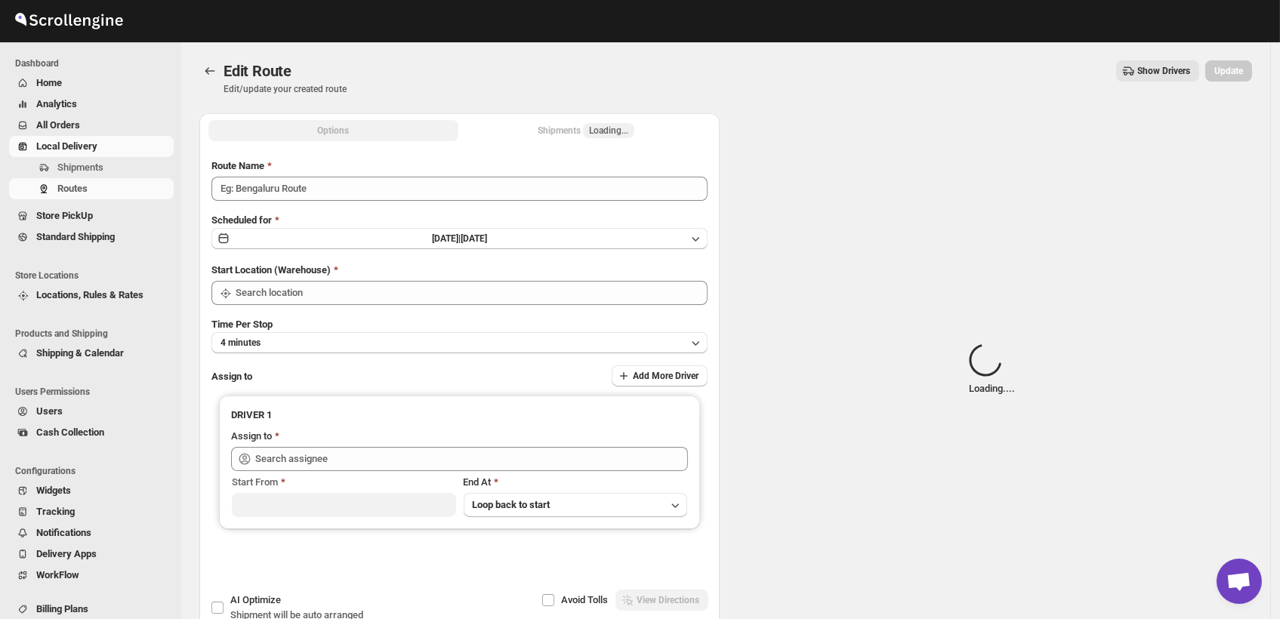
type input "Order No 31928"
type input "DS03 Kengeri"
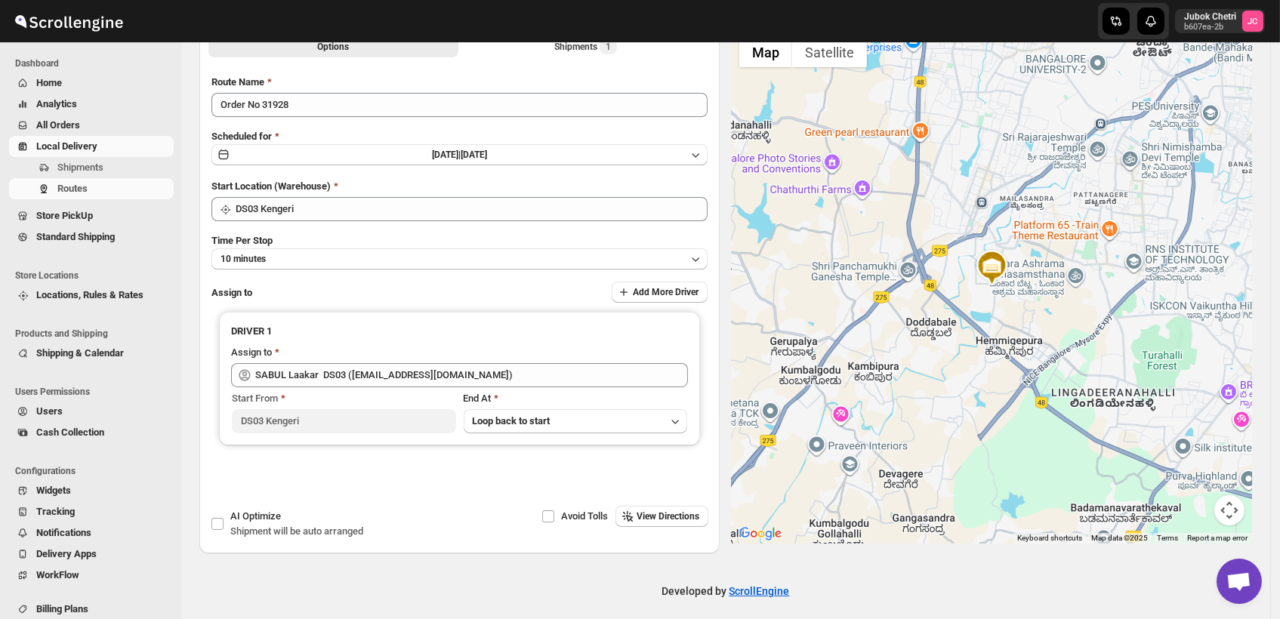
scroll to position [94, 0]
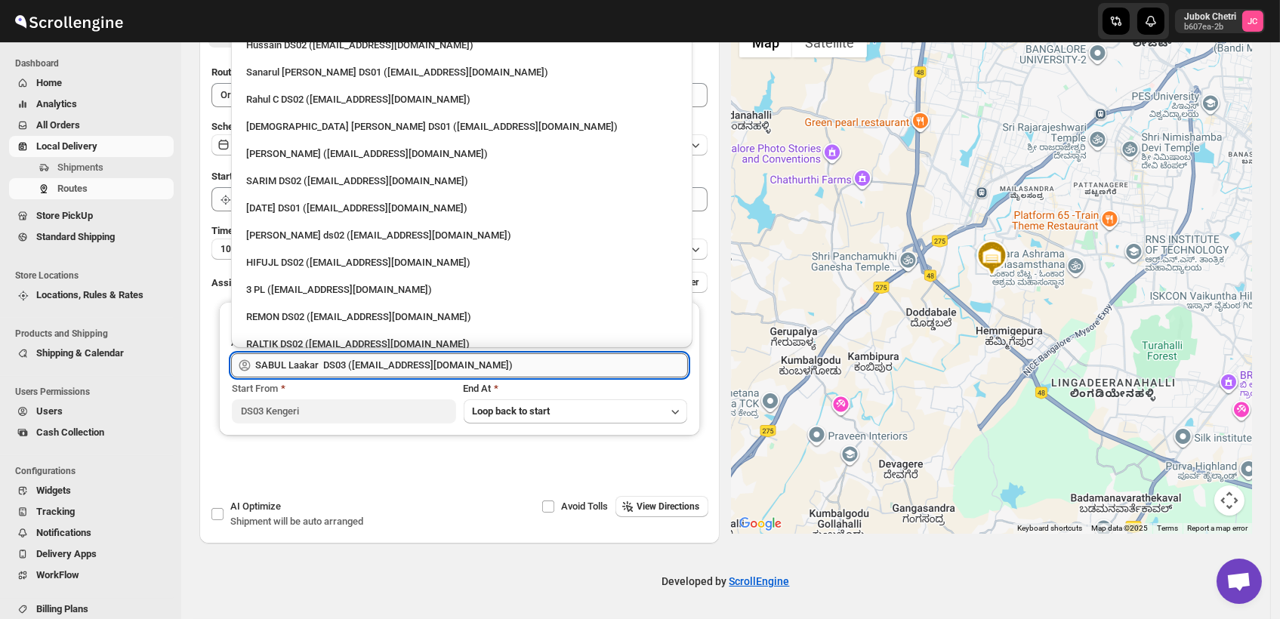
click at [529, 368] on input "SABUL Laakar DS03 ([EMAIL_ADDRESS][DOMAIN_NAME])" at bounding box center [471, 365] width 433 height 24
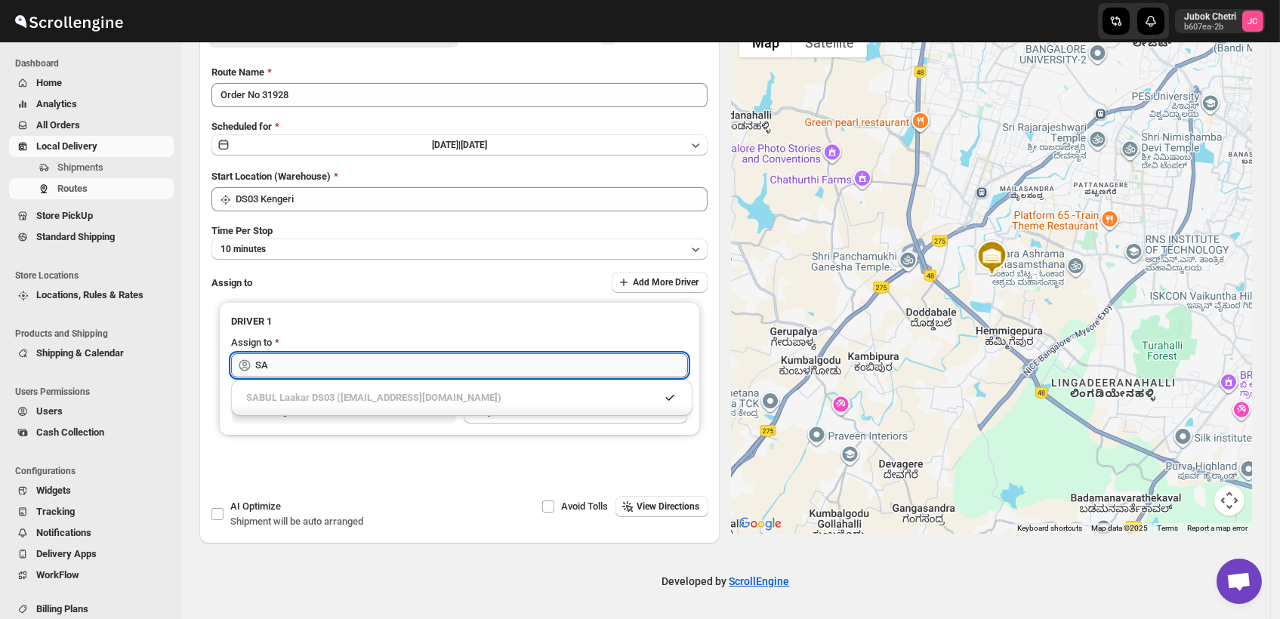
type input "S"
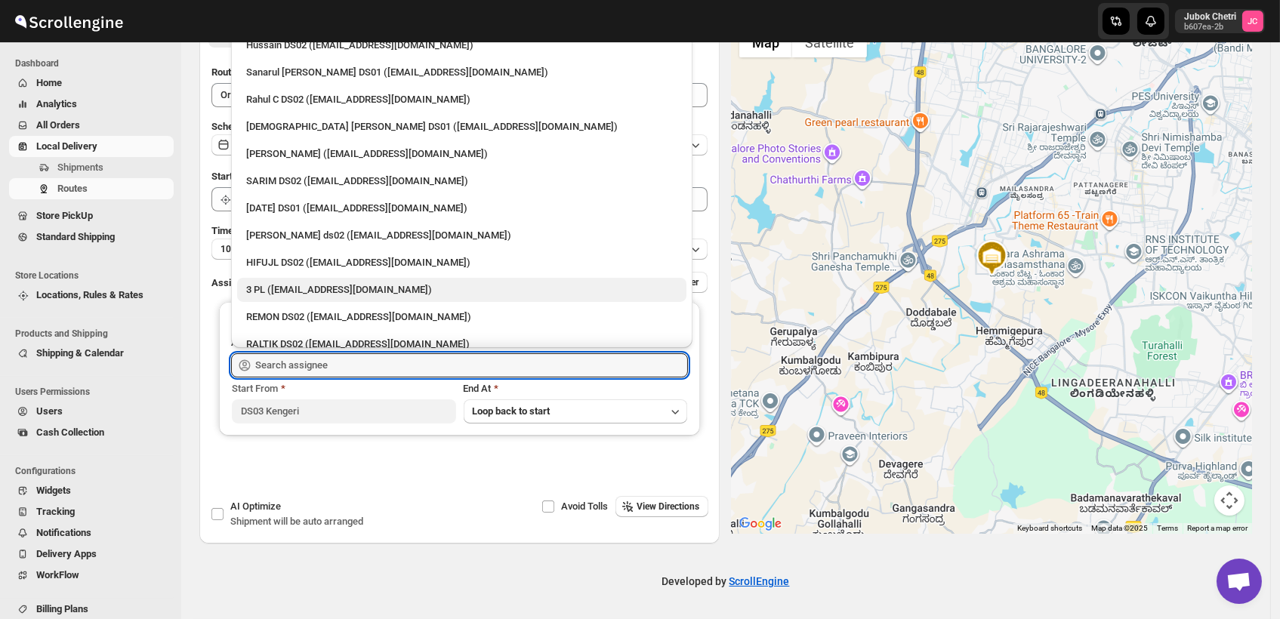
click at [568, 286] on div "3 PL ([EMAIL_ADDRESS][DOMAIN_NAME])" at bounding box center [461, 289] width 431 height 15
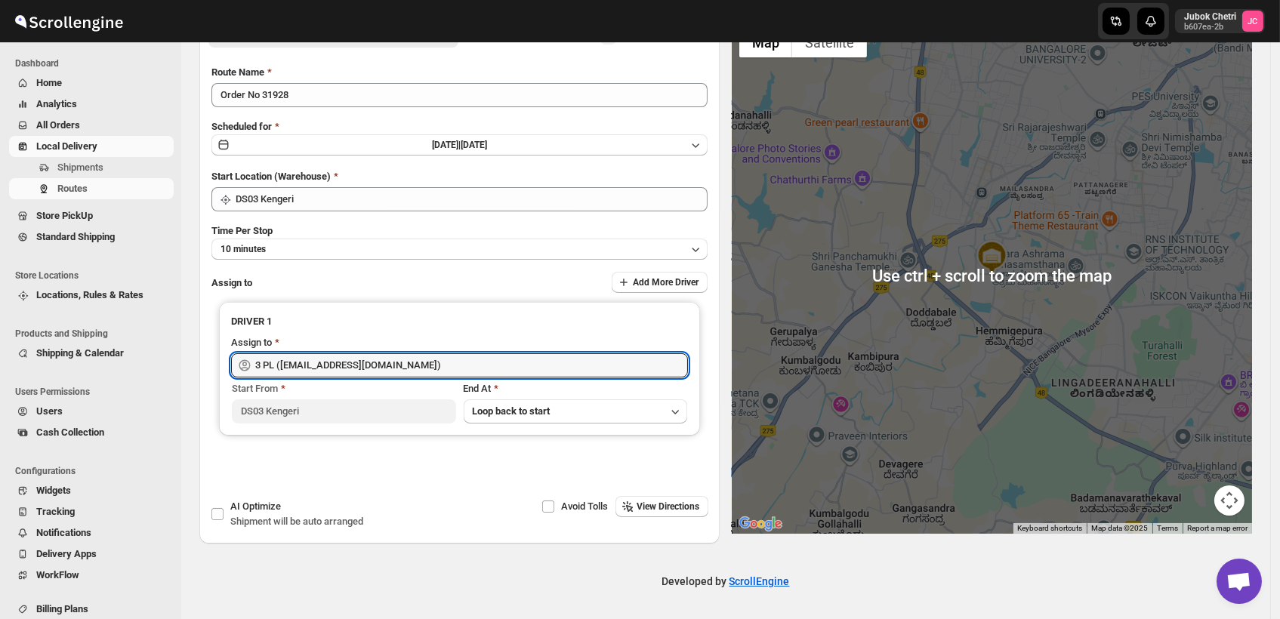
scroll to position [0, 0]
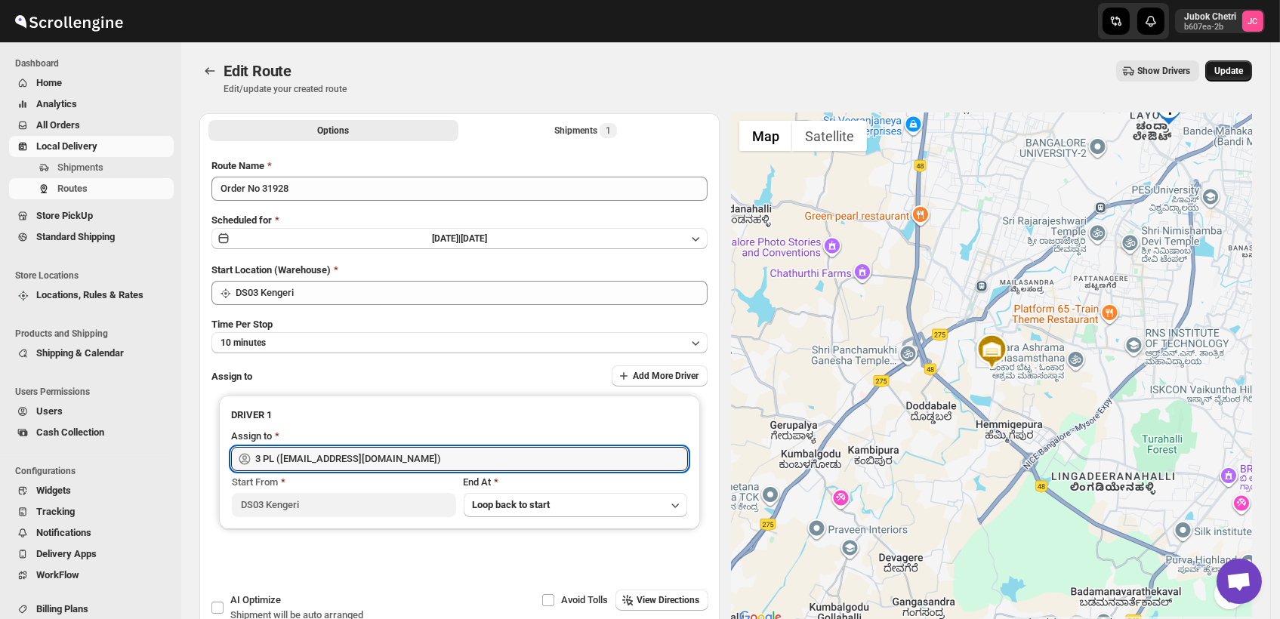
type input "3 PL ([EMAIL_ADDRESS][DOMAIN_NAME])"
click at [1232, 73] on span "Update" at bounding box center [1228, 71] width 29 height 12
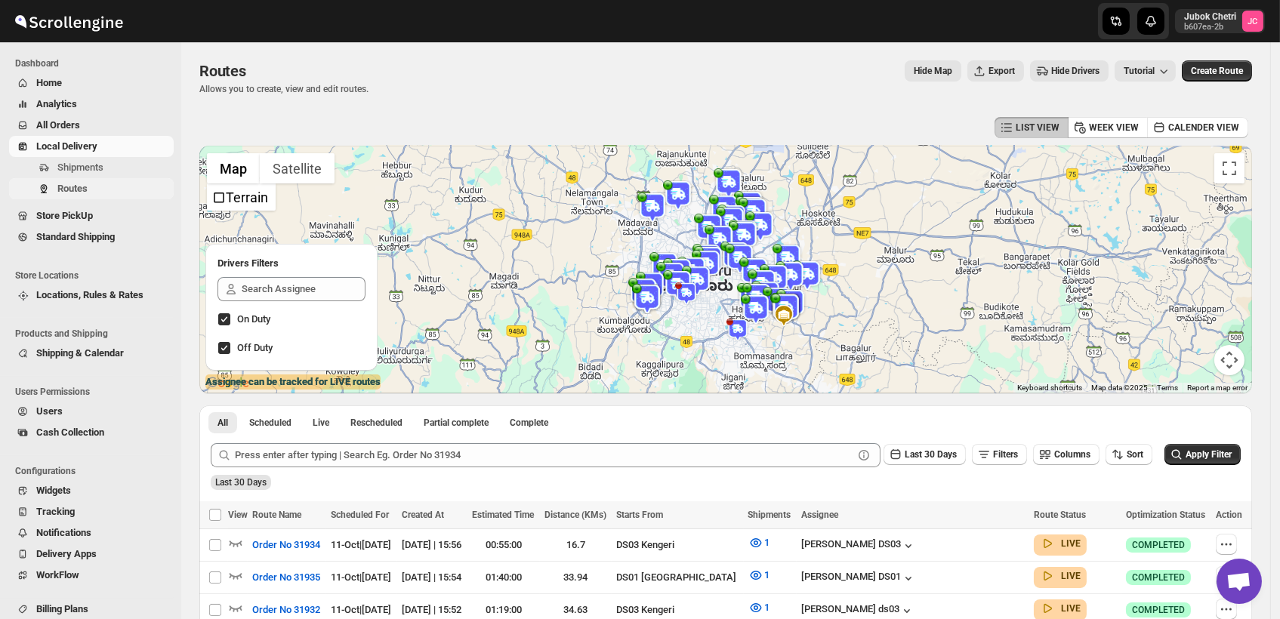
click at [103, 188] on span "Routes" at bounding box center [113, 188] width 113 height 15
click at [116, 166] on span "Shipments" at bounding box center [113, 167] width 113 height 15
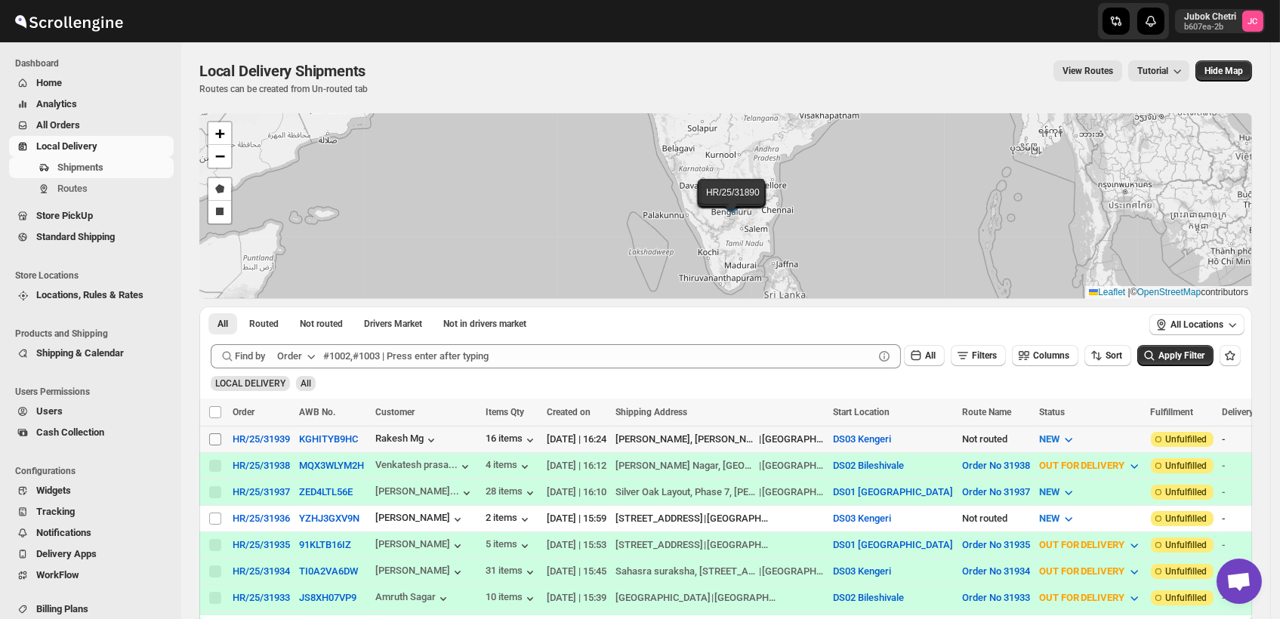
click at [213, 434] on input "Select shipment" at bounding box center [215, 439] width 12 height 12
checkbox input "true"
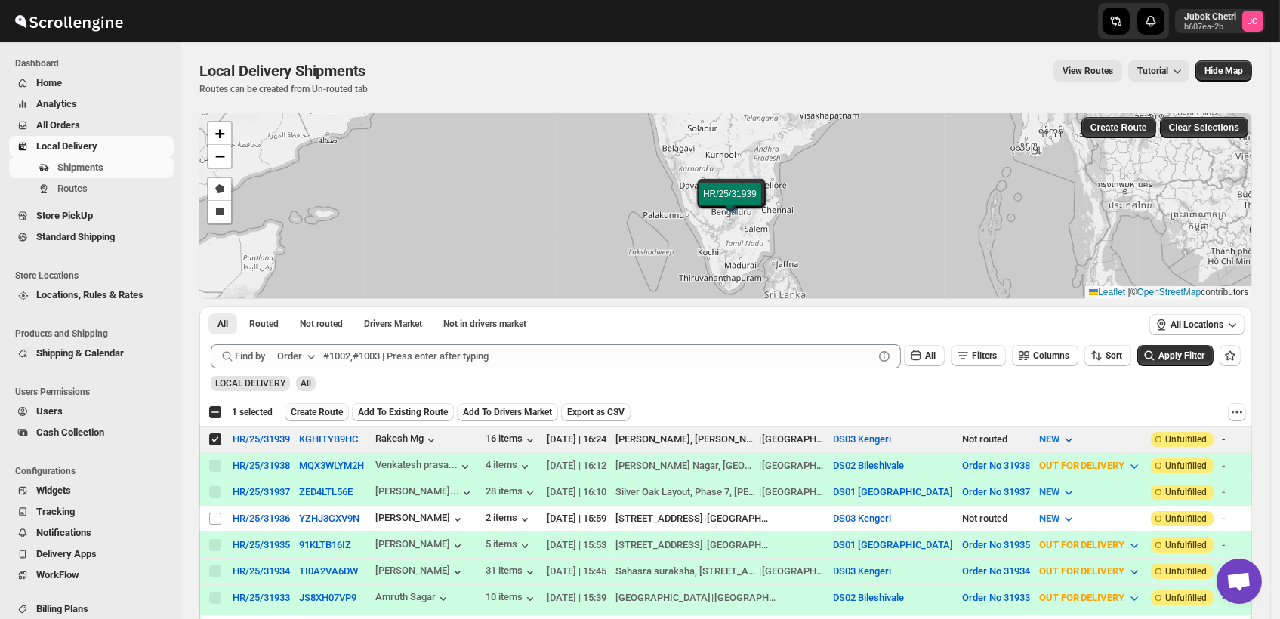
click at [337, 409] on span "Create Route" at bounding box center [317, 412] width 52 height 12
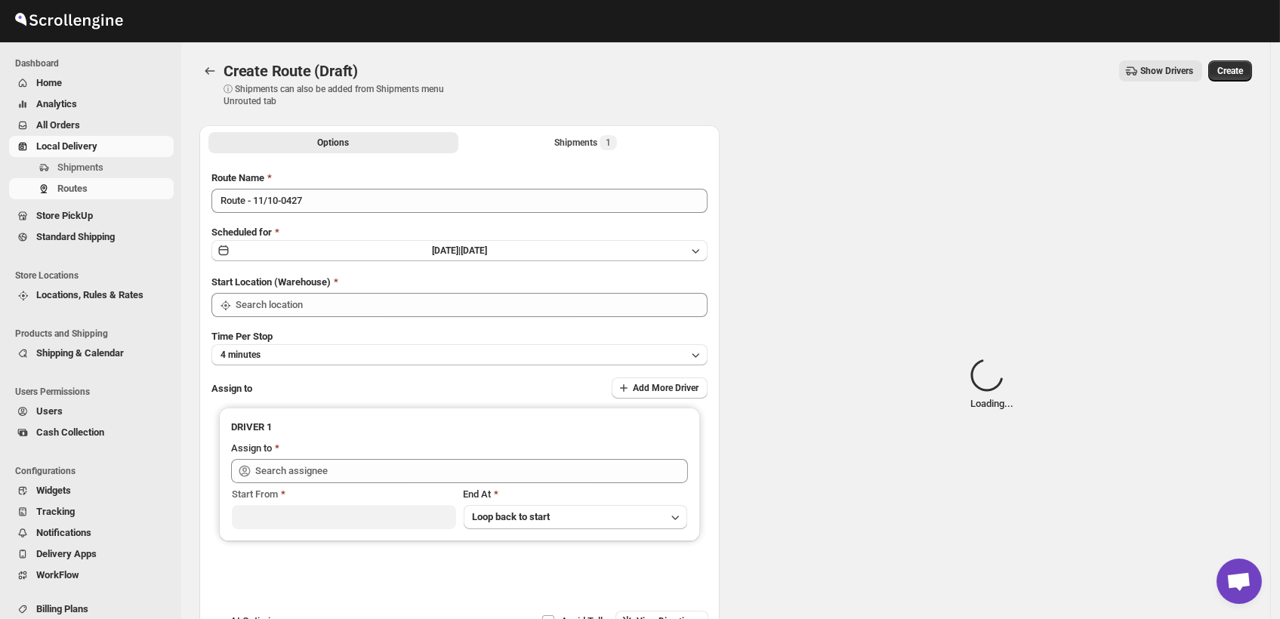
type input "DS03 Kengeri"
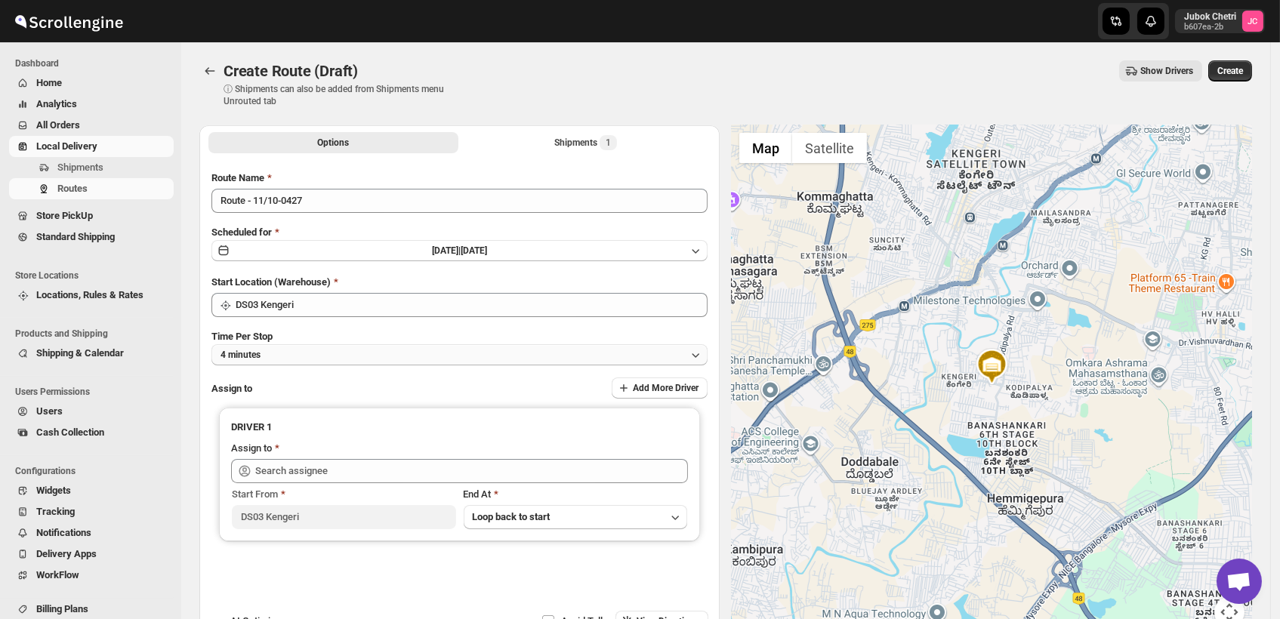
click at [326, 353] on button "4 minutes" at bounding box center [459, 354] width 496 height 21
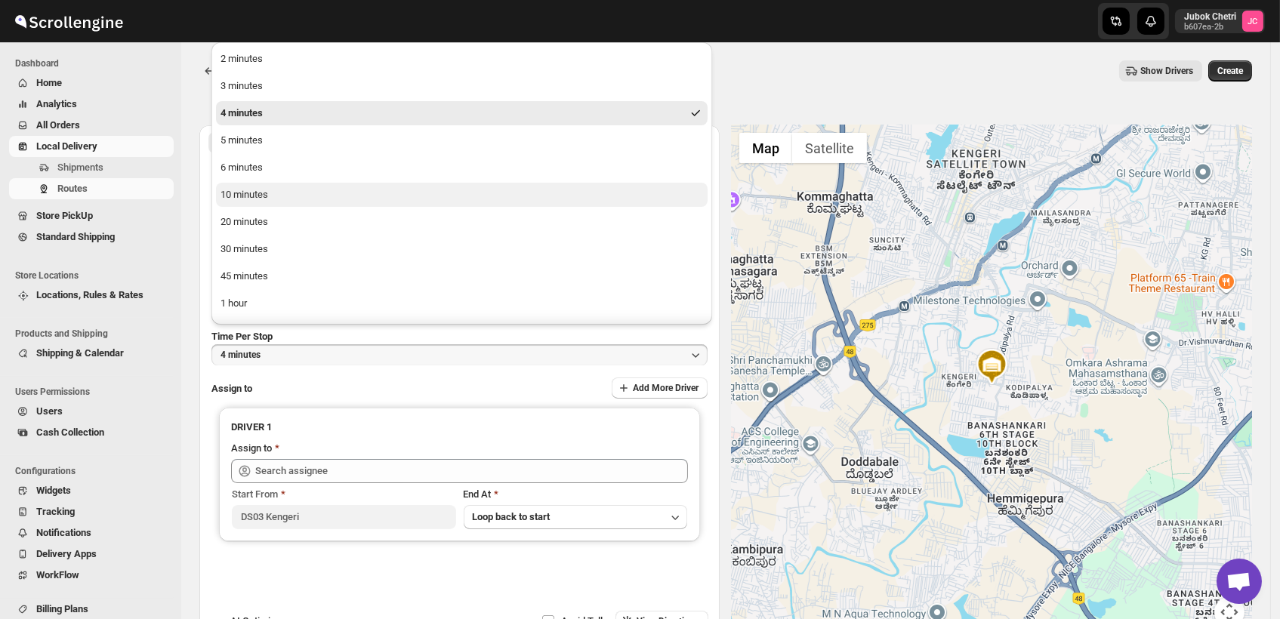
click at [264, 187] on div "10 minutes" at bounding box center [244, 194] width 48 height 15
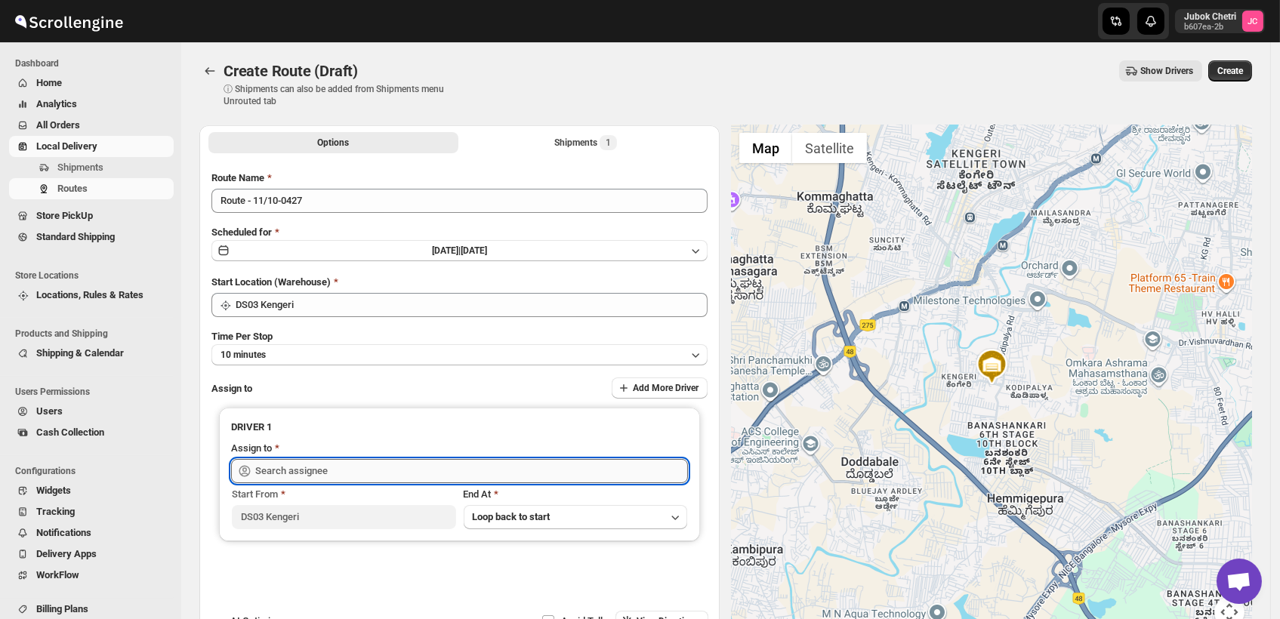
click at [320, 470] on input "text" at bounding box center [471, 471] width 433 height 24
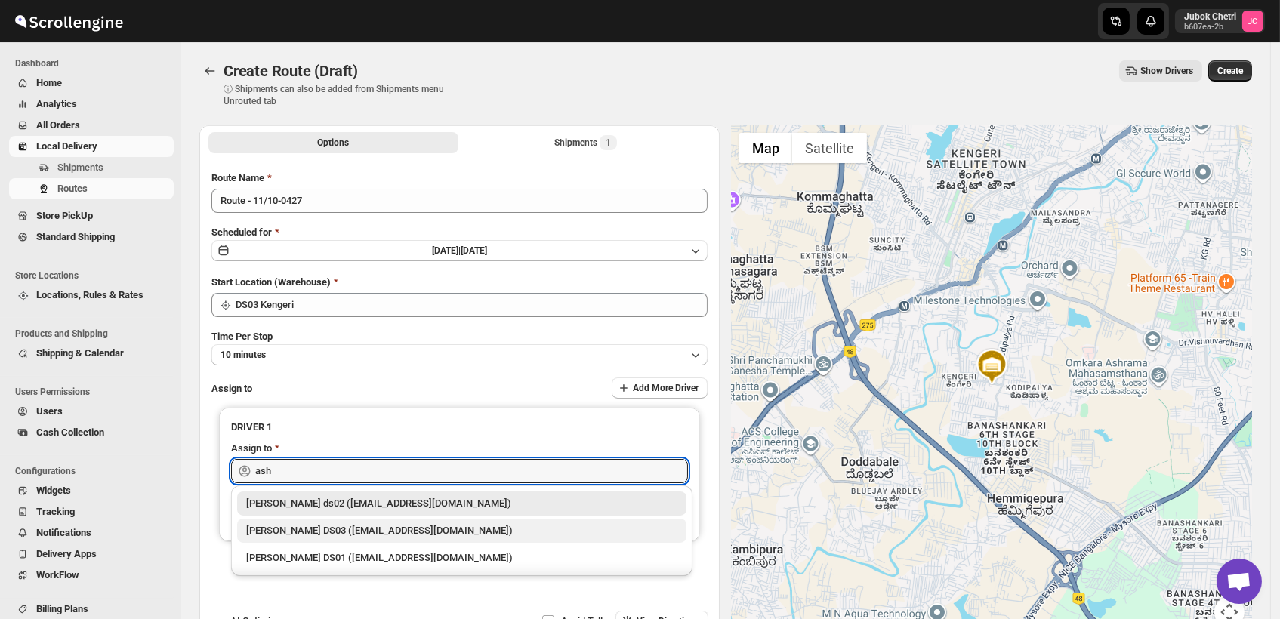
click at [335, 538] on div "[PERSON_NAME] DS03 ([EMAIL_ADDRESS][DOMAIN_NAME])" at bounding box center [461, 530] width 431 height 15
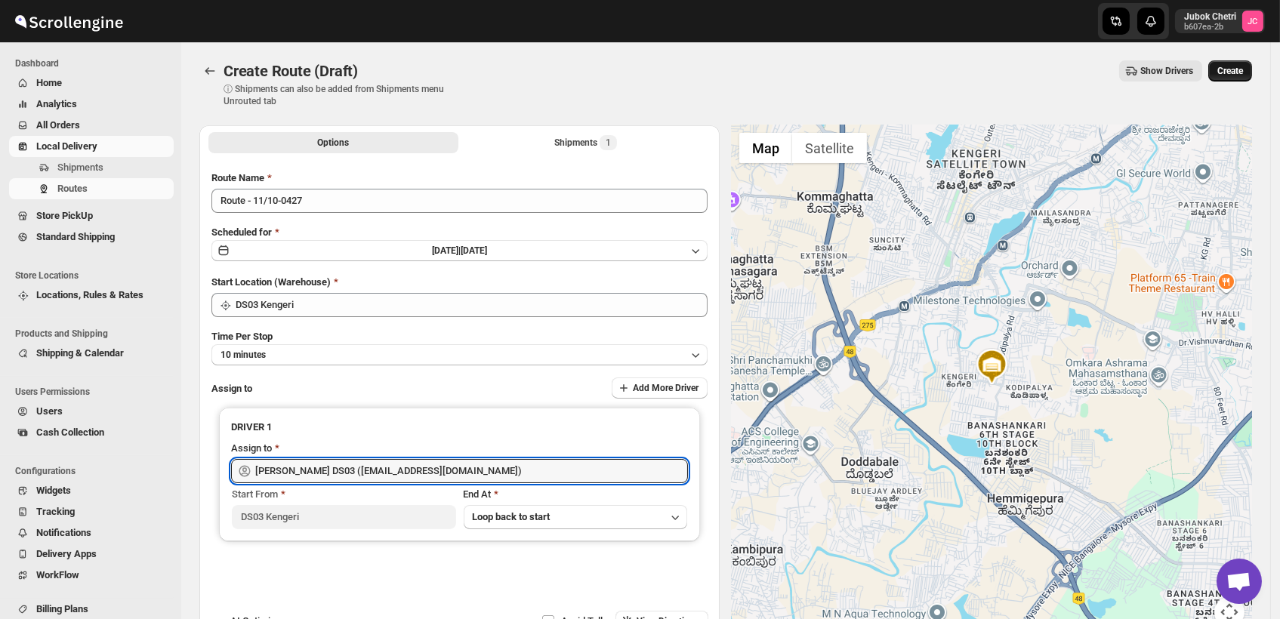
type input "[PERSON_NAME] DS03 ([EMAIL_ADDRESS][DOMAIN_NAME])"
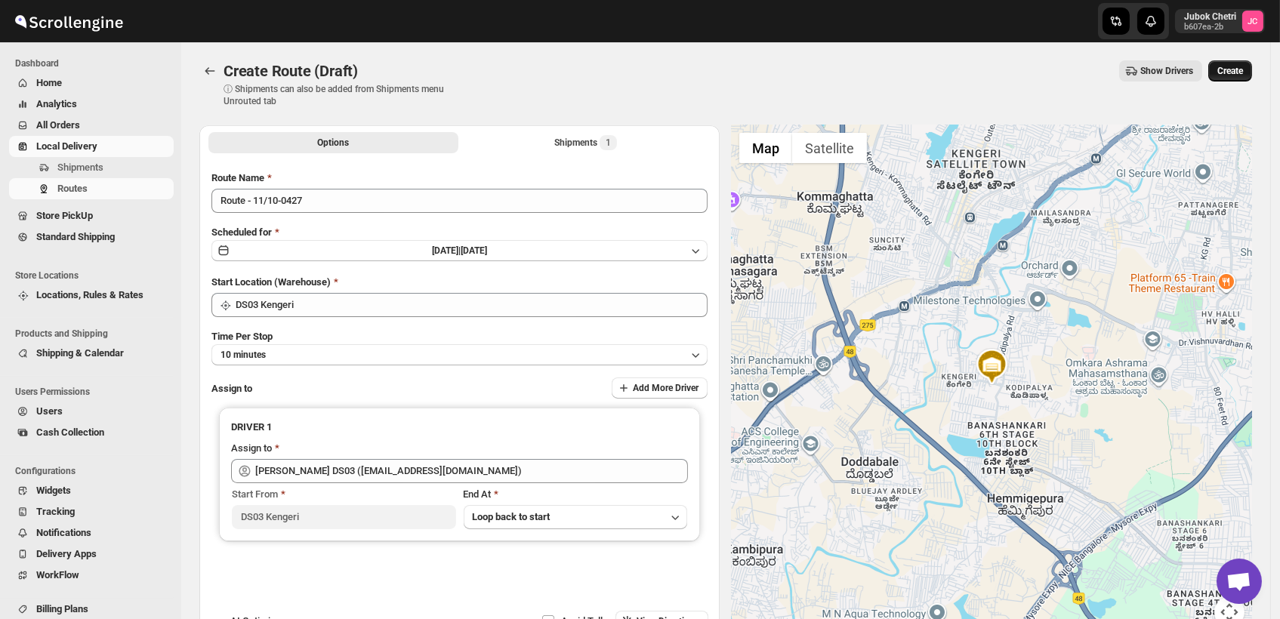
click at [1241, 66] on span "Create" at bounding box center [1230, 71] width 26 height 12
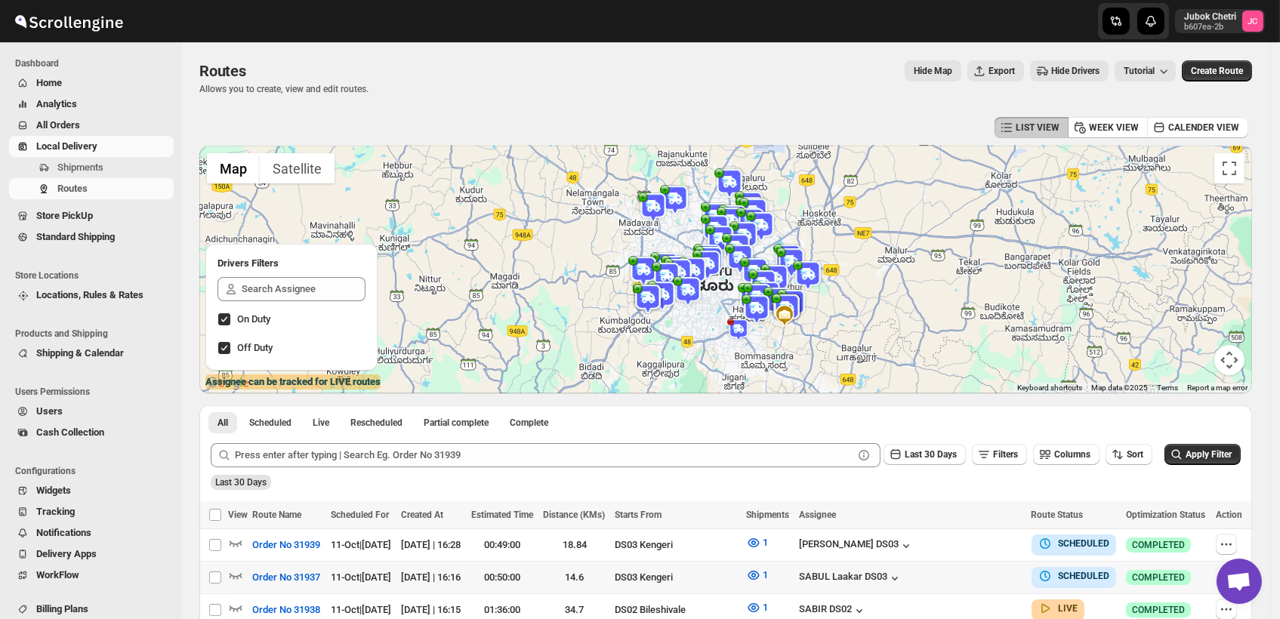
scroll to position [84, 0]
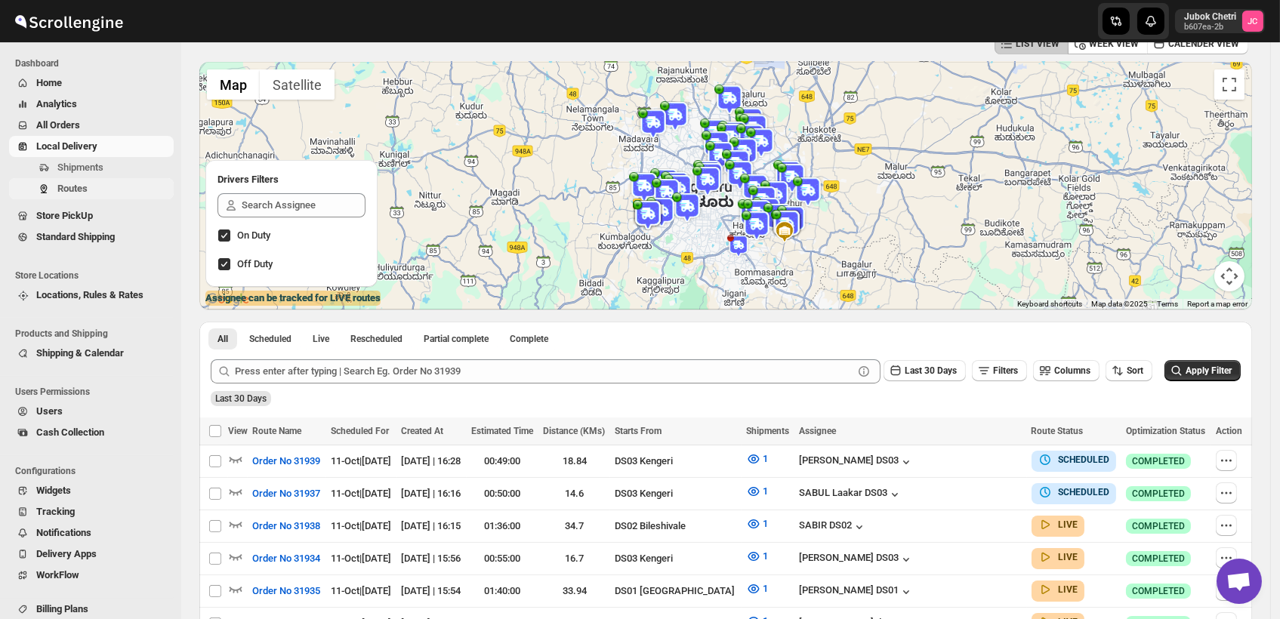
click at [75, 189] on span "Routes" at bounding box center [72, 188] width 30 height 11
click at [1233, 493] on icon "button" at bounding box center [1226, 493] width 15 height 15
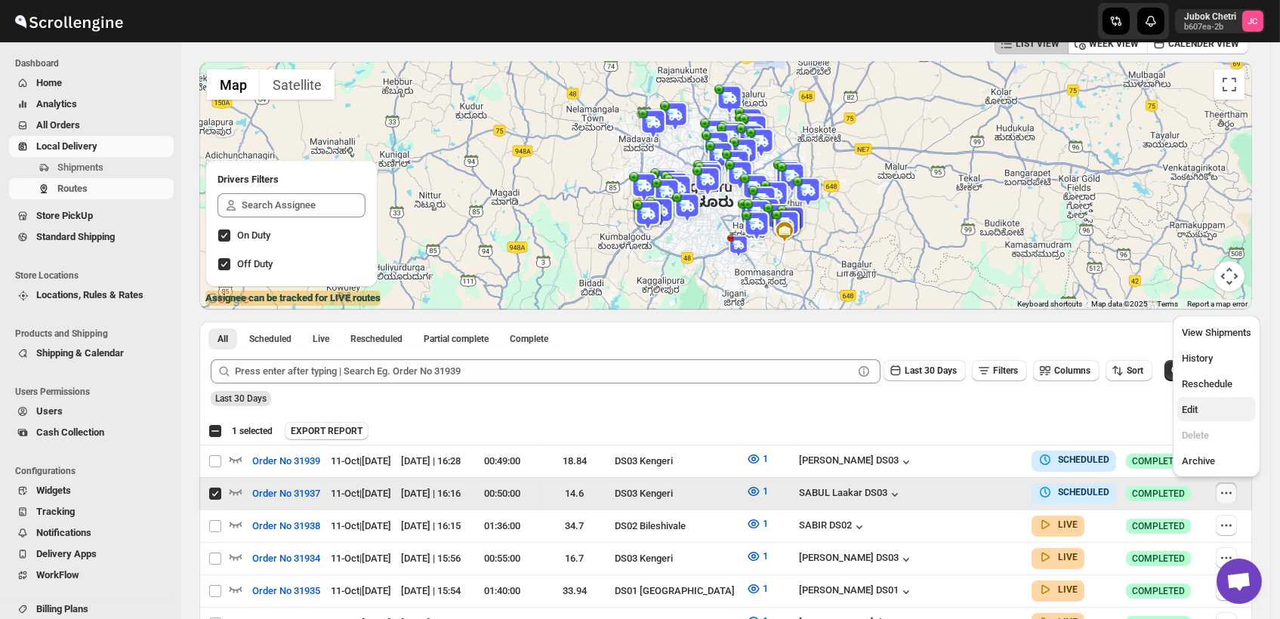
click at [1206, 418] on button "Edit" at bounding box center [1216, 409] width 79 height 24
checkbox input "false"
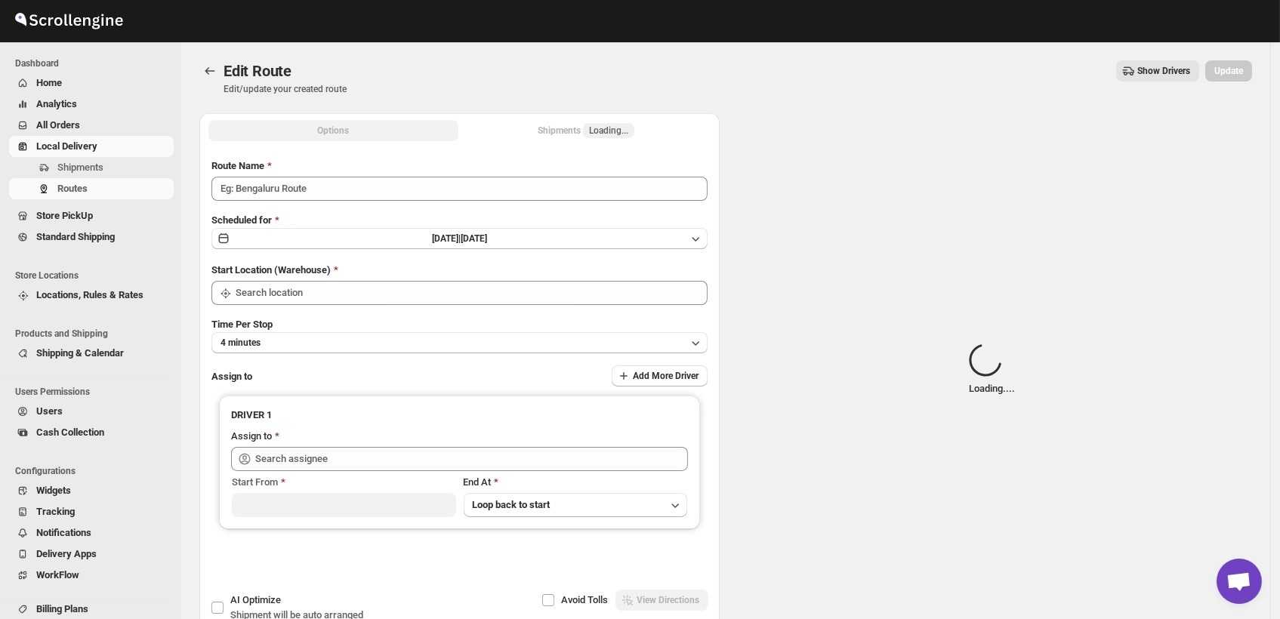
type input "Order No 31937"
type input "DS03 Kengeri"
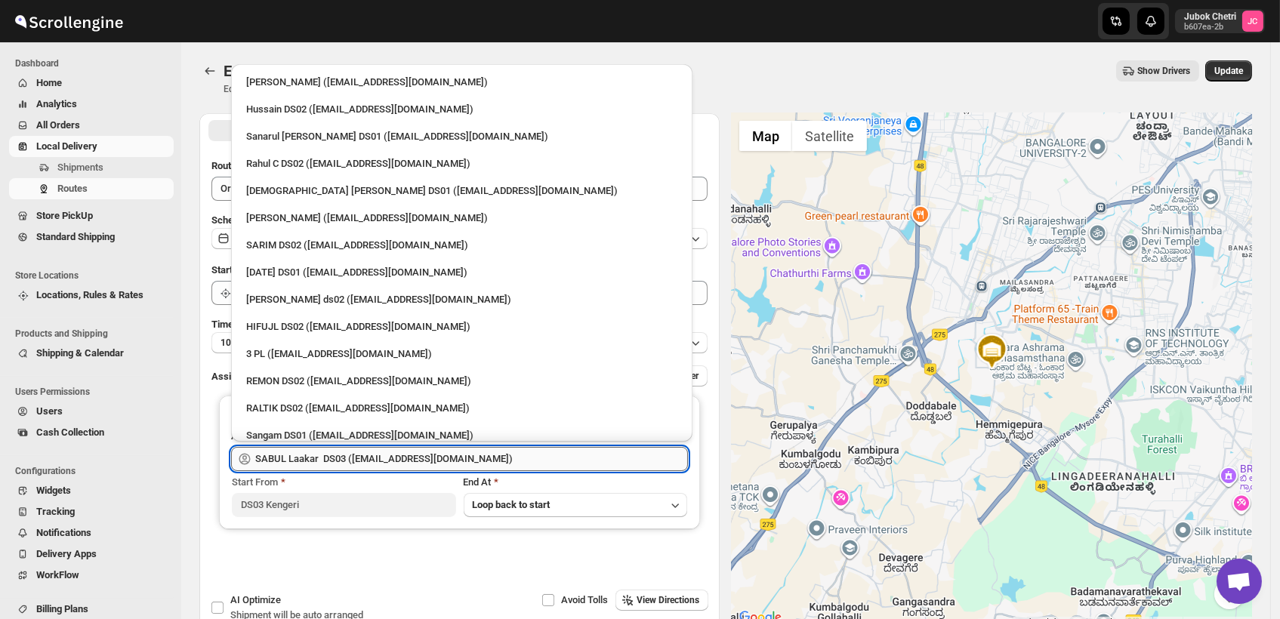
click at [502, 464] on input "SABUL Laakar DS03 (pokogin390@dextrago.com)" at bounding box center [471, 459] width 433 height 24
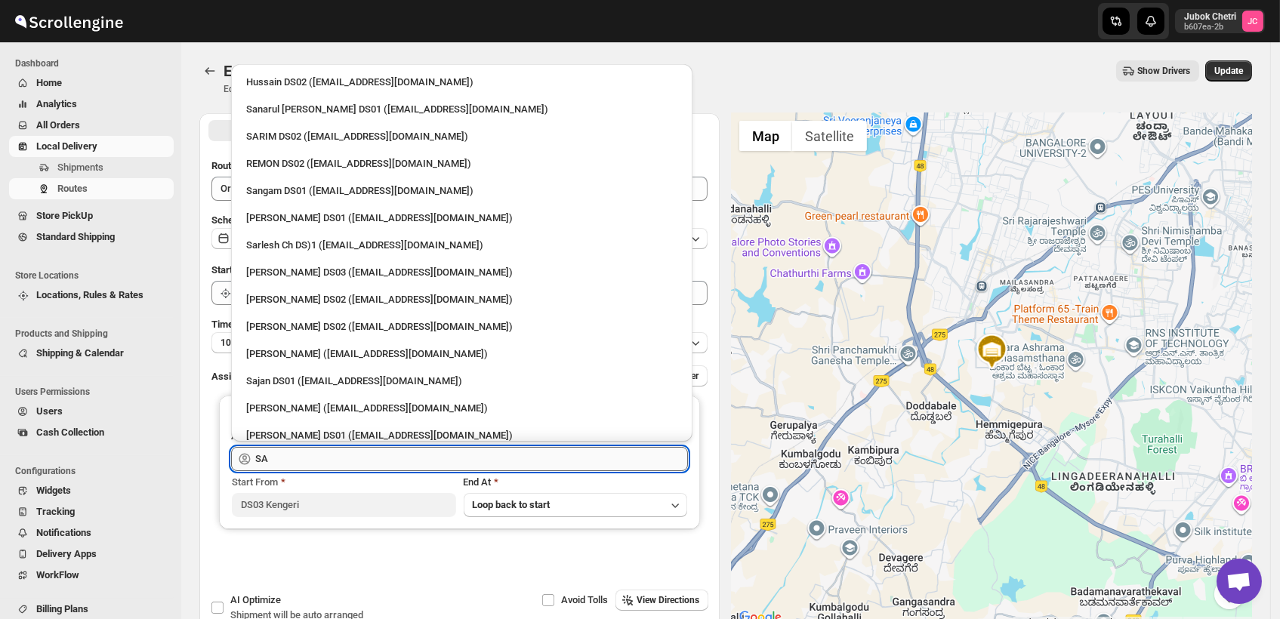
type input "S"
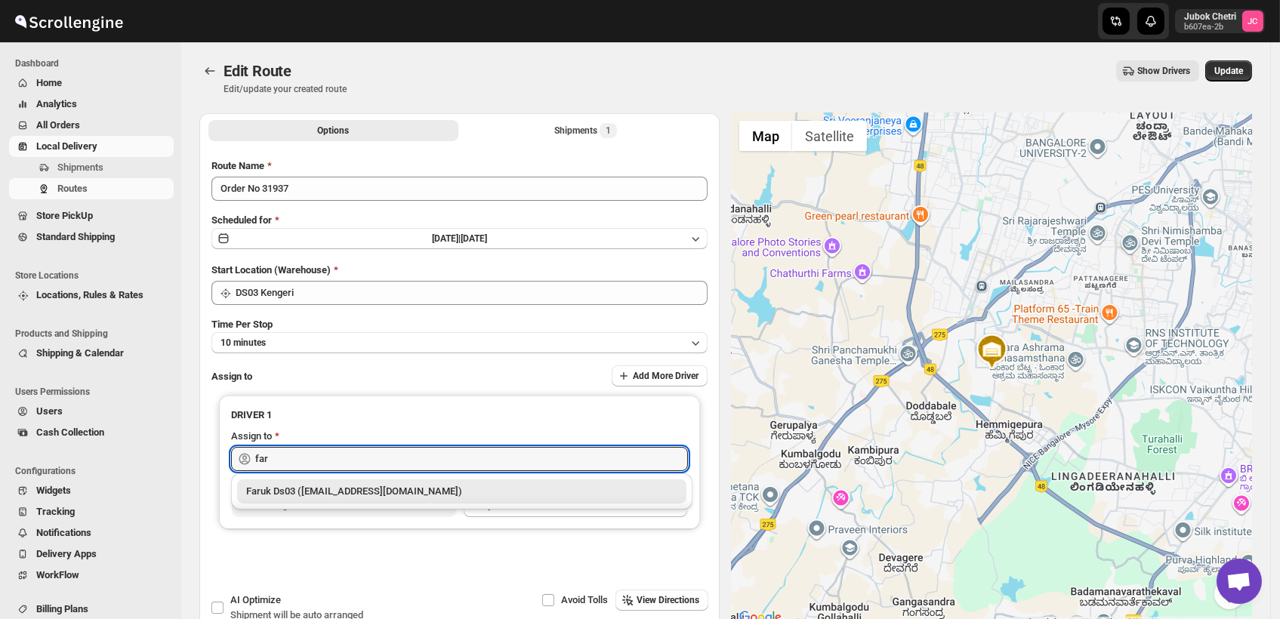
click at [407, 486] on div "Faruk Ds03 (yegan70532@bitfami.com)" at bounding box center [461, 491] width 431 height 15
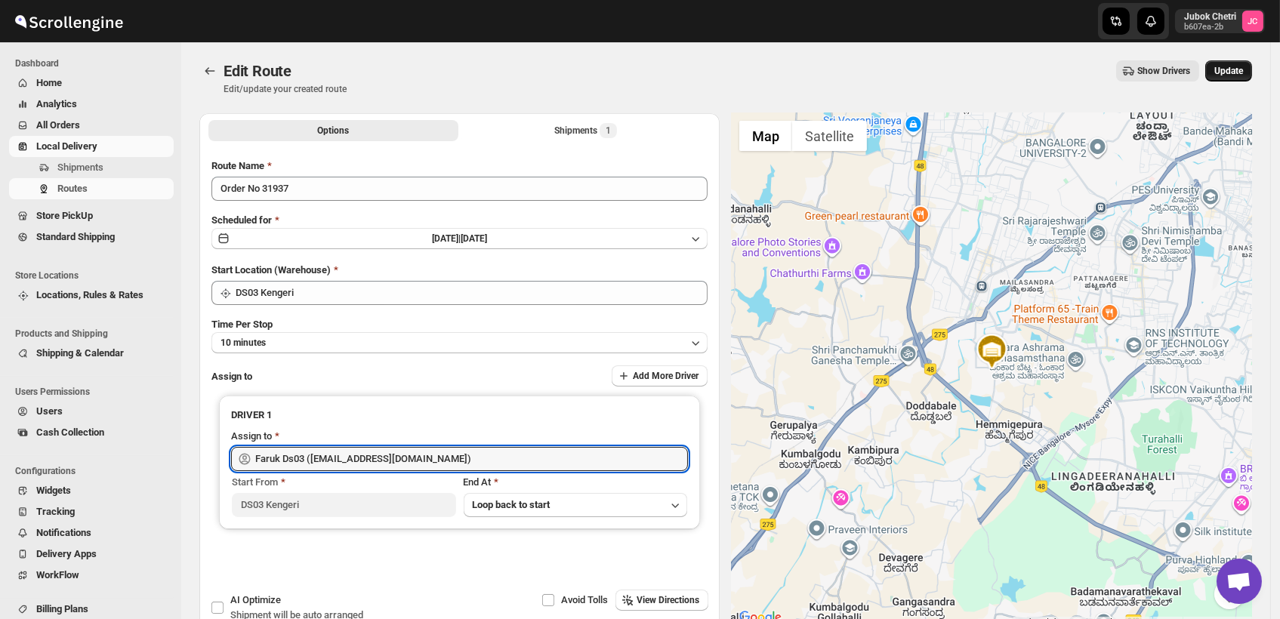
type input "Faruk Ds03 (yegan70532@bitfami.com)"
click at [1232, 69] on span "Update" at bounding box center [1228, 71] width 29 height 12
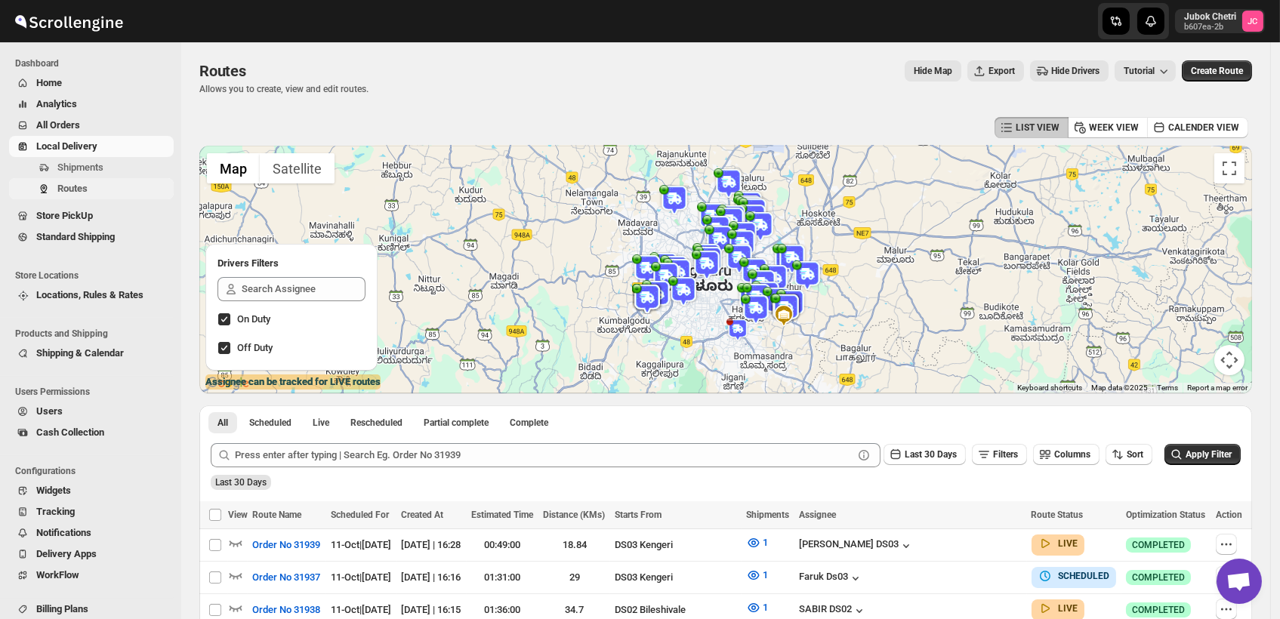
click at [122, 189] on span "Routes" at bounding box center [113, 188] width 113 height 15
click at [94, 163] on span "Shipments" at bounding box center [80, 167] width 46 height 11
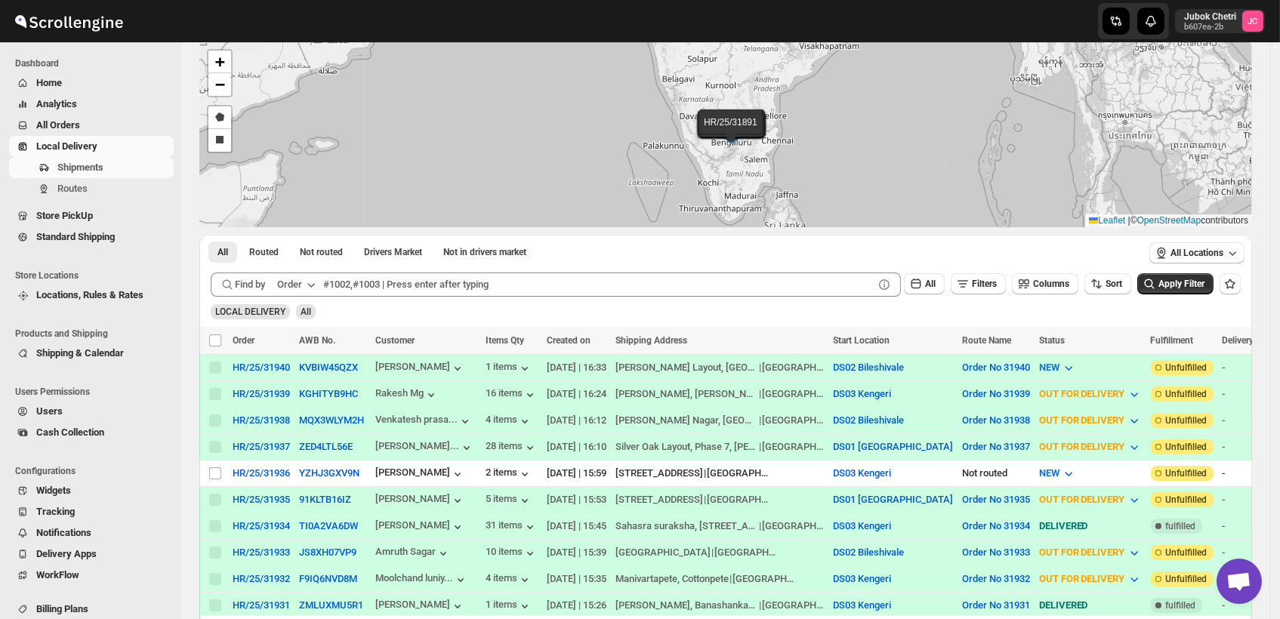
scroll to position [168, 0]
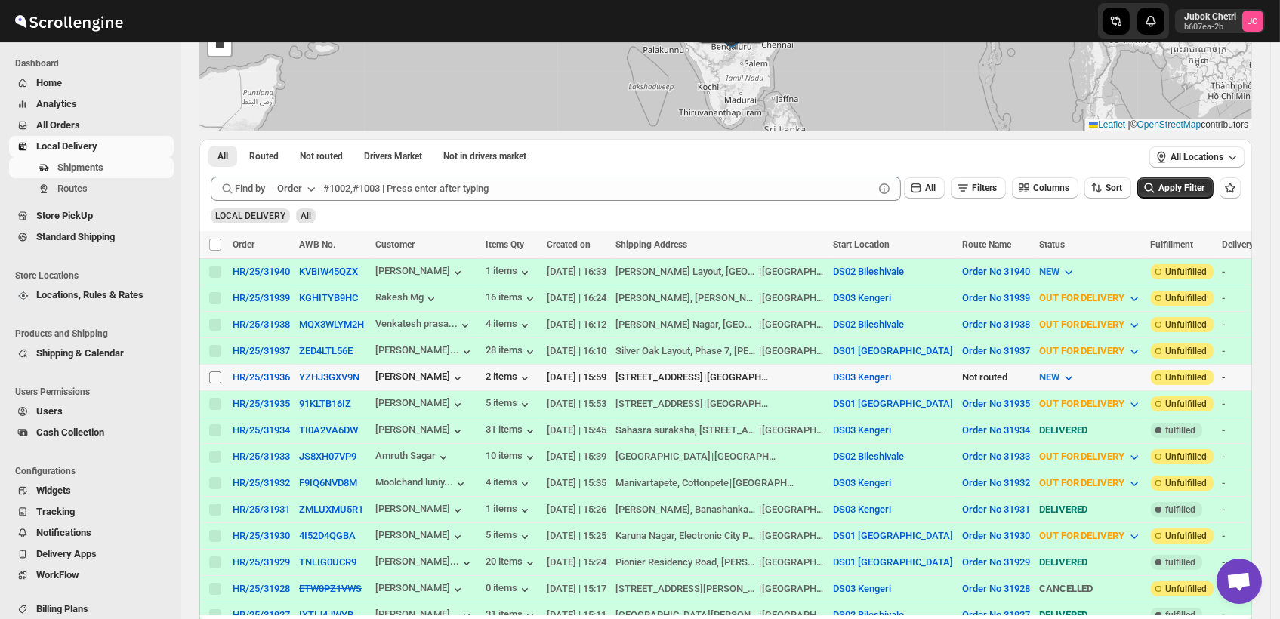
click at [214, 377] on input "Select shipment" at bounding box center [215, 378] width 12 height 12
checkbox input "true"
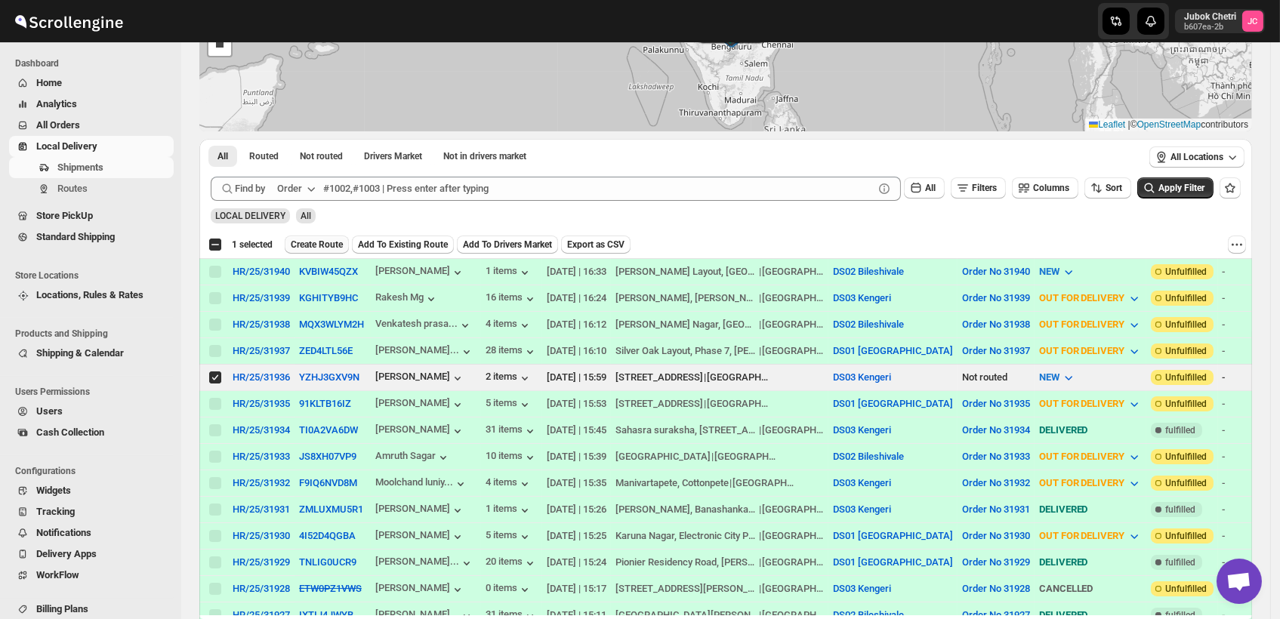
click at [322, 242] on span "Create Route" at bounding box center [317, 245] width 52 height 12
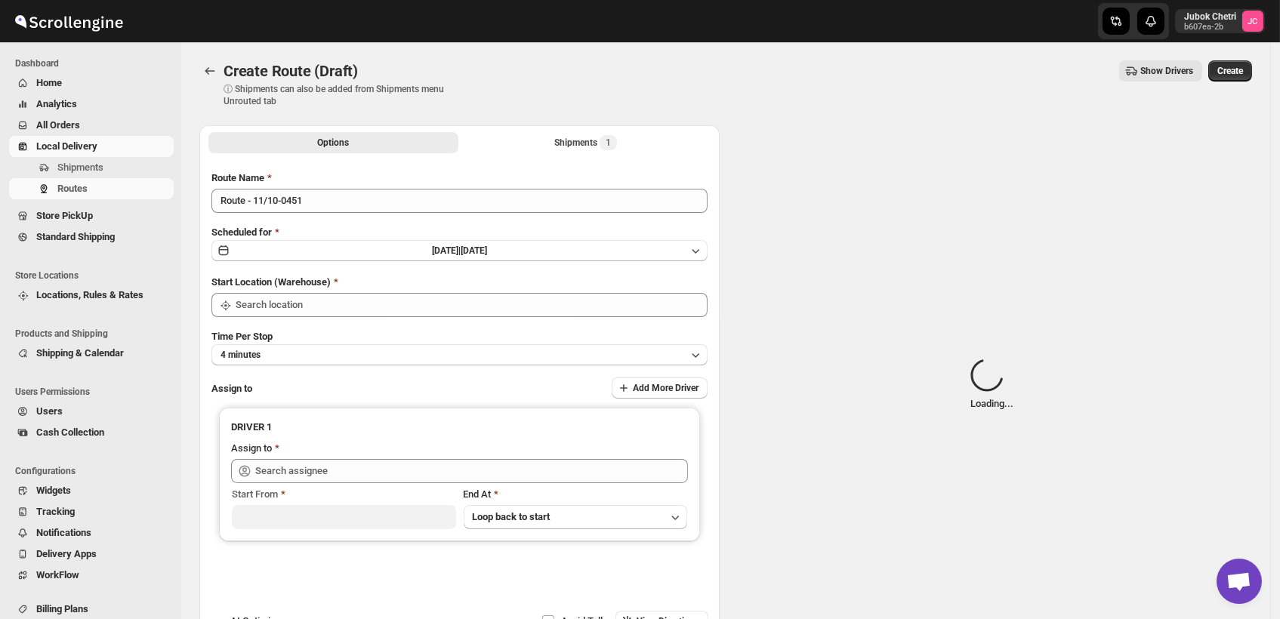
type input "DS03 Kengeri"
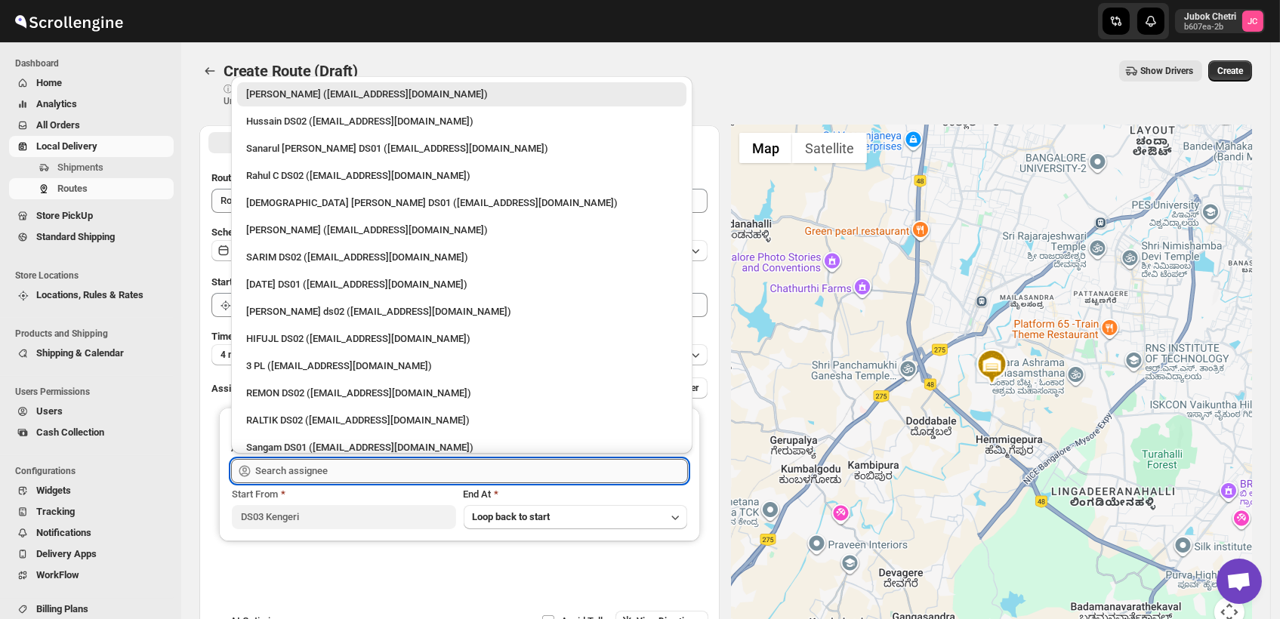
click at [322, 478] on input "text" at bounding box center [471, 471] width 433 height 24
click at [308, 470] on input "text" at bounding box center [471, 471] width 433 height 24
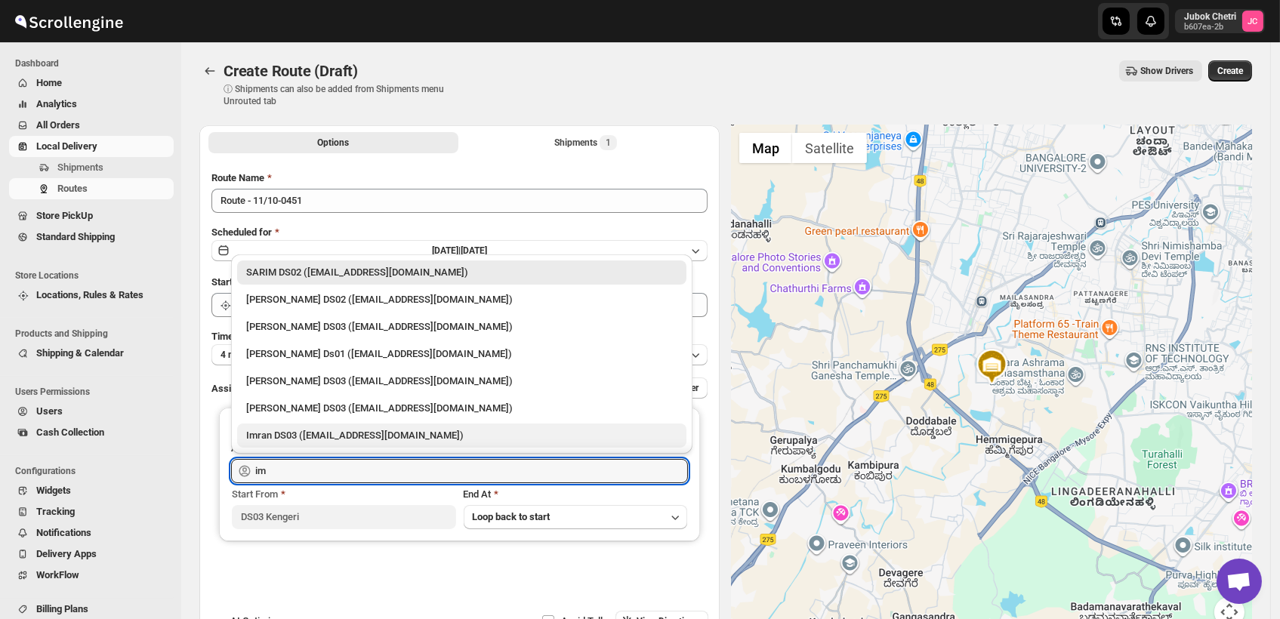
click at [336, 435] on div "Imran DS03 ([EMAIL_ADDRESS][DOMAIN_NAME])" at bounding box center [461, 435] width 431 height 15
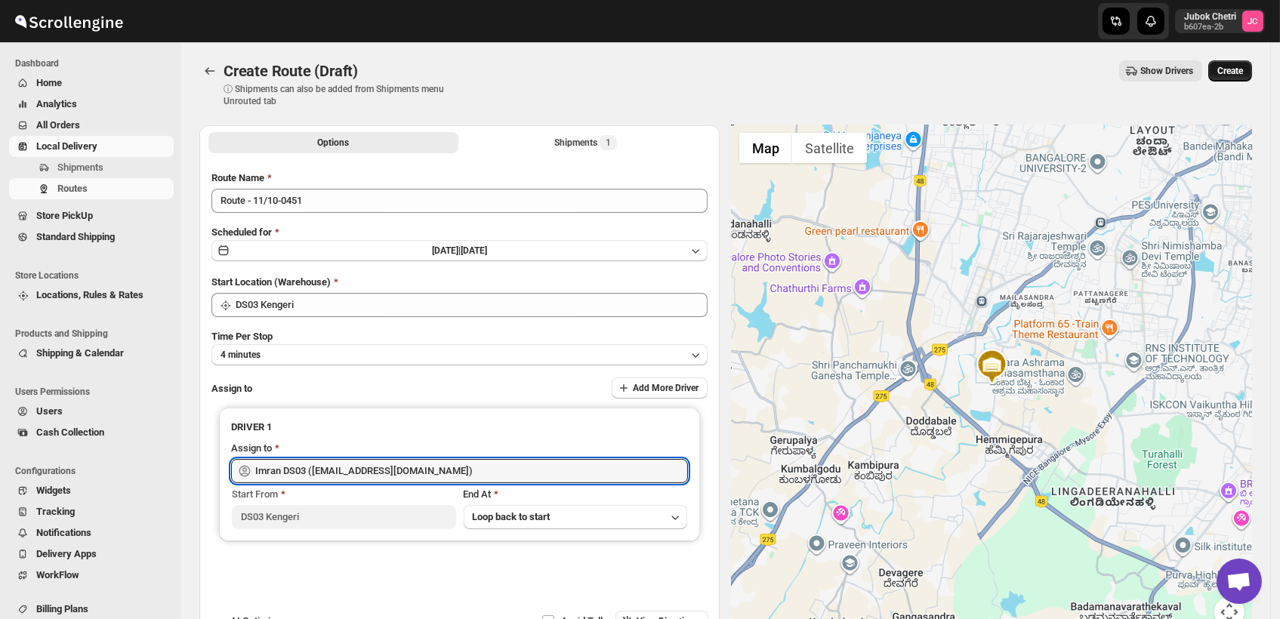
type input "Imran DS03 ([EMAIL_ADDRESS][DOMAIN_NAME])"
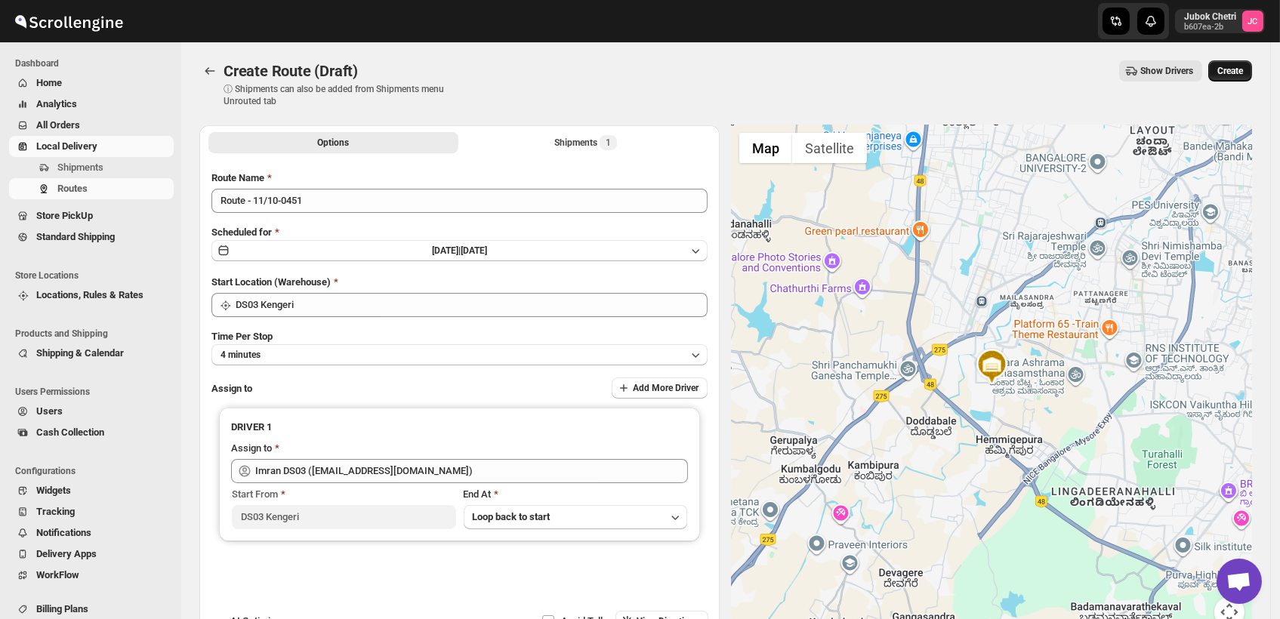
click at [1241, 66] on span "Create" at bounding box center [1230, 71] width 26 height 12
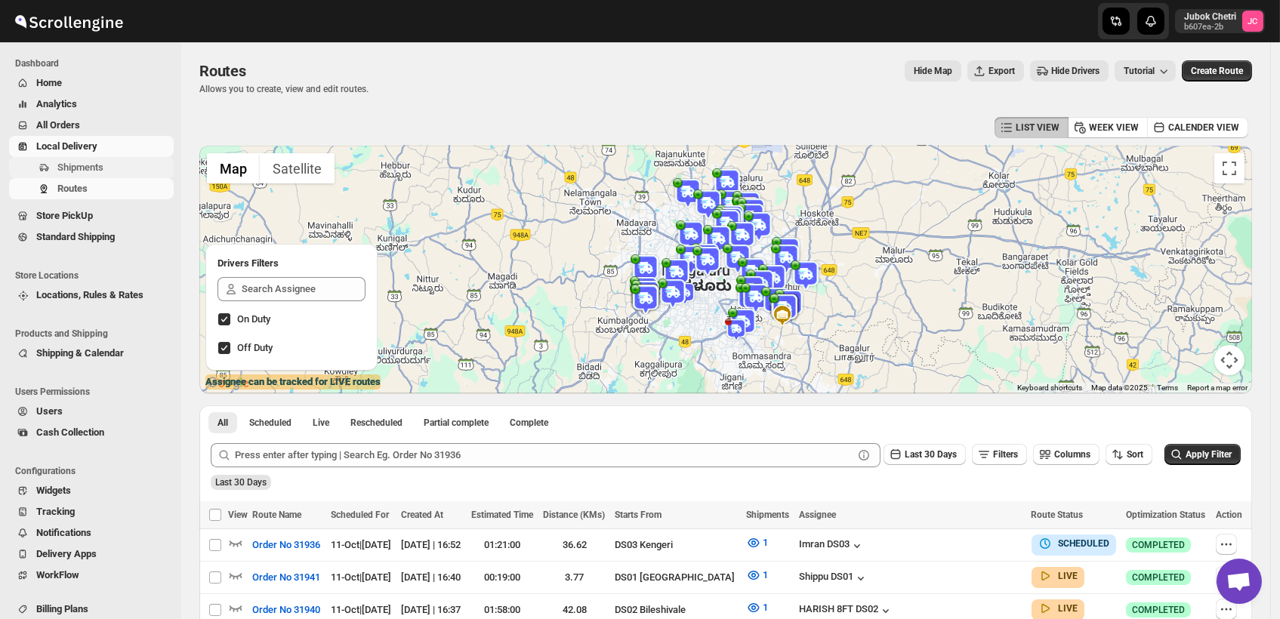
click at [115, 165] on span "Shipments" at bounding box center [113, 167] width 113 height 15
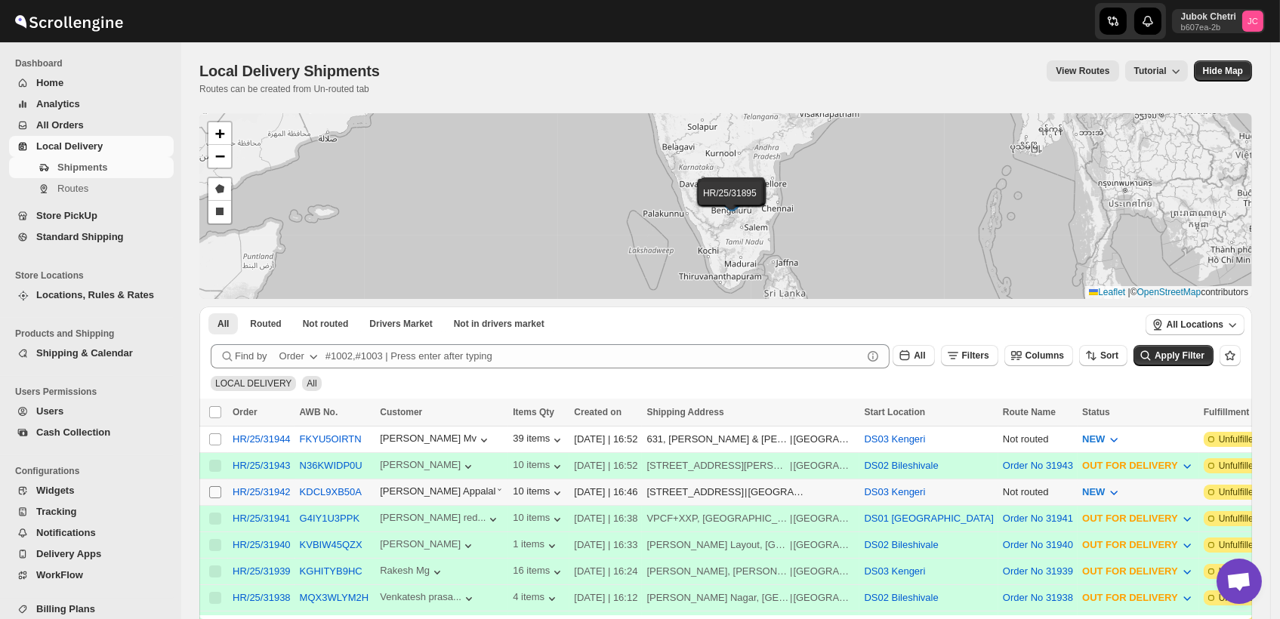
click at [218, 490] on input "Select shipment" at bounding box center [215, 492] width 12 height 12
checkbox input "true"
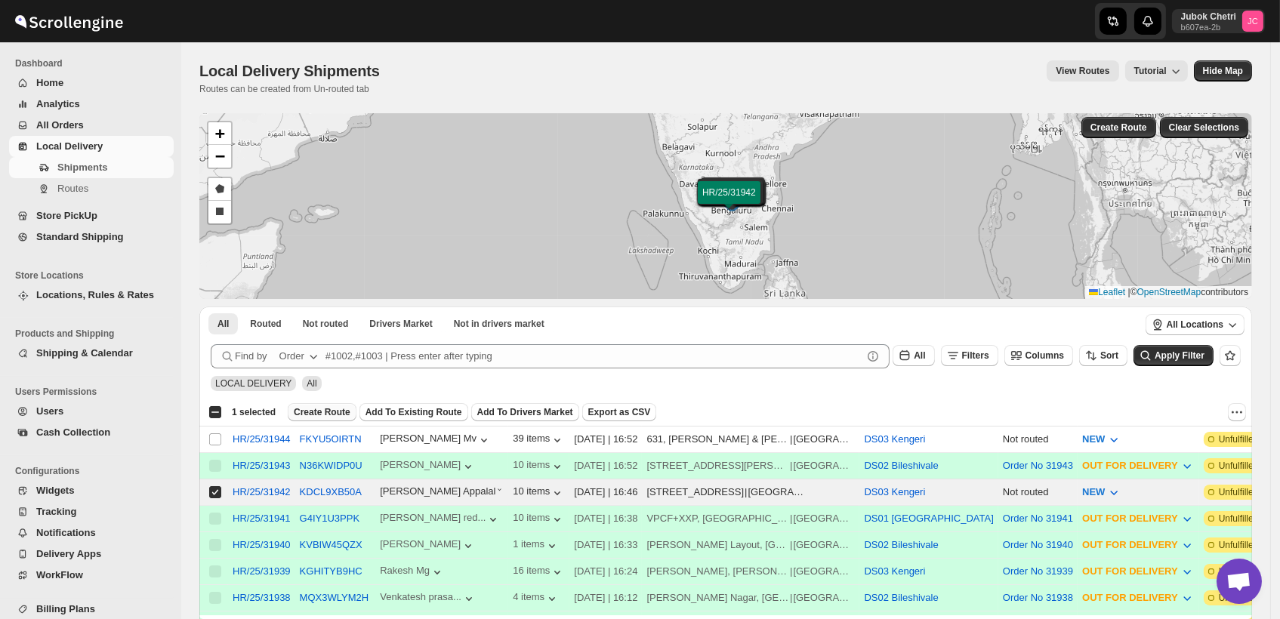
click at [326, 415] on span "Create Route" at bounding box center [322, 412] width 57 height 12
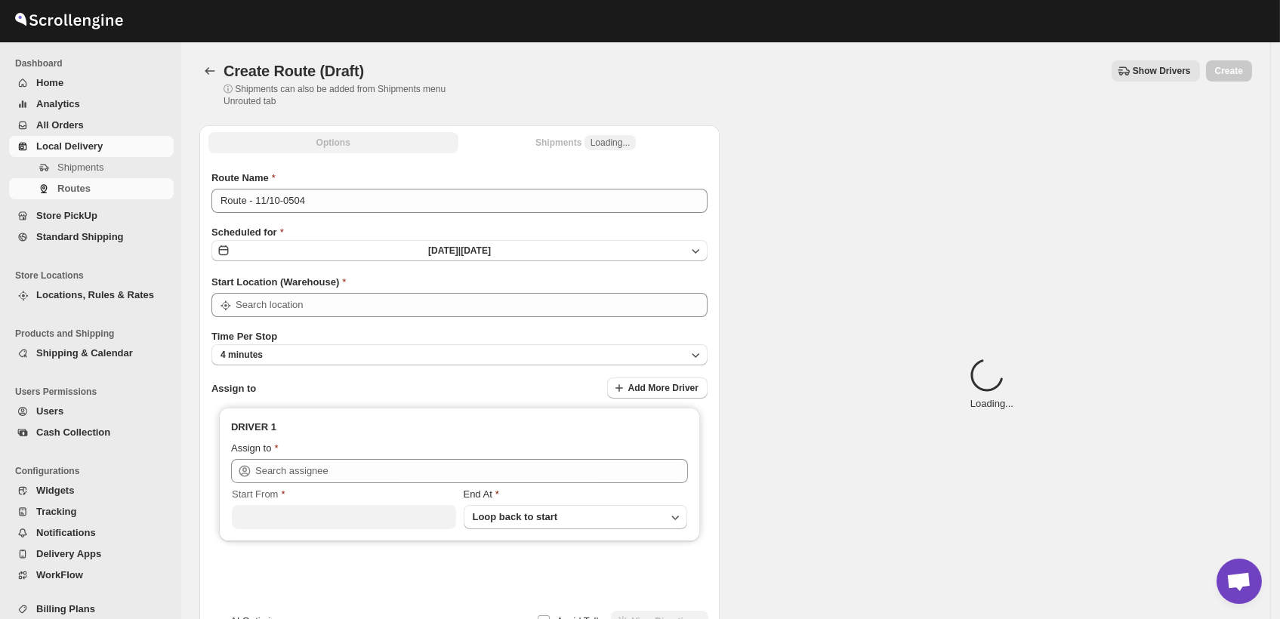
type input "DS03 Kengeri"
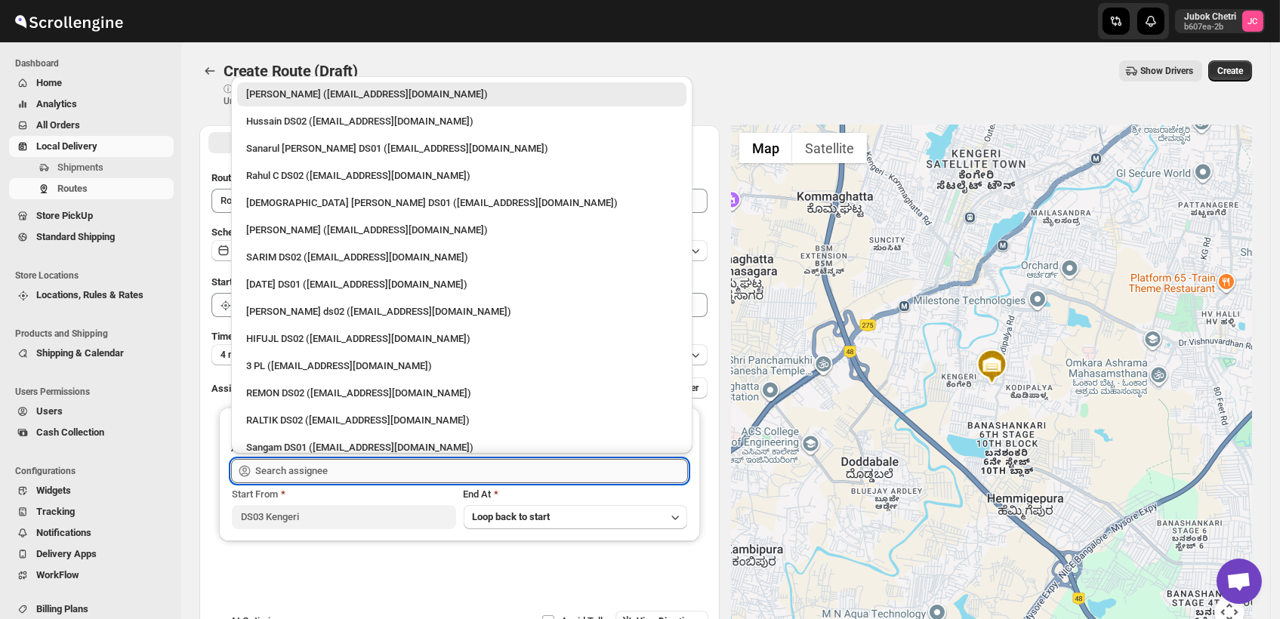
click at [344, 473] on input "text" at bounding box center [471, 471] width 433 height 24
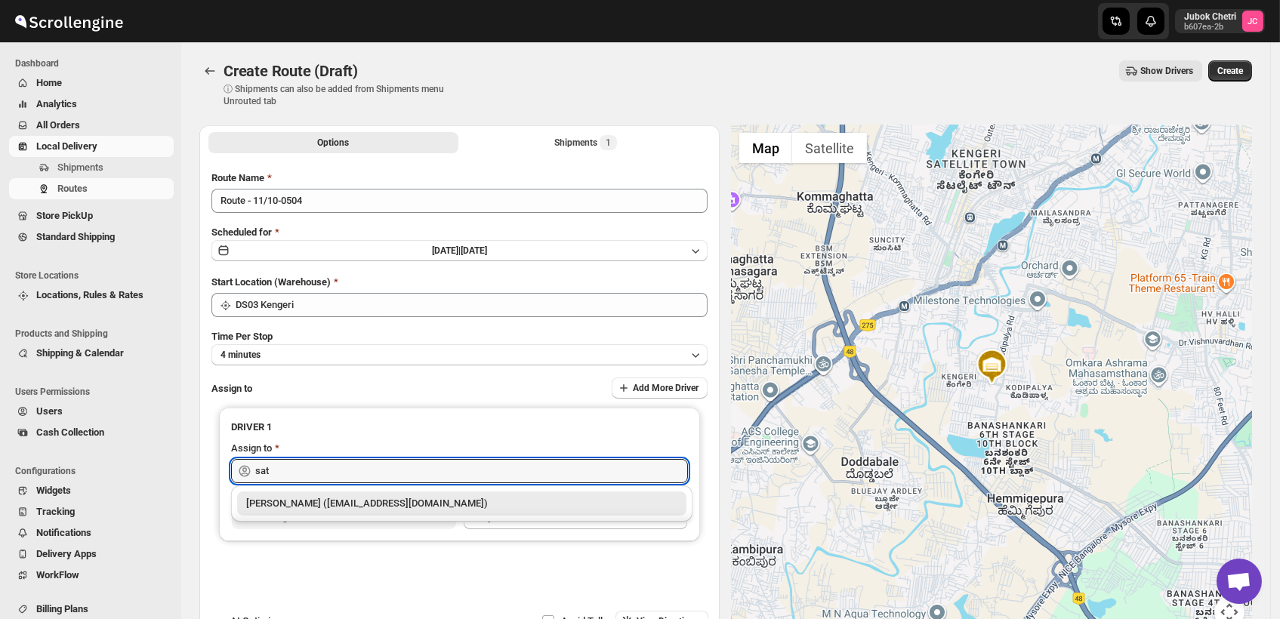
click at [413, 509] on div "[PERSON_NAME] ([EMAIL_ADDRESS][DOMAIN_NAME])" at bounding box center [461, 503] width 431 height 15
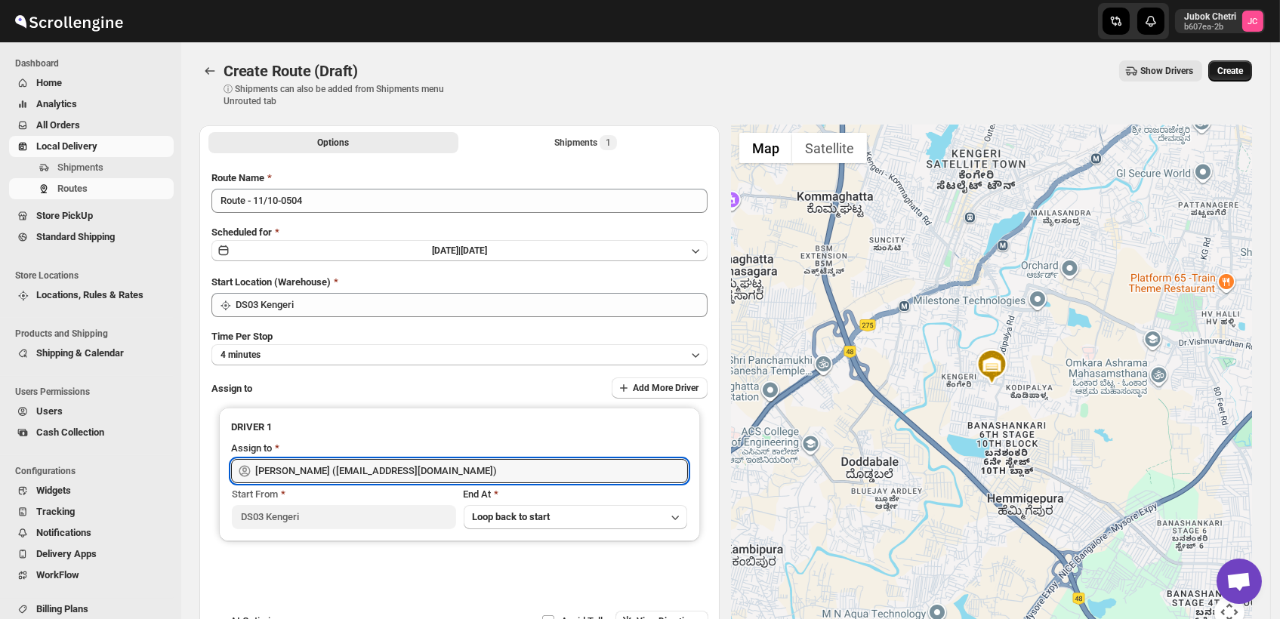
type input "[PERSON_NAME] ([EMAIL_ADDRESS][DOMAIN_NAME])"
click at [1232, 69] on span "Create" at bounding box center [1230, 71] width 26 height 12
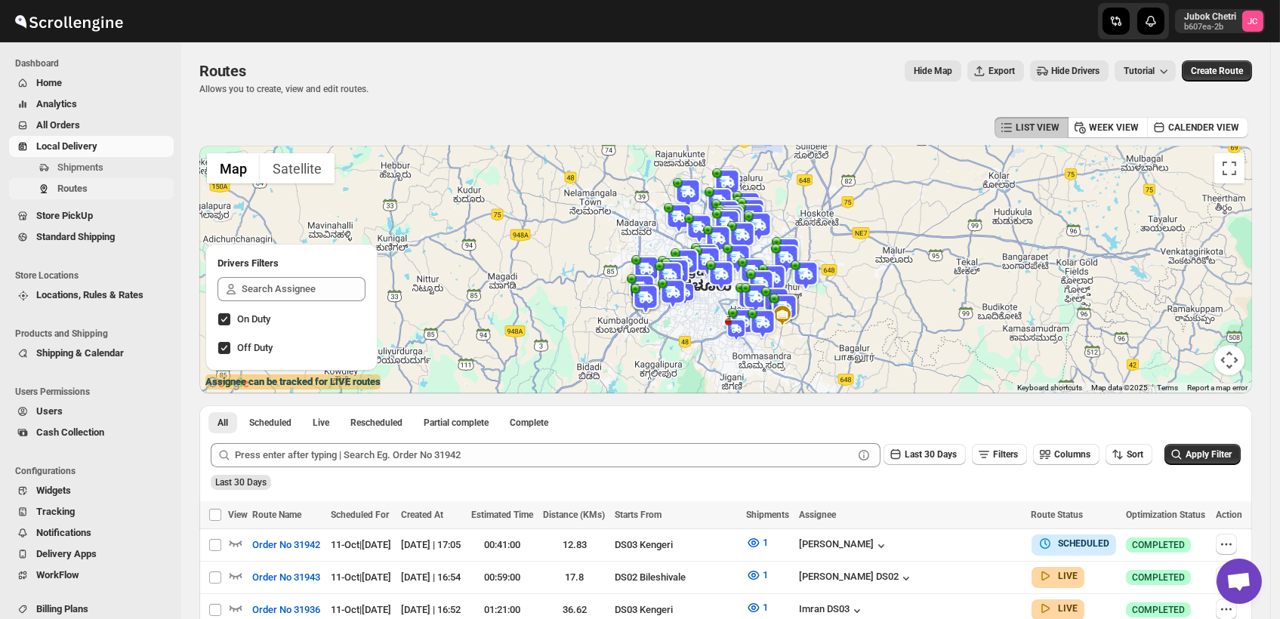
click at [57, 190] on span "Routes" at bounding box center [72, 188] width 30 height 11
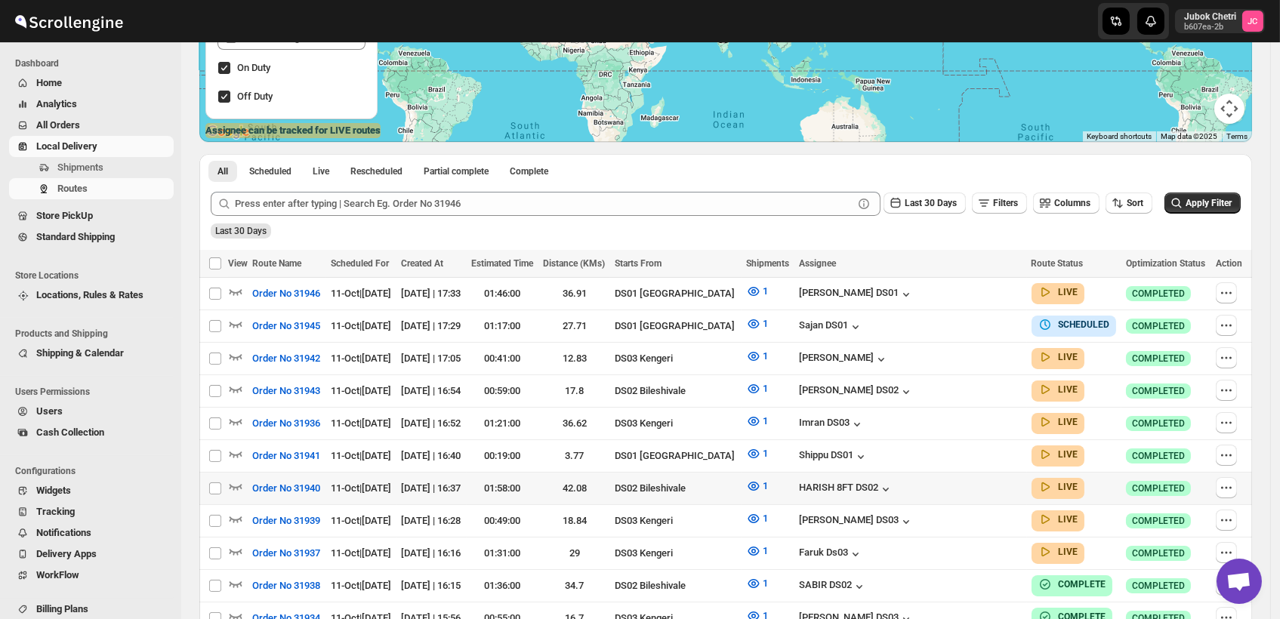
scroll to position [335, 0]
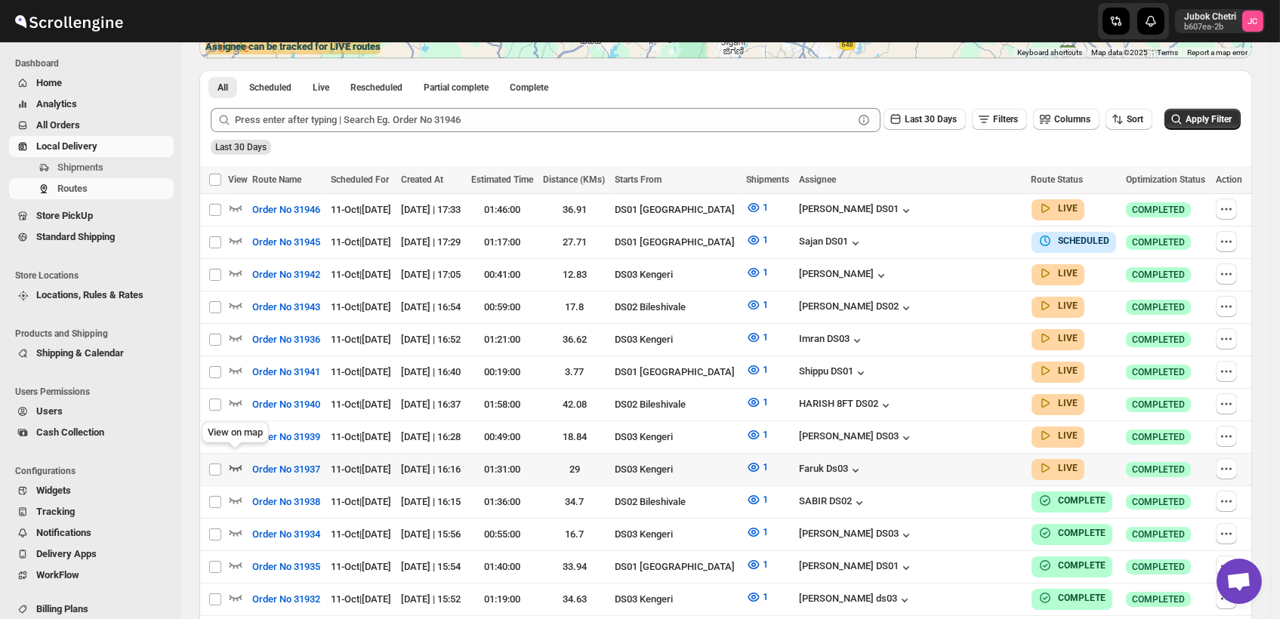
click at [234, 460] on icon "button" at bounding box center [235, 467] width 15 height 15
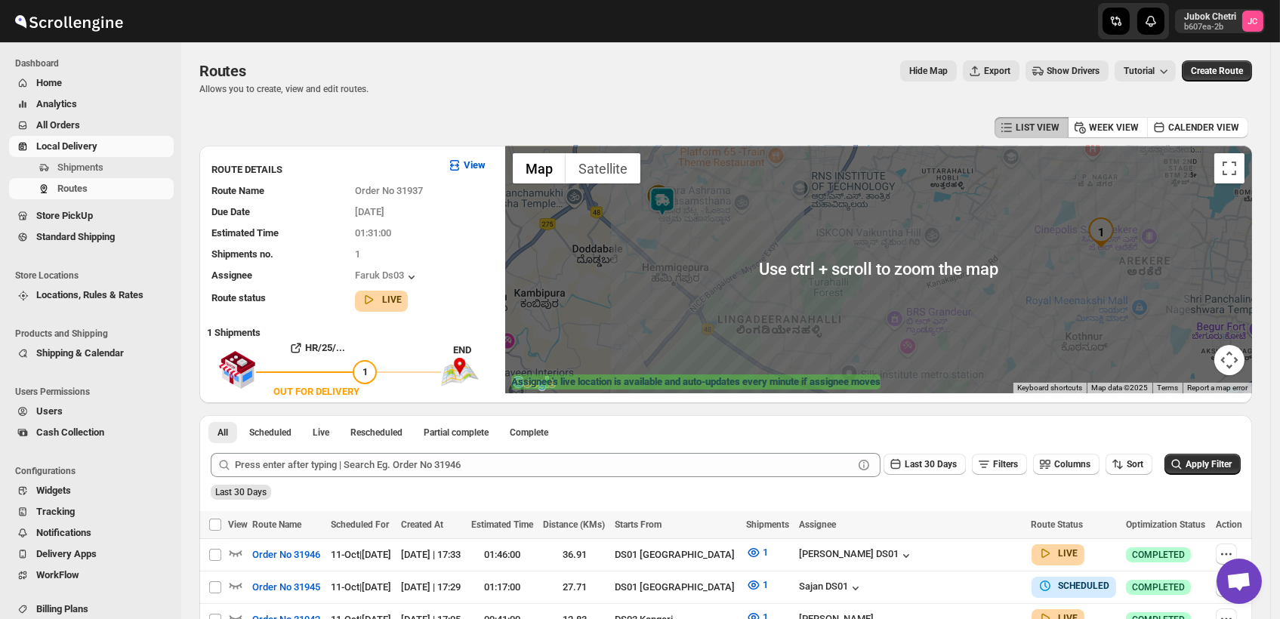
scroll to position [84, 0]
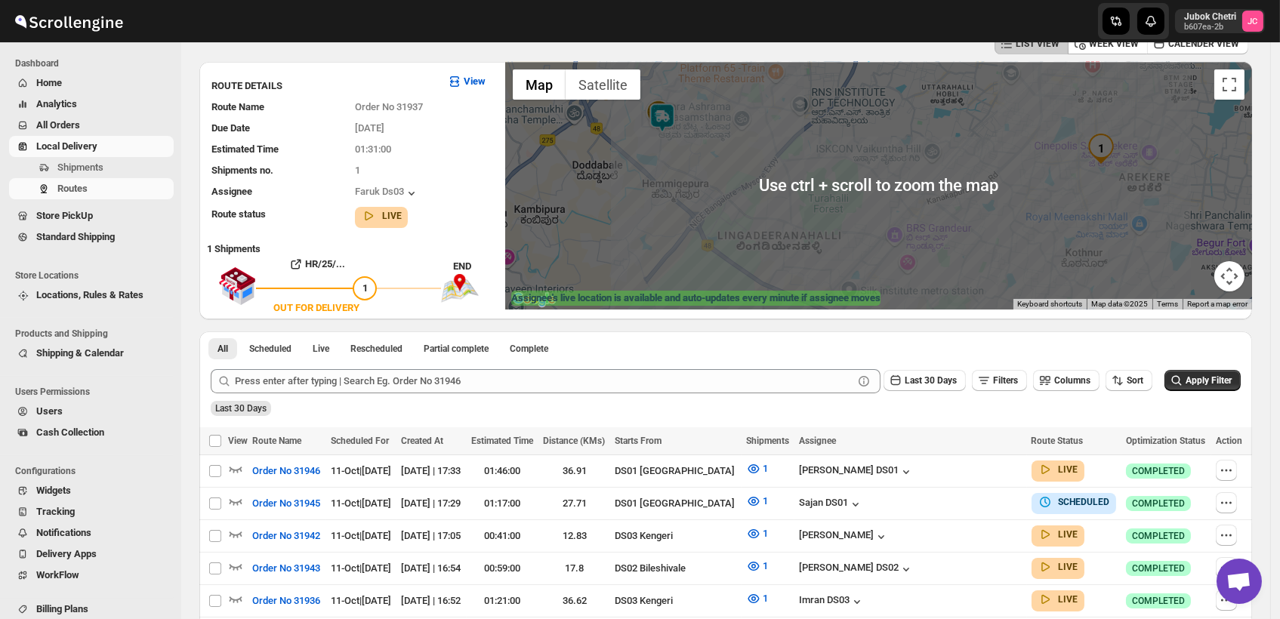
click at [924, 230] on div at bounding box center [878, 186] width 747 height 248
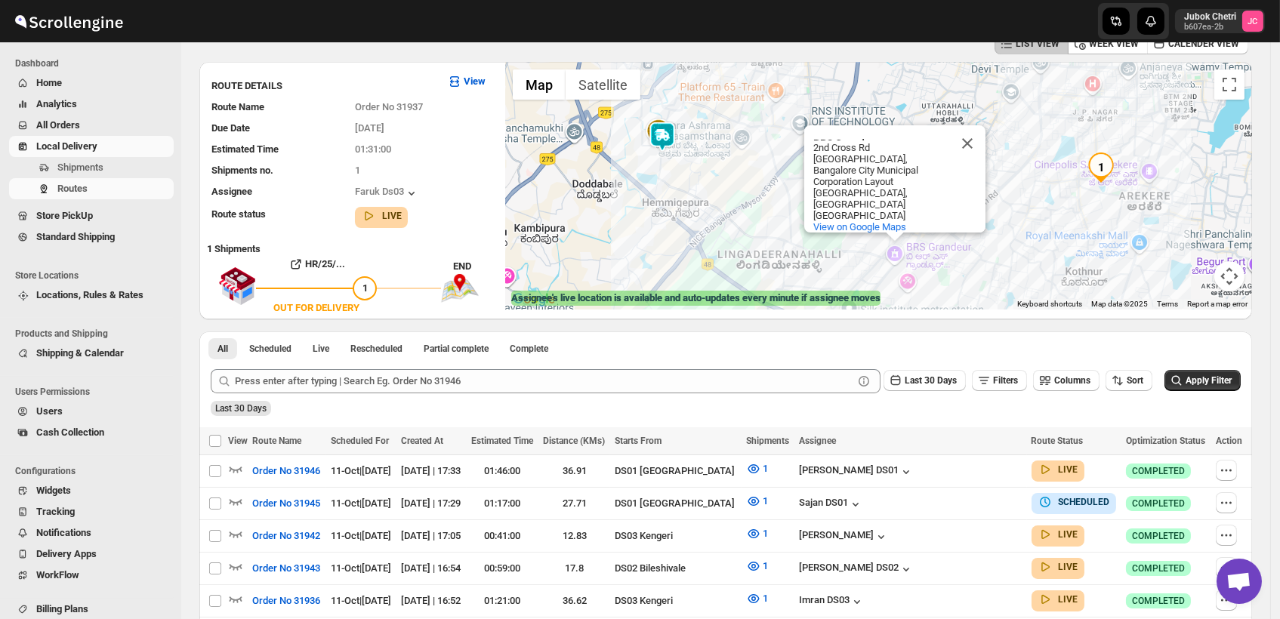
click at [1054, 189] on div "BRS Grandeur BRS Grandeur 2nd Cross Rd Vajarahalli Village, Bangalore City Muni…" at bounding box center [878, 186] width 747 height 248
click at [974, 125] on button "Close" at bounding box center [967, 143] width 36 height 36
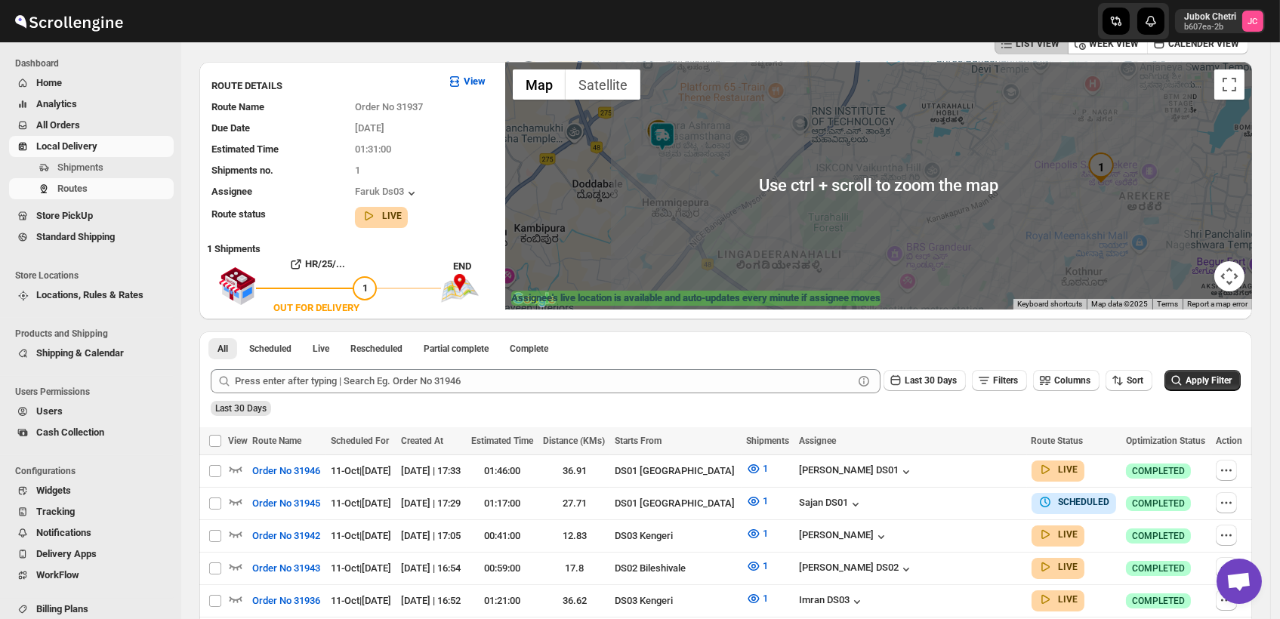
click at [961, 193] on div at bounding box center [878, 186] width 747 height 248
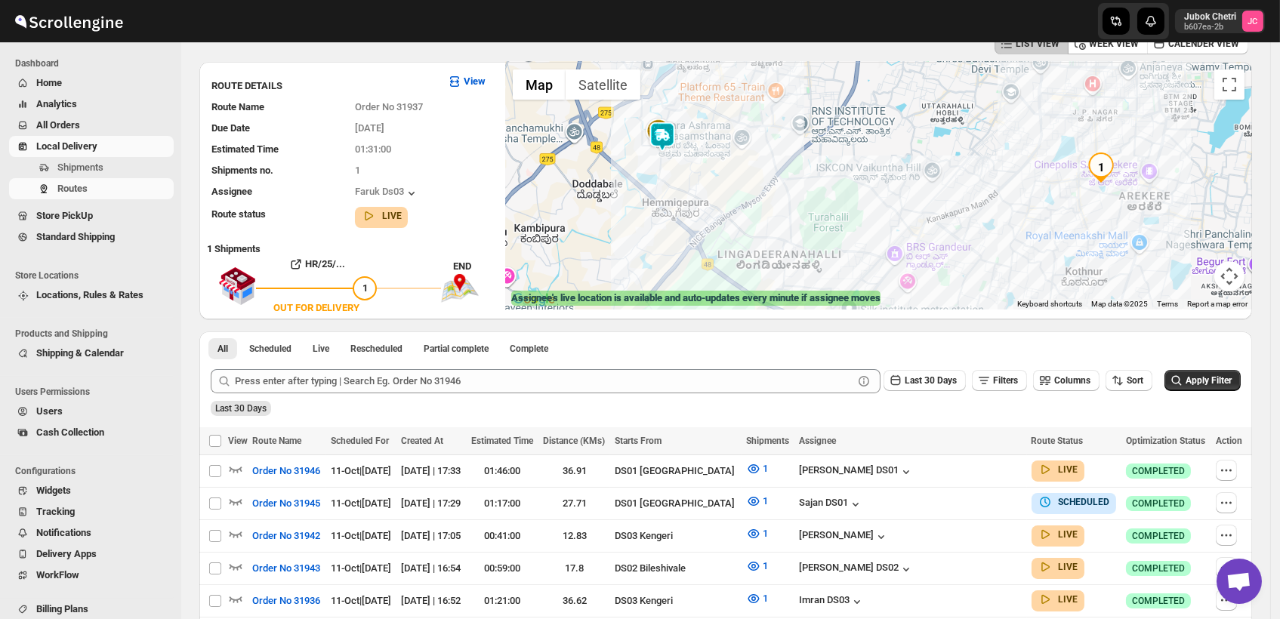
click at [664, 134] on img at bounding box center [662, 137] width 30 height 30
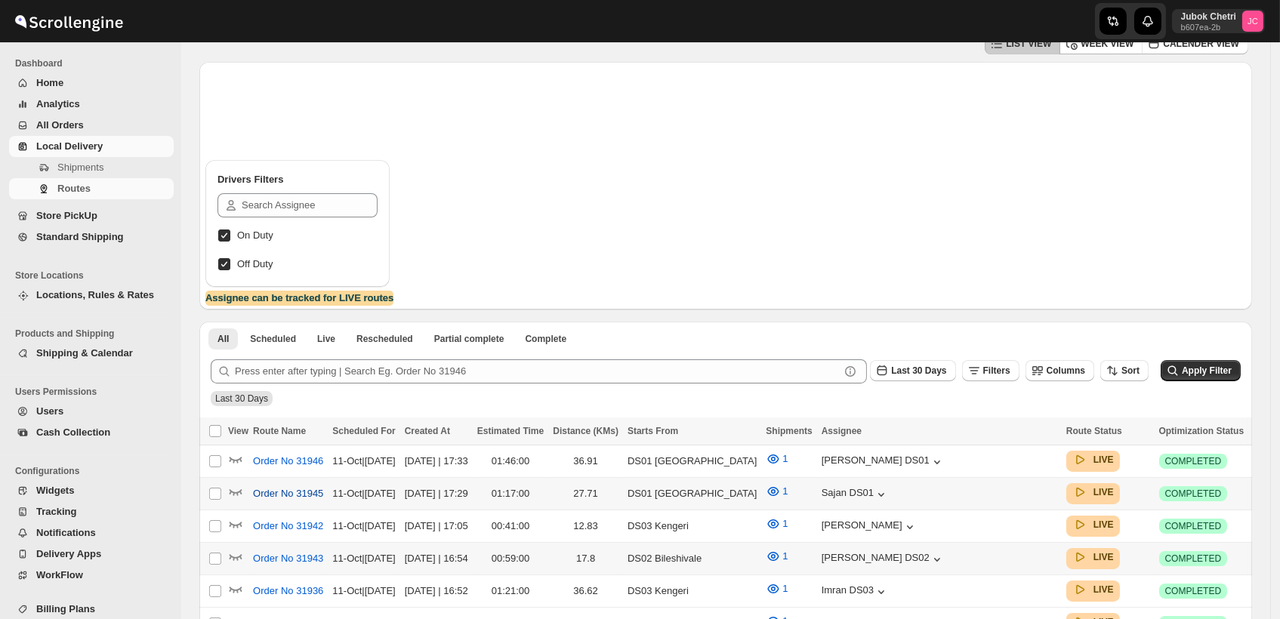
scroll to position [69, 0]
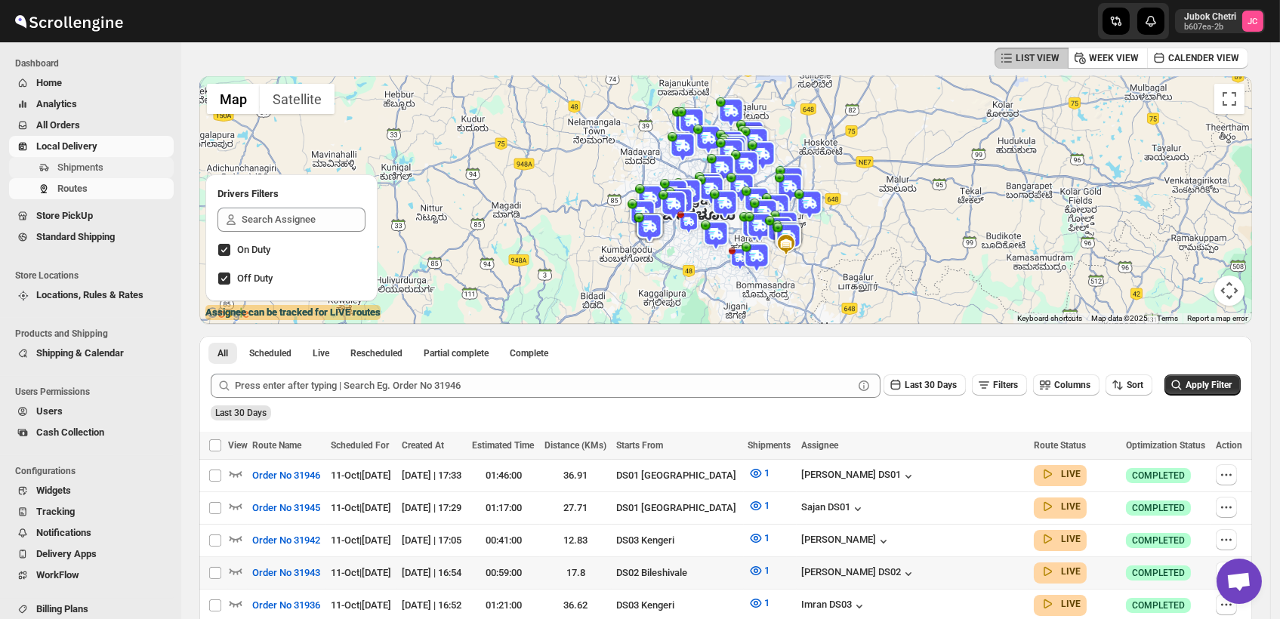
click at [116, 162] on span "Shipments" at bounding box center [113, 167] width 113 height 15
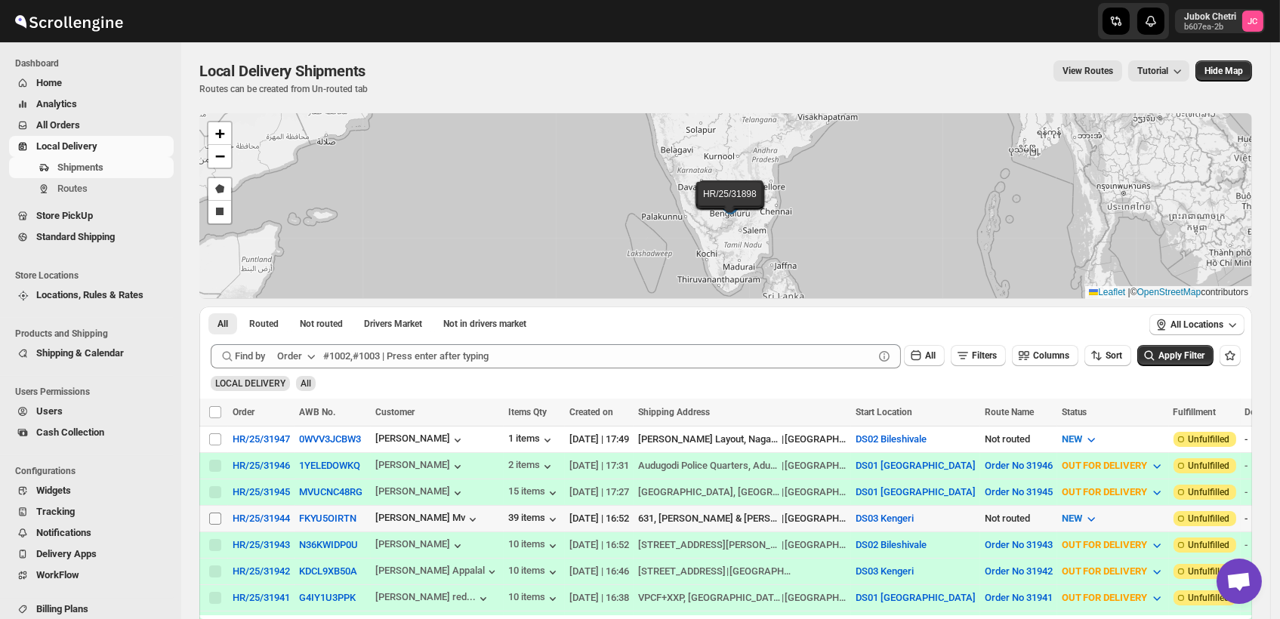
click at [211, 515] on input "Select shipment" at bounding box center [215, 519] width 12 height 12
checkbox input "true"
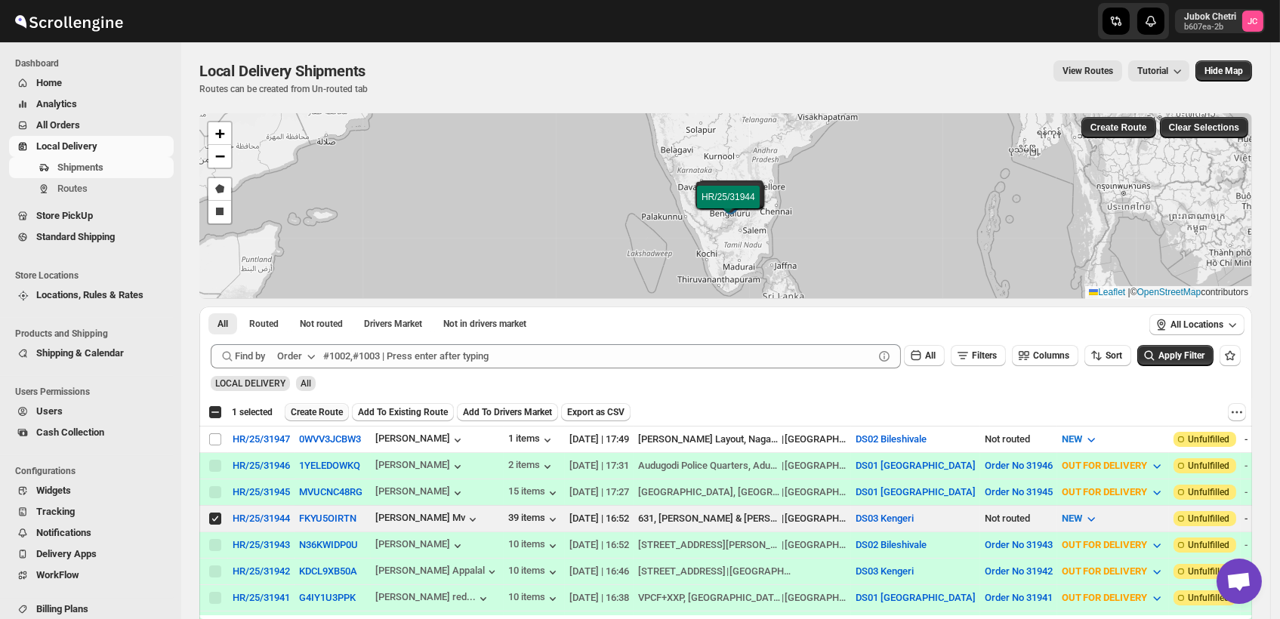
click at [312, 412] on span "Create Route" at bounding box center [317, 412] width 52 height 12
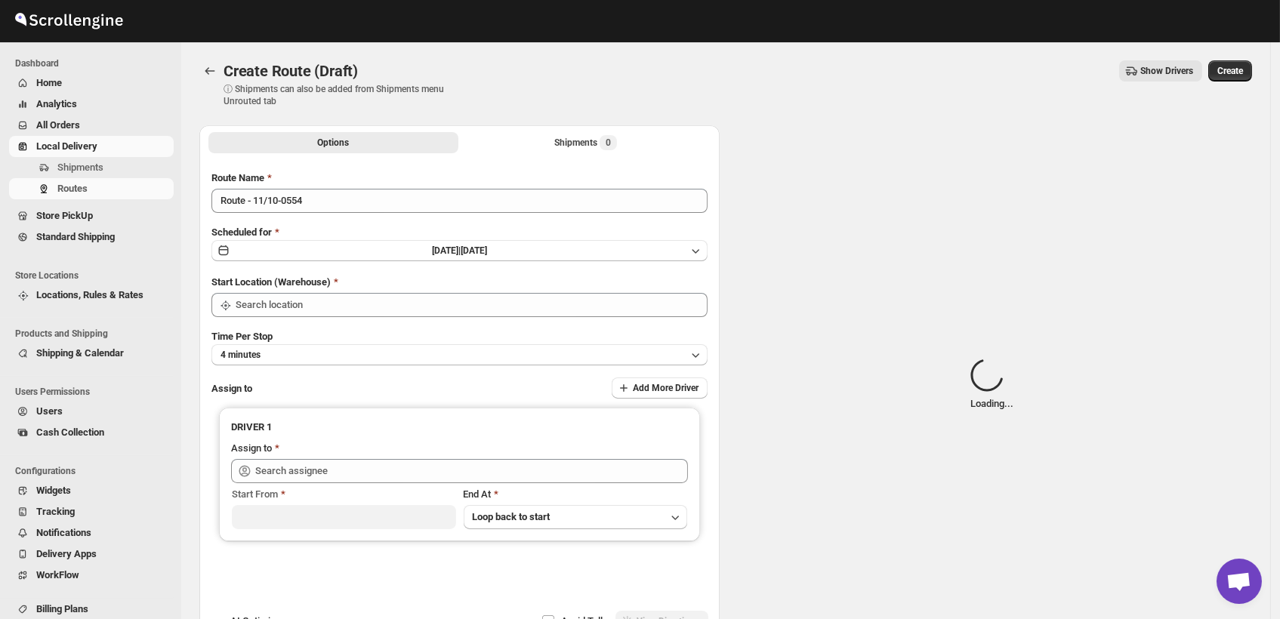
type input "DS03 Kengeri"
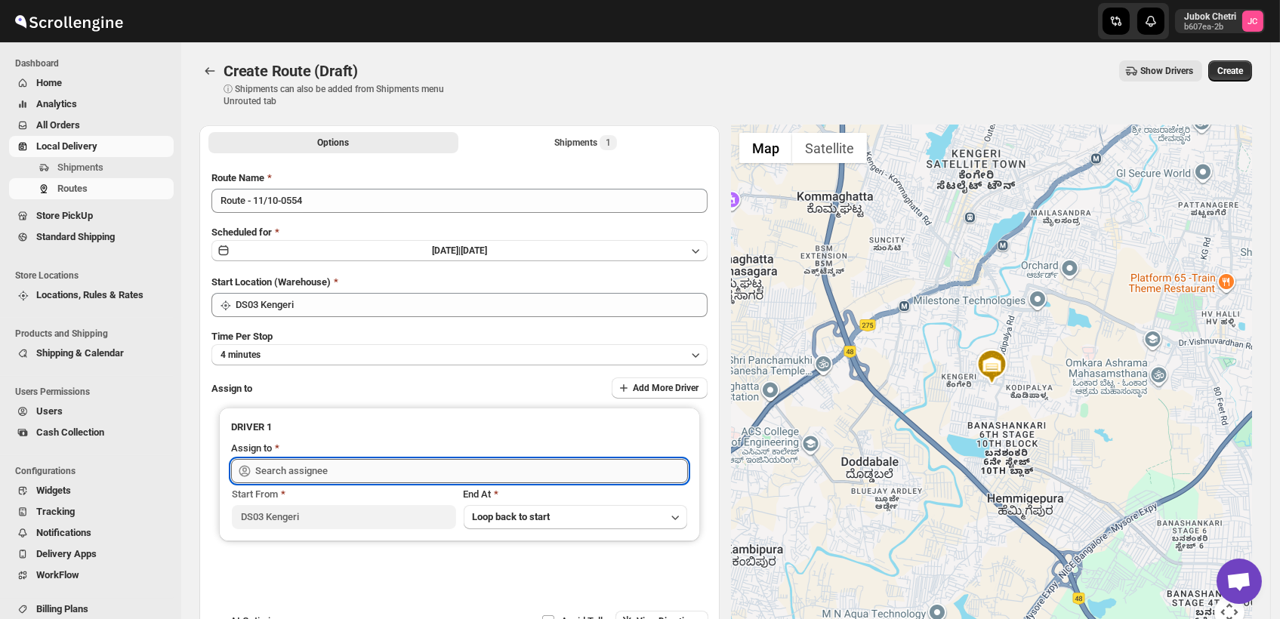
click at [375, 480] on input "text" at bounding box center [471, 471] width 433 height 24
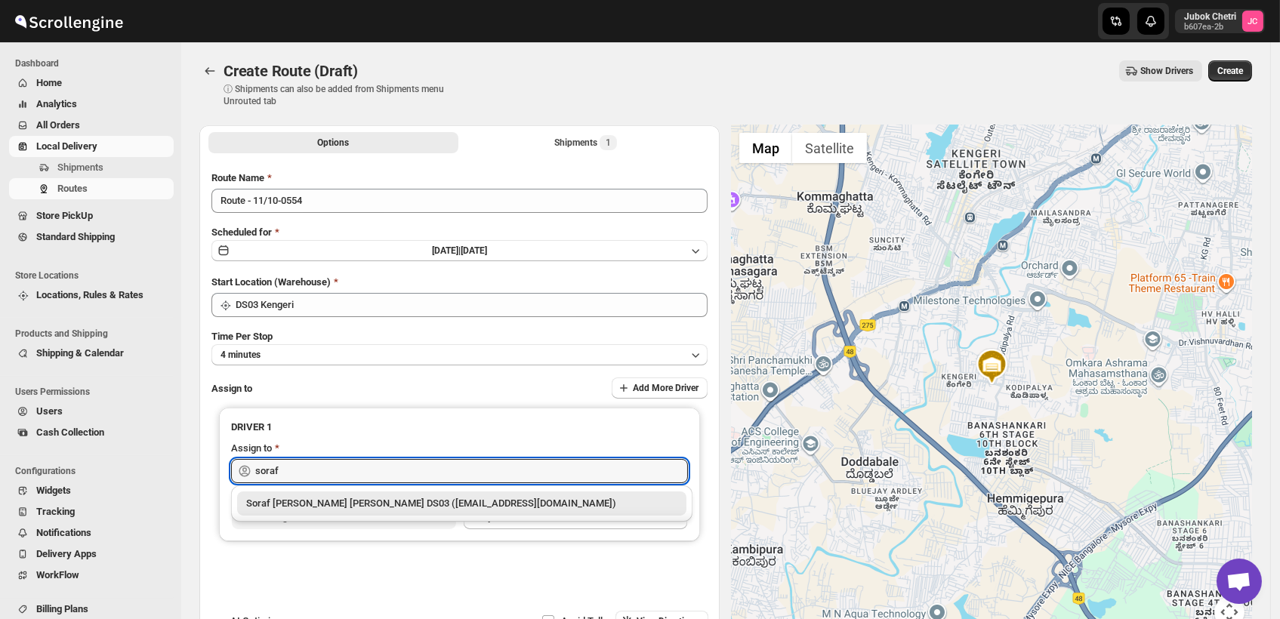
click at [387, 509] on div "Soraf [PERSON_NAME] [PERSON_NAME] DS03 ([EMAIL_ADDRESS][DOMAIN_NAME])" at bounding box center [461, 503] width 431 height 15
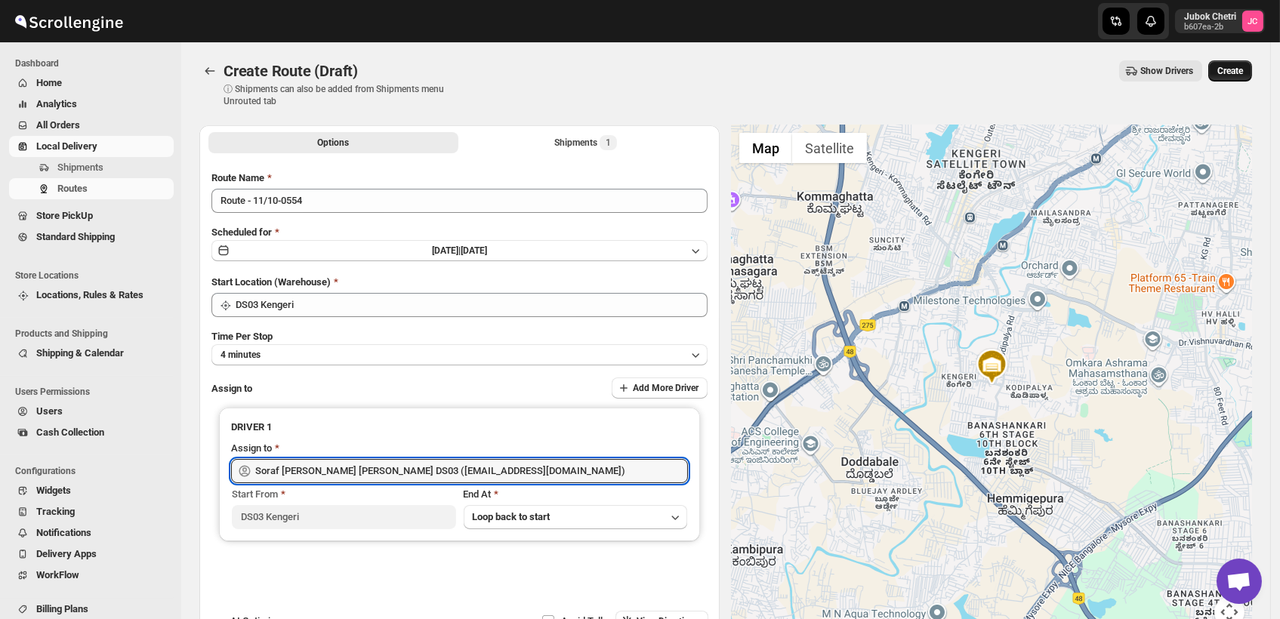
type input "Soraf [PERSON_NAME] [PERSON_NAME] DS03 ([EMAIL_ADDRESS][DOMAIN_NAME])"
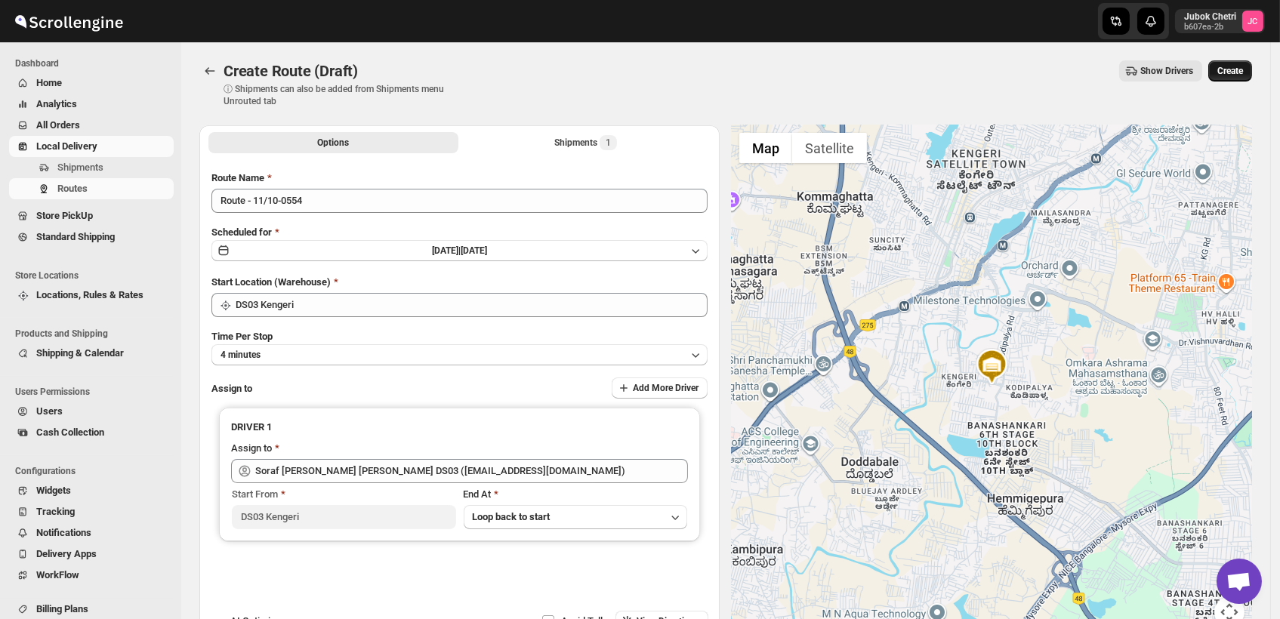
click at [1243, 74] on span "Create" at bounding box center [1230, 71] width 26 height 12
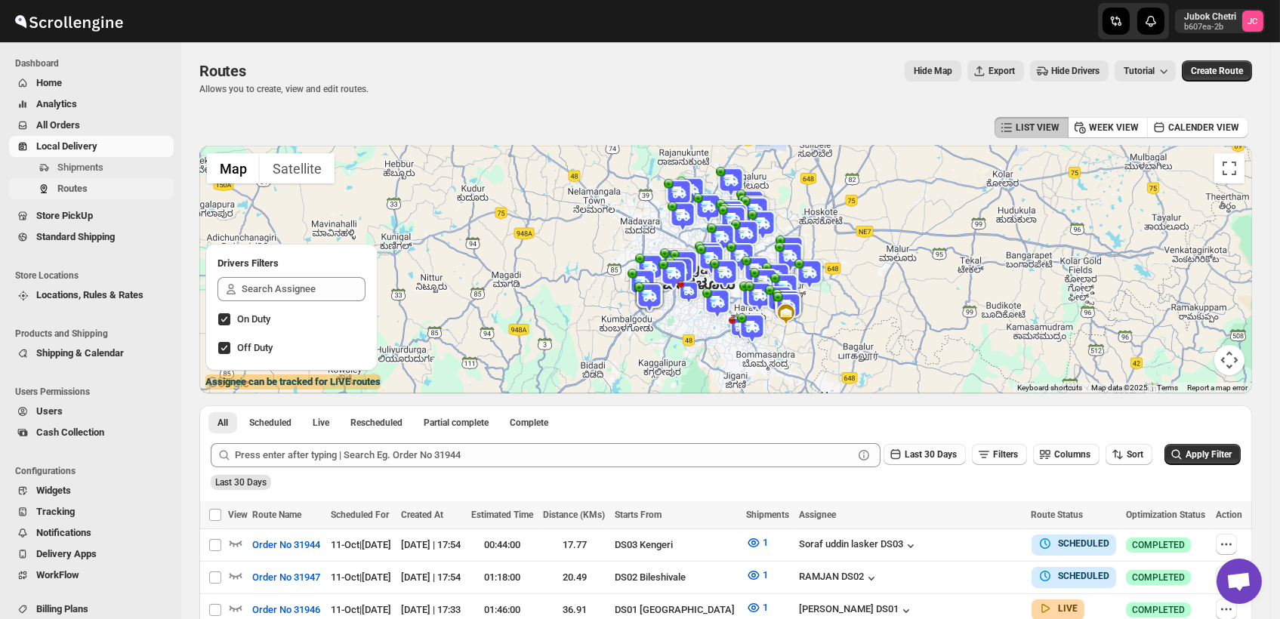
click at [92, 190] on span "Routes" at bounding box center [113, 188] width 113 height 15
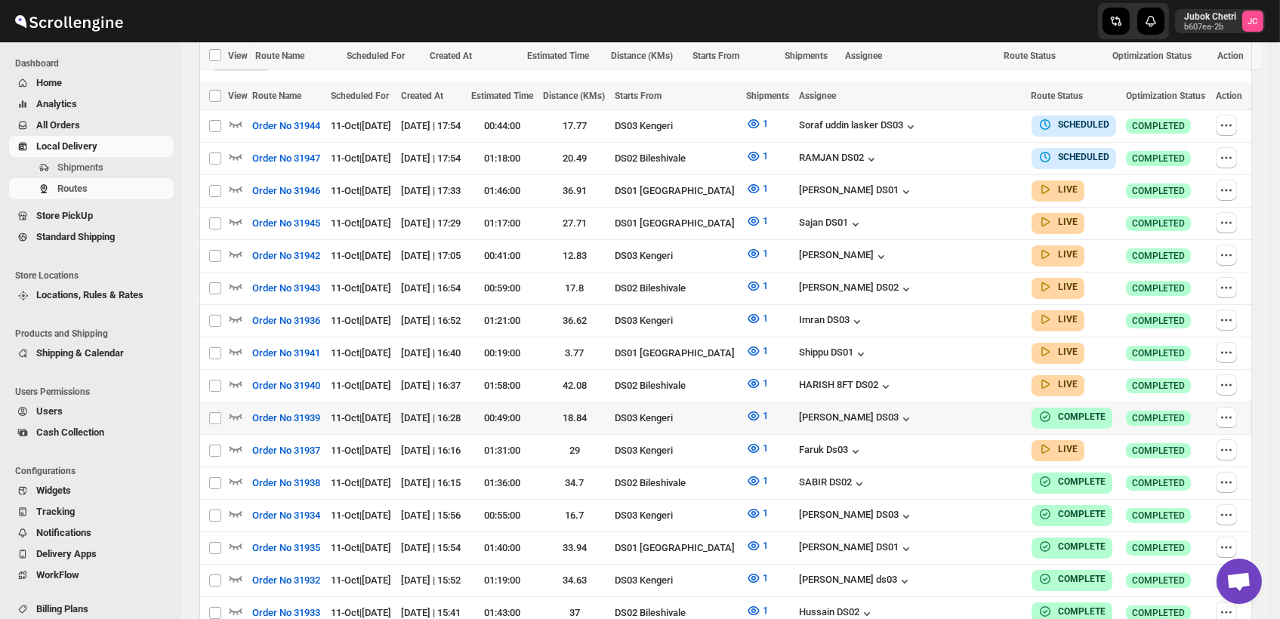
scroll to position [503, 0]
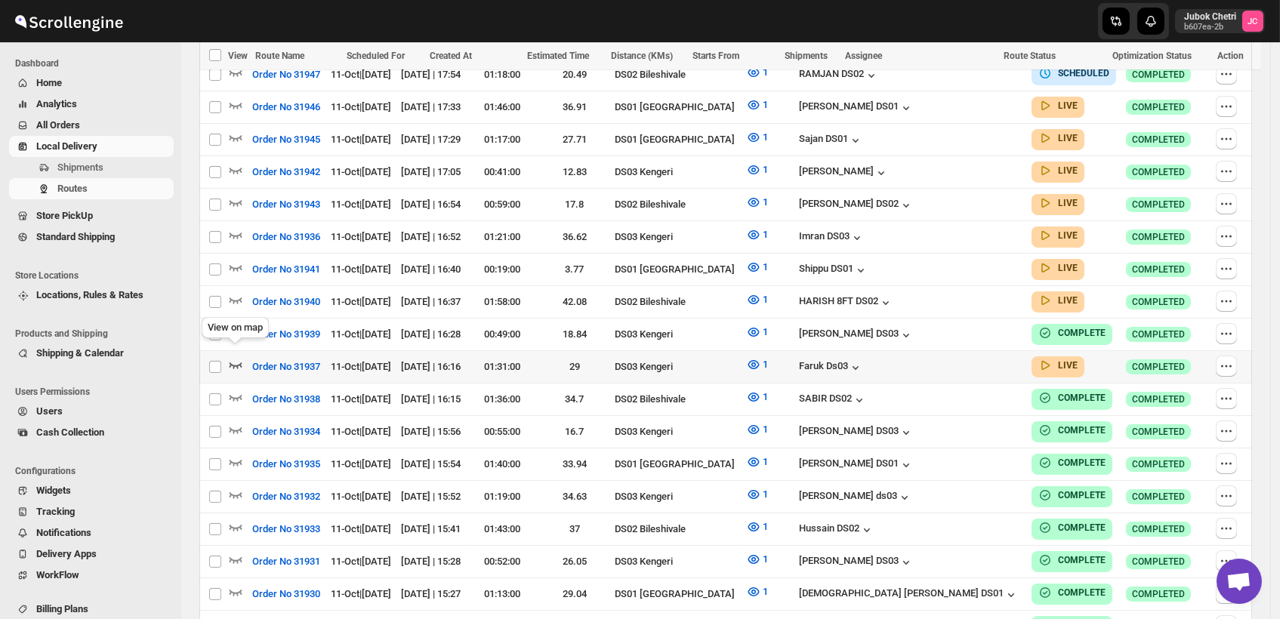
click at [236, 362] on icon "button" at bounding box center [236, 365] width 13 height 6
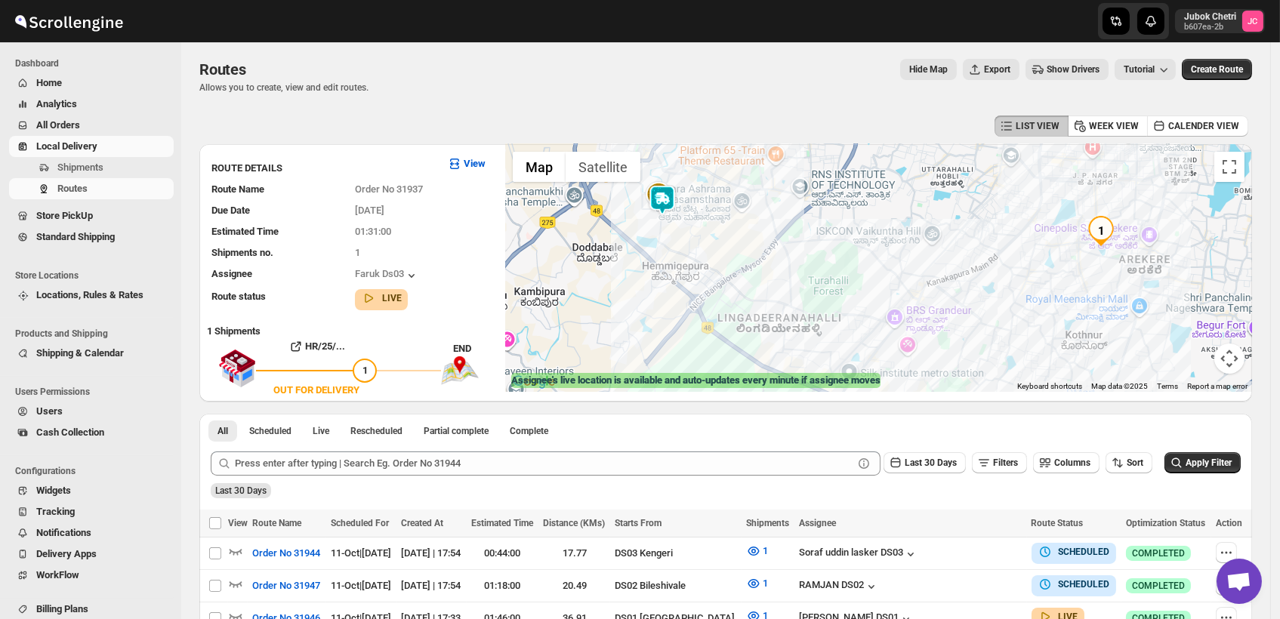
scroll to position [0, 0]
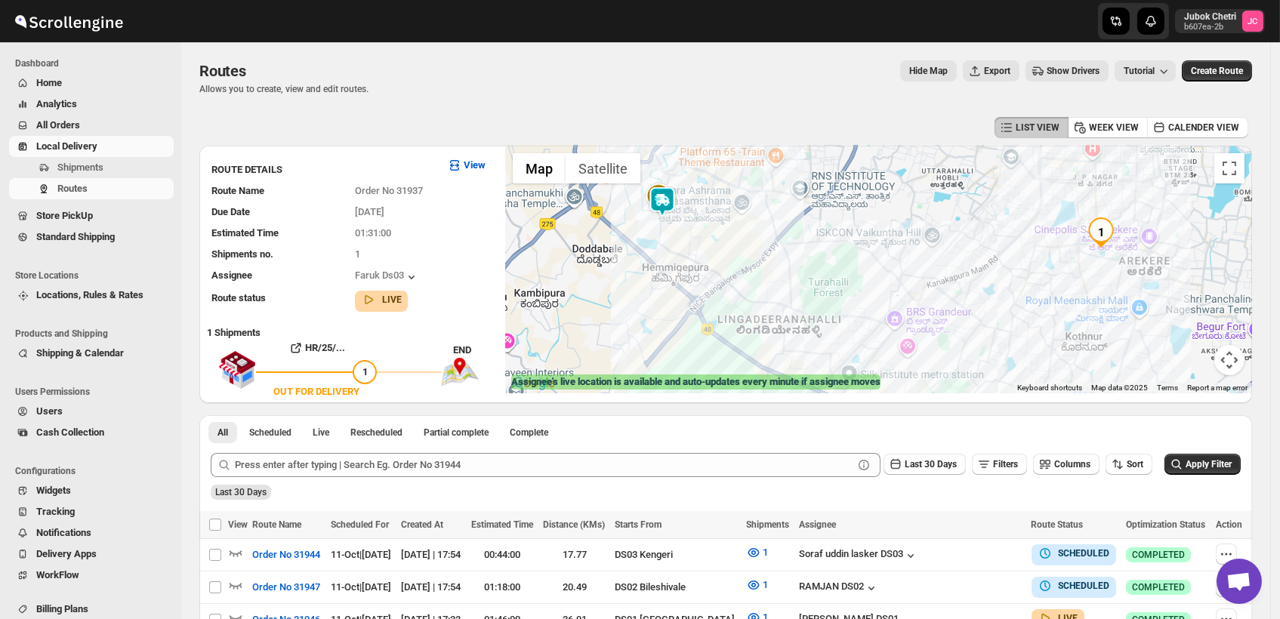
click at [666, 199] on img at bounding box center [662, 202] width 30 height 30
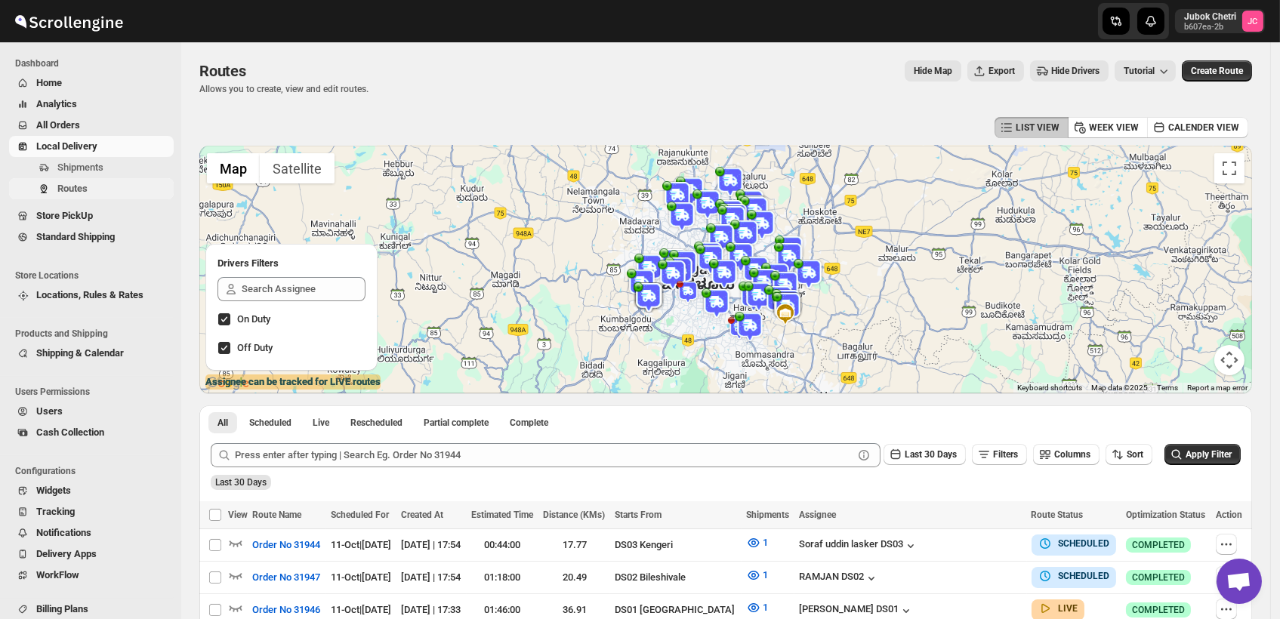
click at [110, 190] on span "Routes" at bounding box center [113, 188] width 113 height 15
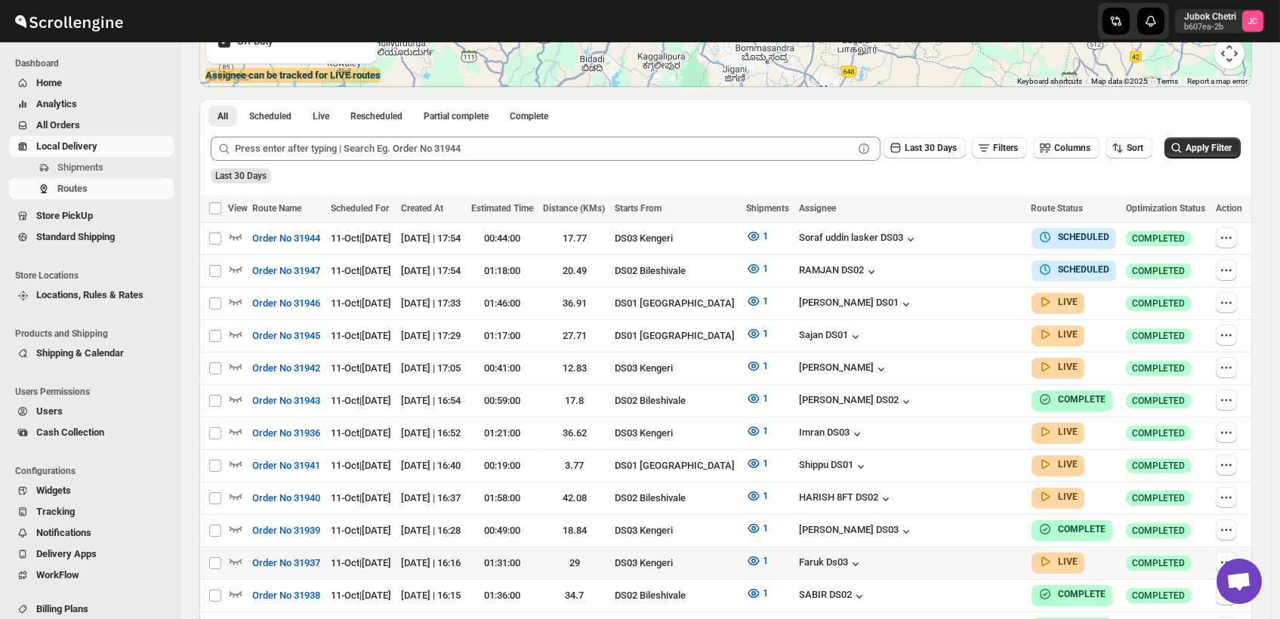
scroll to position [335, 0]
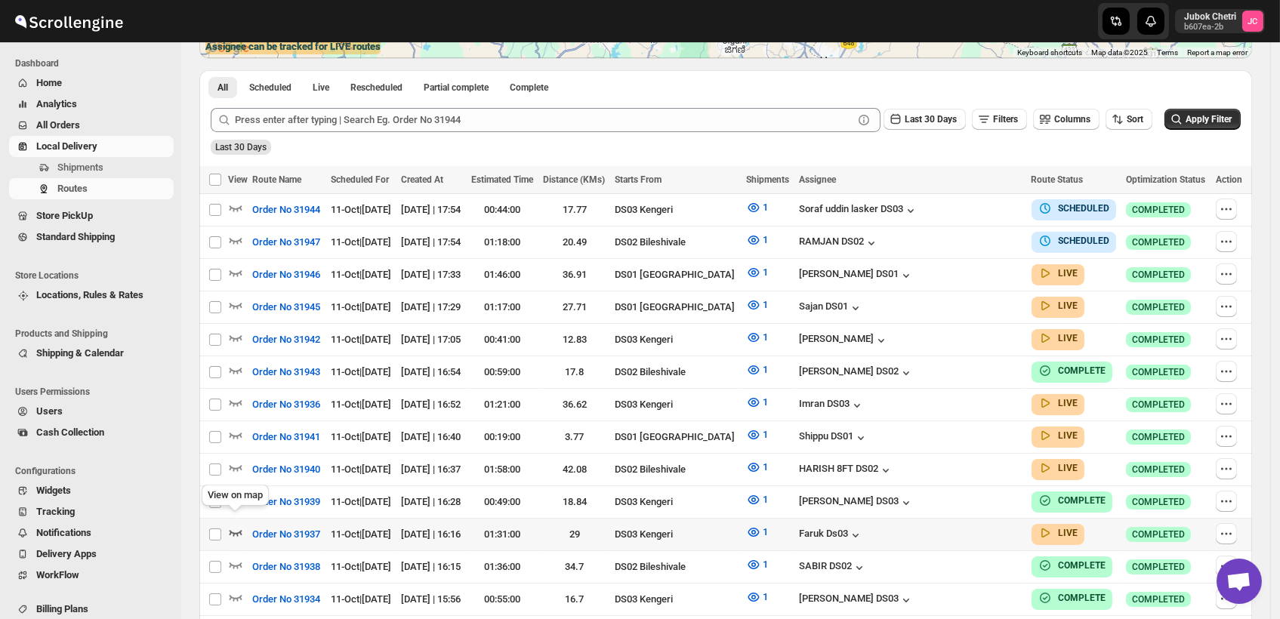
click at [235, 526] on icon "button" at bounding box center [235, 532] width 15 height 15
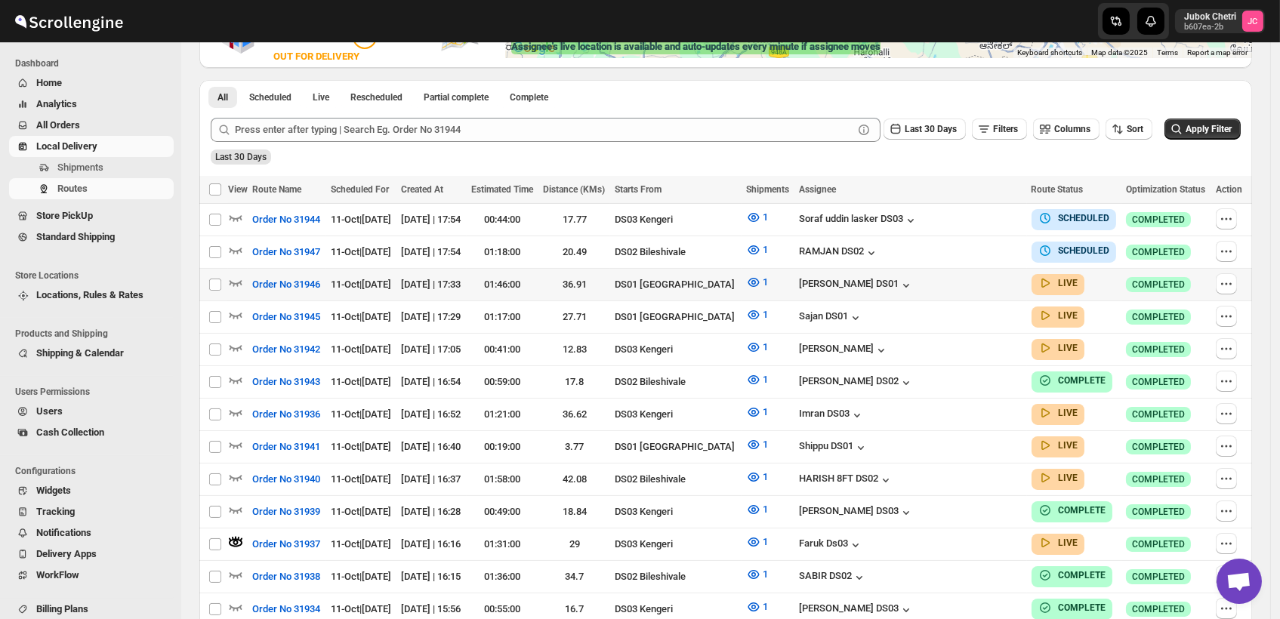
scroll to position [0, 0]
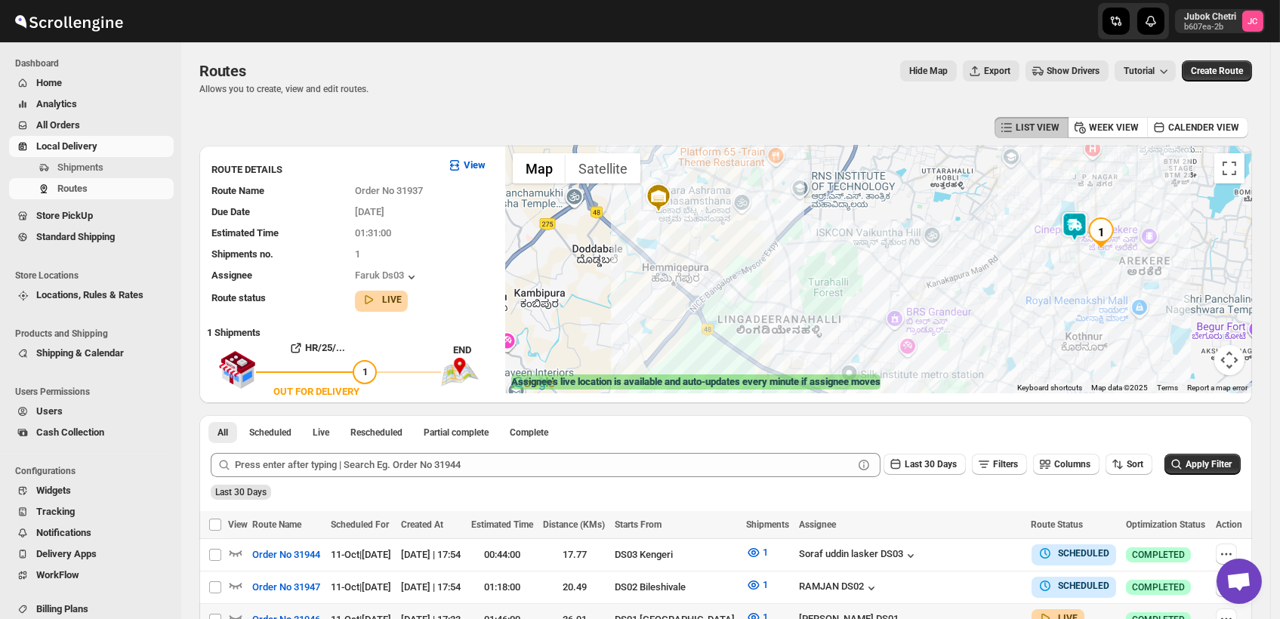
drag, startPoint x: 1077, startPoint y: 233, endPoint x: 1057, endPoint y: 235, distance: 19.8
click at [1075, 233] on img at bounding box center [1074, 226] width 30 height 30
click at [1078, 227] on img at bounding box center [1074, 226] width 30 height 30
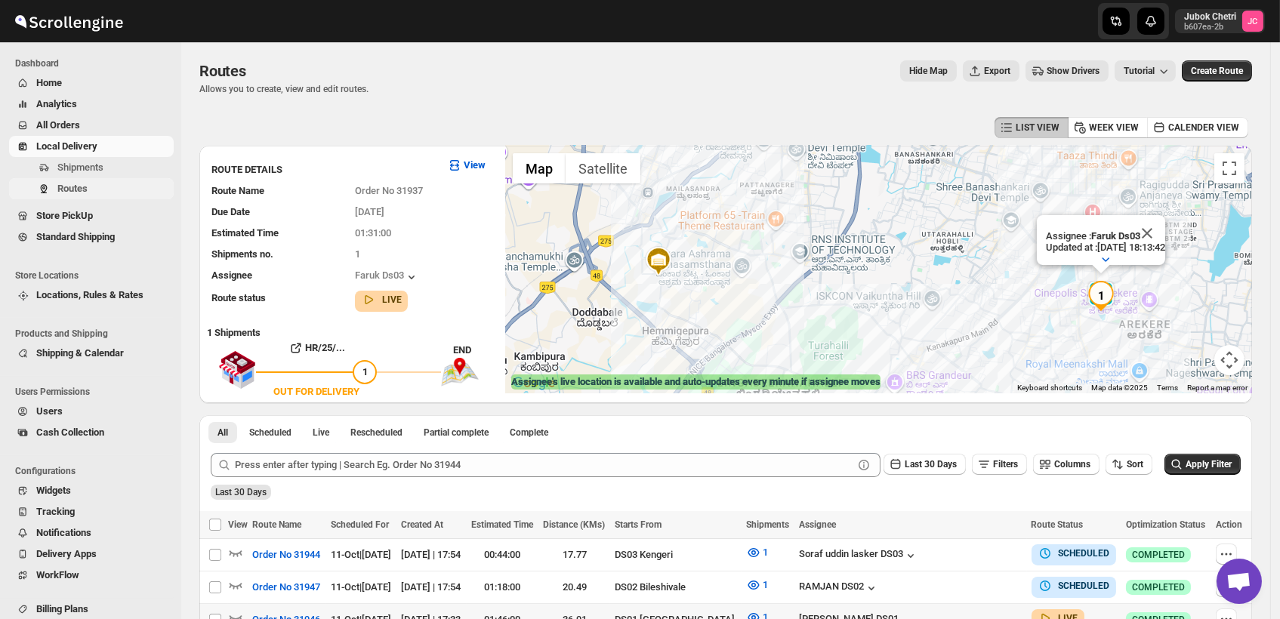
click at [97, 184] on span "Routes" at bounding box center [113, 188] width 113 height 15
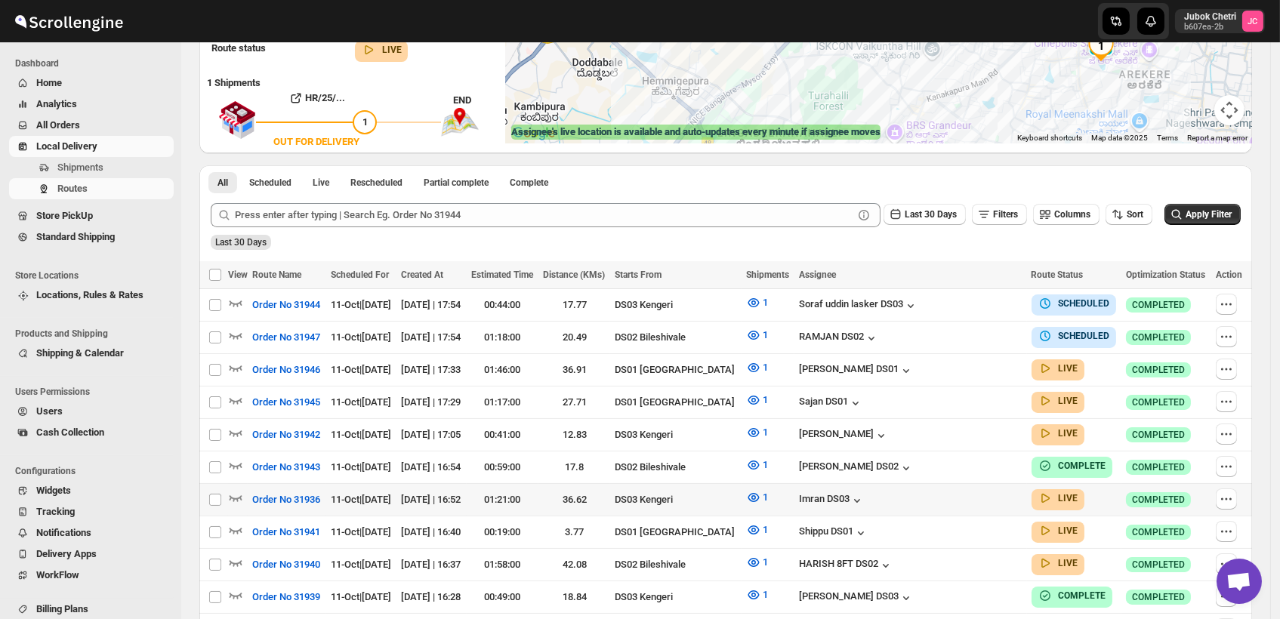
scroll to position [251, 0]
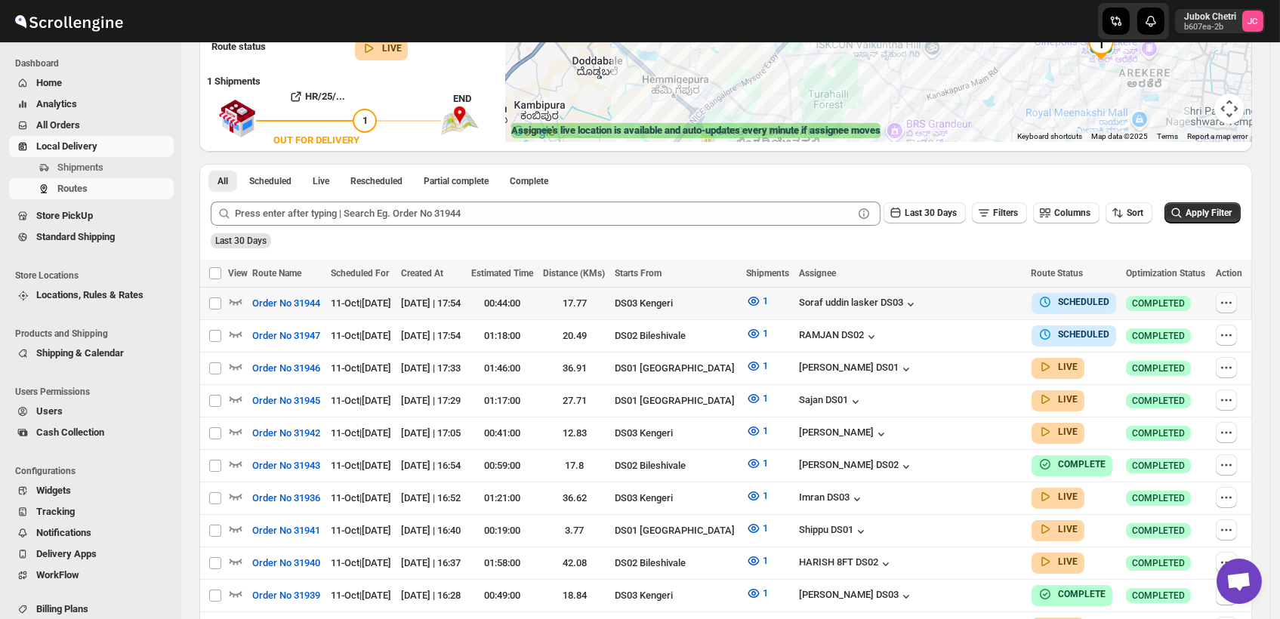
click at [1228, 301] on icon "button" at bounding box center [1227, 302] width 2 height 2
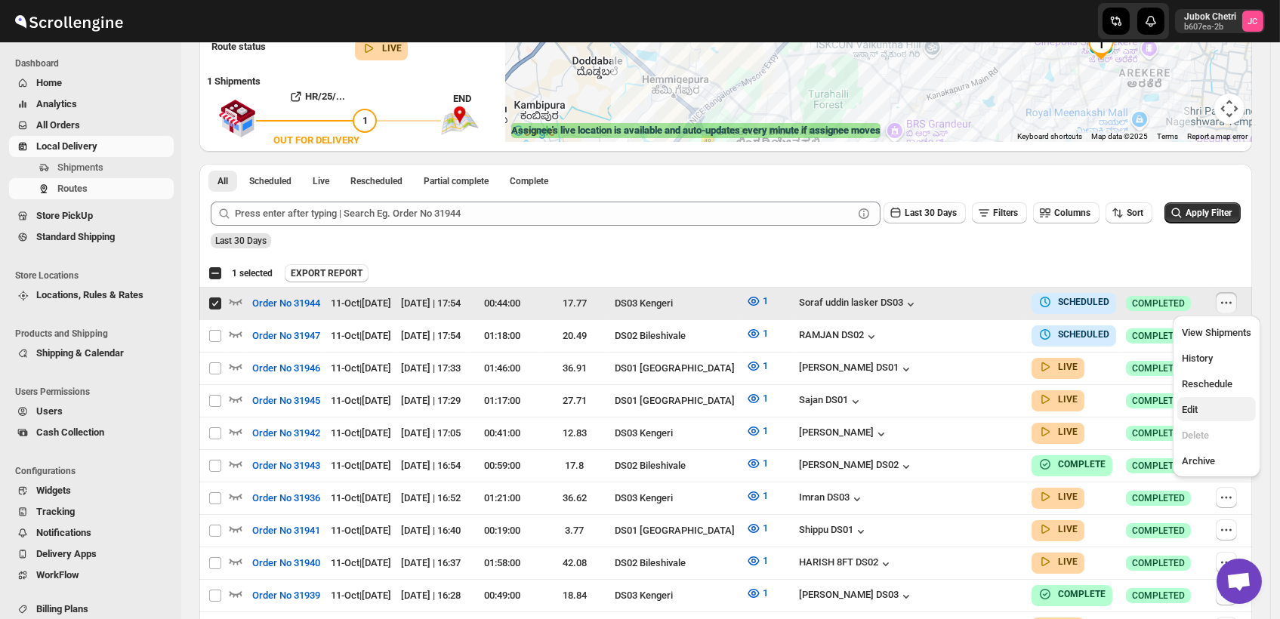
click at [1224, 410] on span "Edit" at bounding box center [1216, 409] width 69 height 15
checkbox input "false"
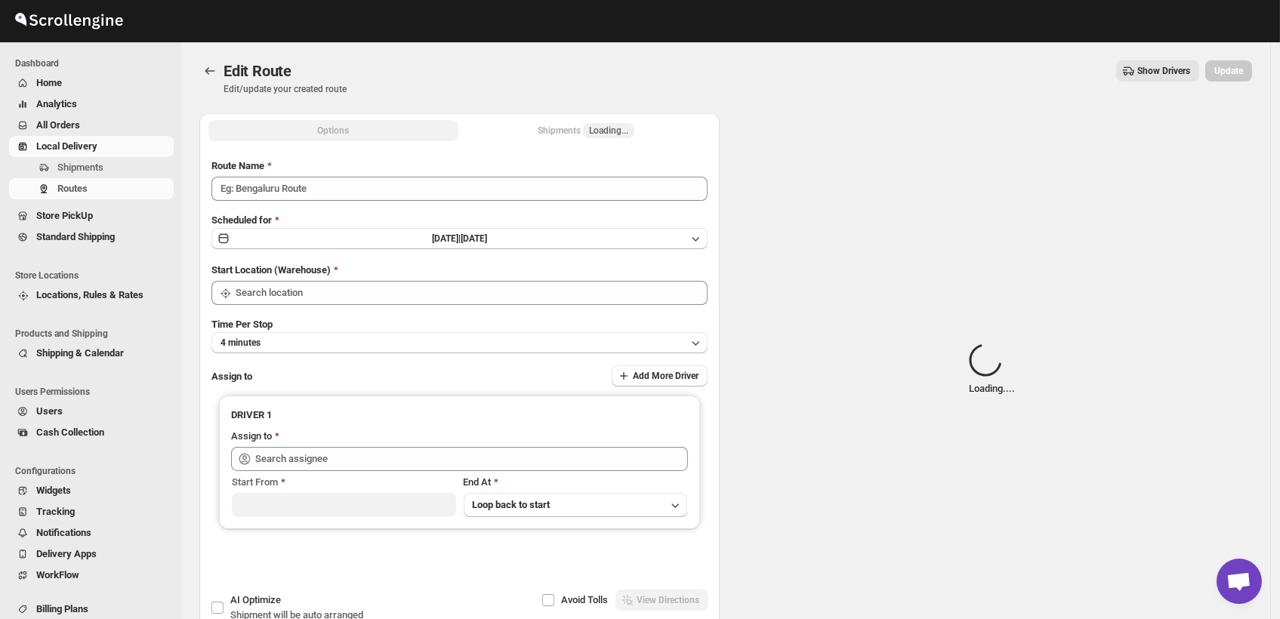
type input "Order No 31944"
type input "DS03 Kengeri"
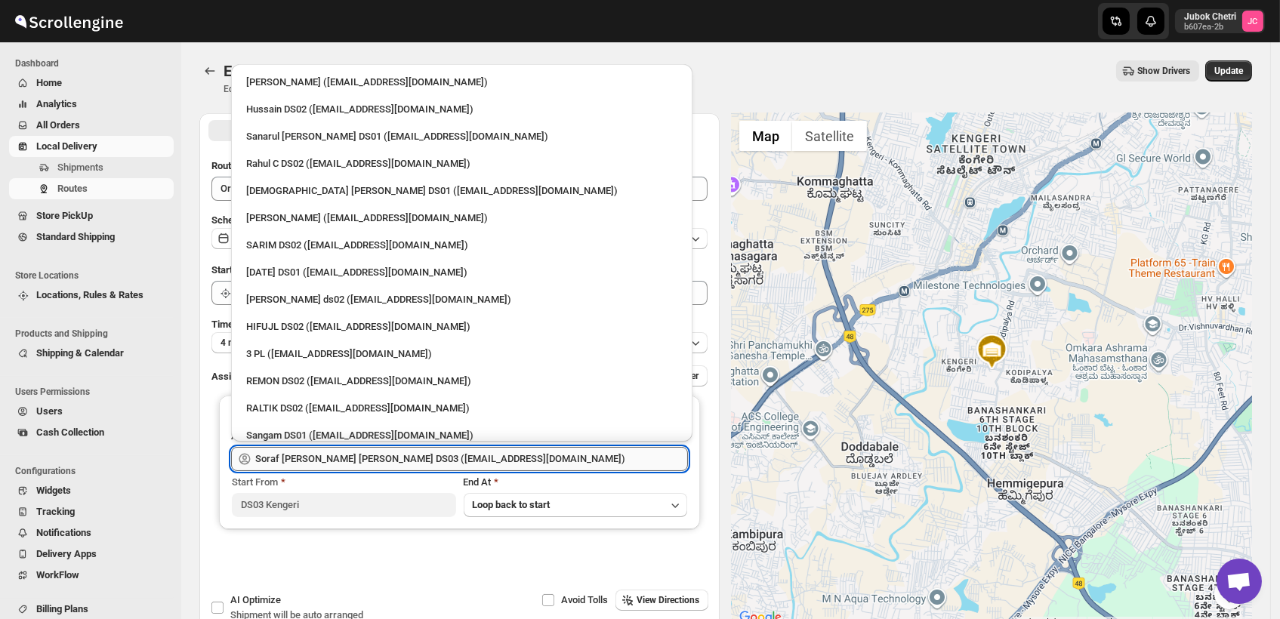
click at [497, 463] on input "Soraf [PERSON_NAME] [PERSON_NAME] DS03 ([EMAIL_ADDRESS][DOMAIN_NAME])" at bounding box center [471, 459] width 433 height 24
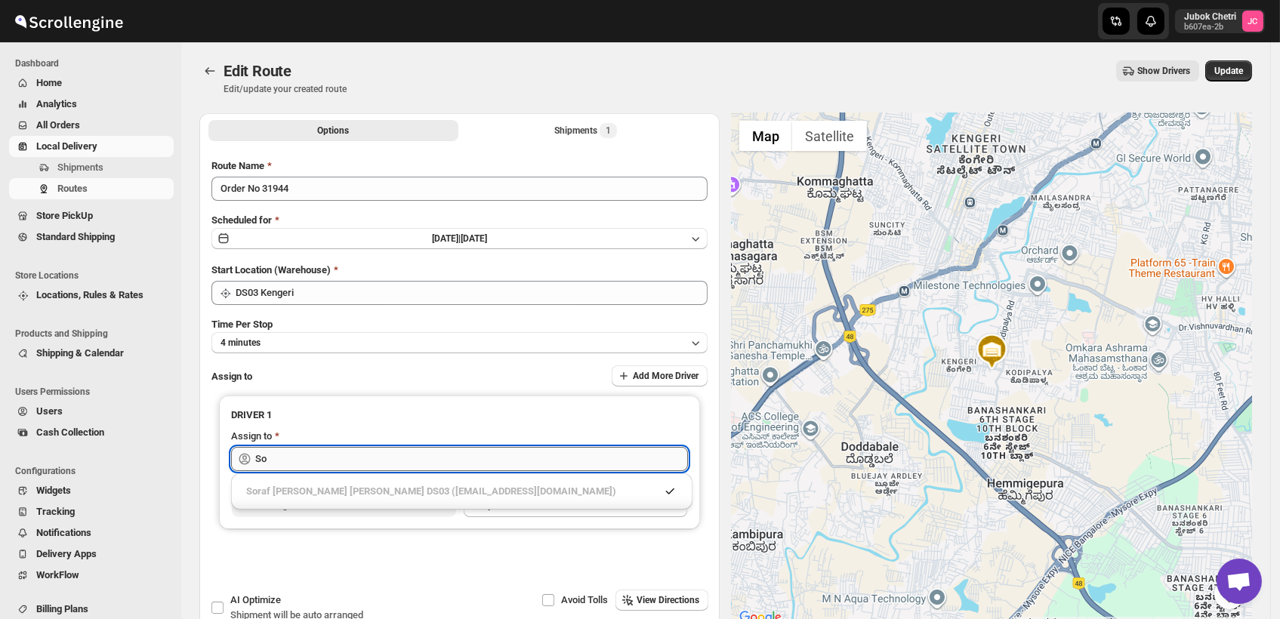
type input "S"
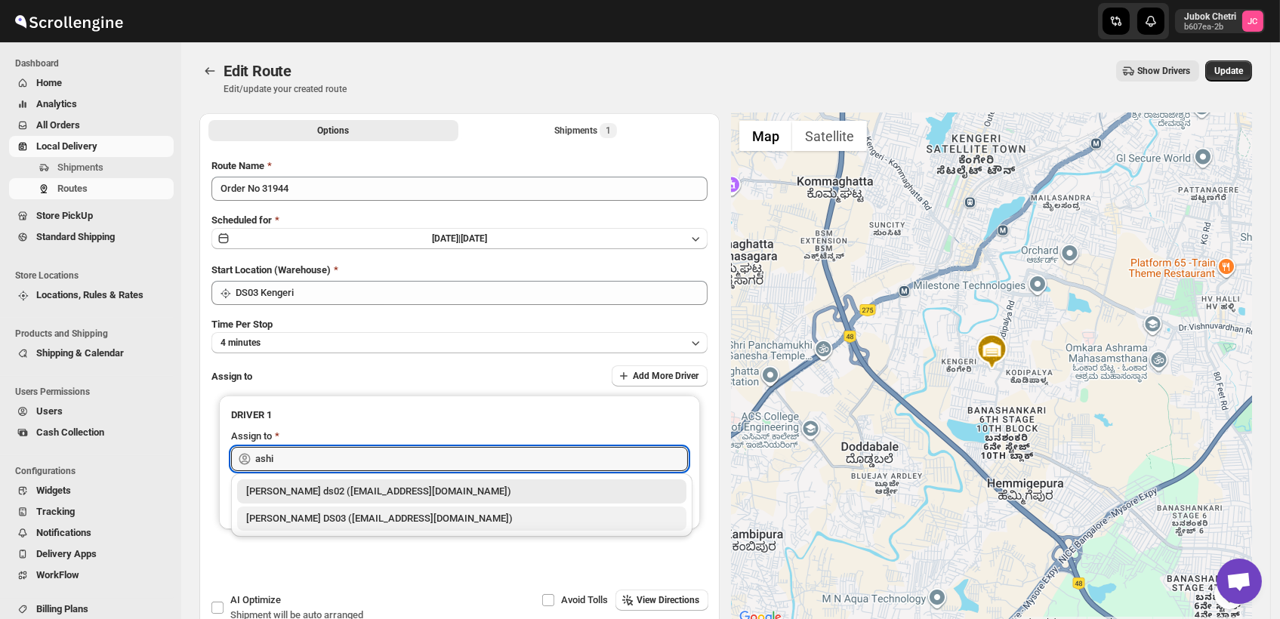
click at [415, 521] on div "[PERSON_NAME] DS03 ([EMAIL_ADDRESS][DOMAIN_NAME])" at bounding box center [461, 518] width 431 height 15
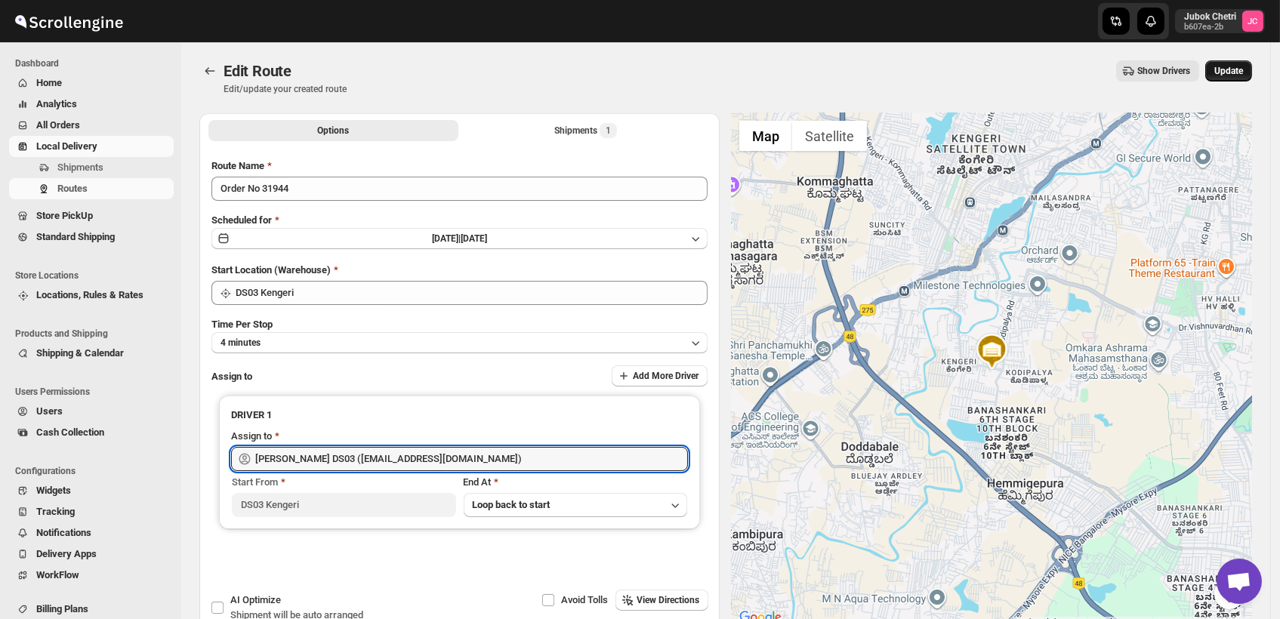
type input "[PERSON_NAME] DS03 ([EMAIL_ADDRESS][DOMAIN_NAME])"
click at [1243, 70] on span "Update" at bounding box center [1228, 71] width 29 height 12
